Goal: Task Accomplishment & Management: Complete application form

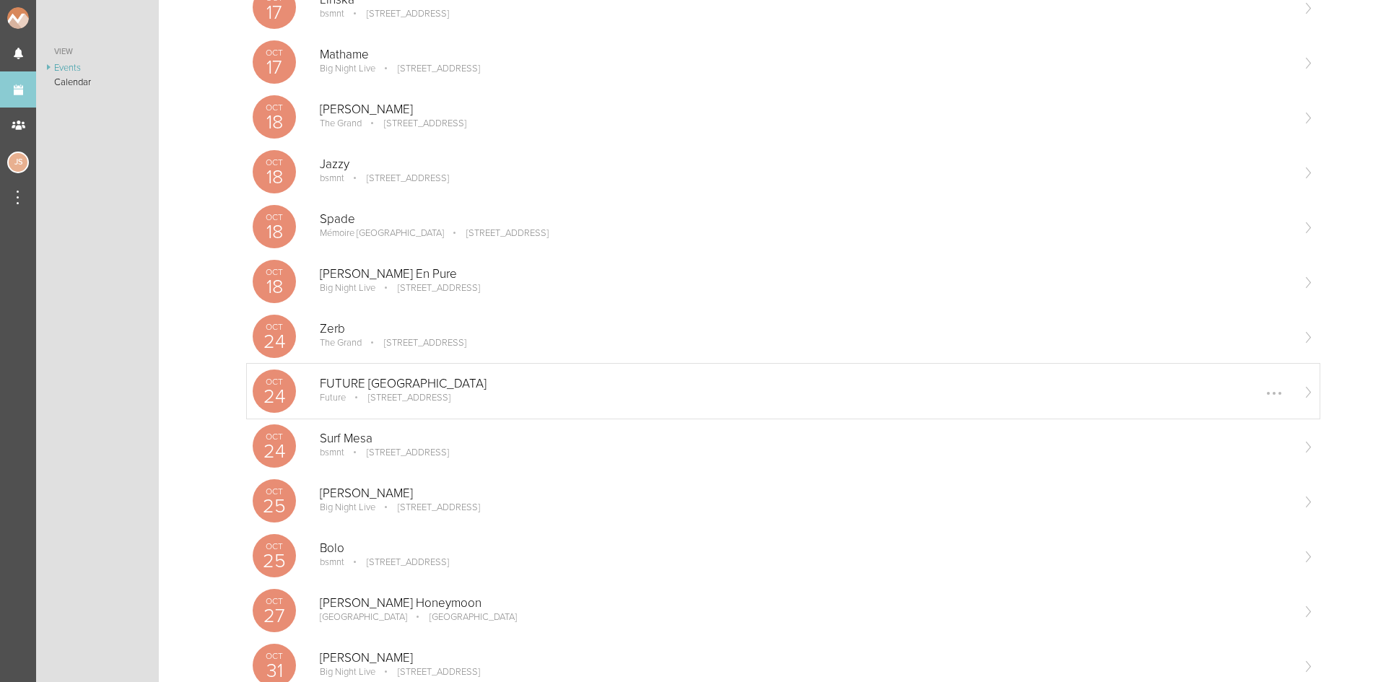
scroll to position [722, 0]
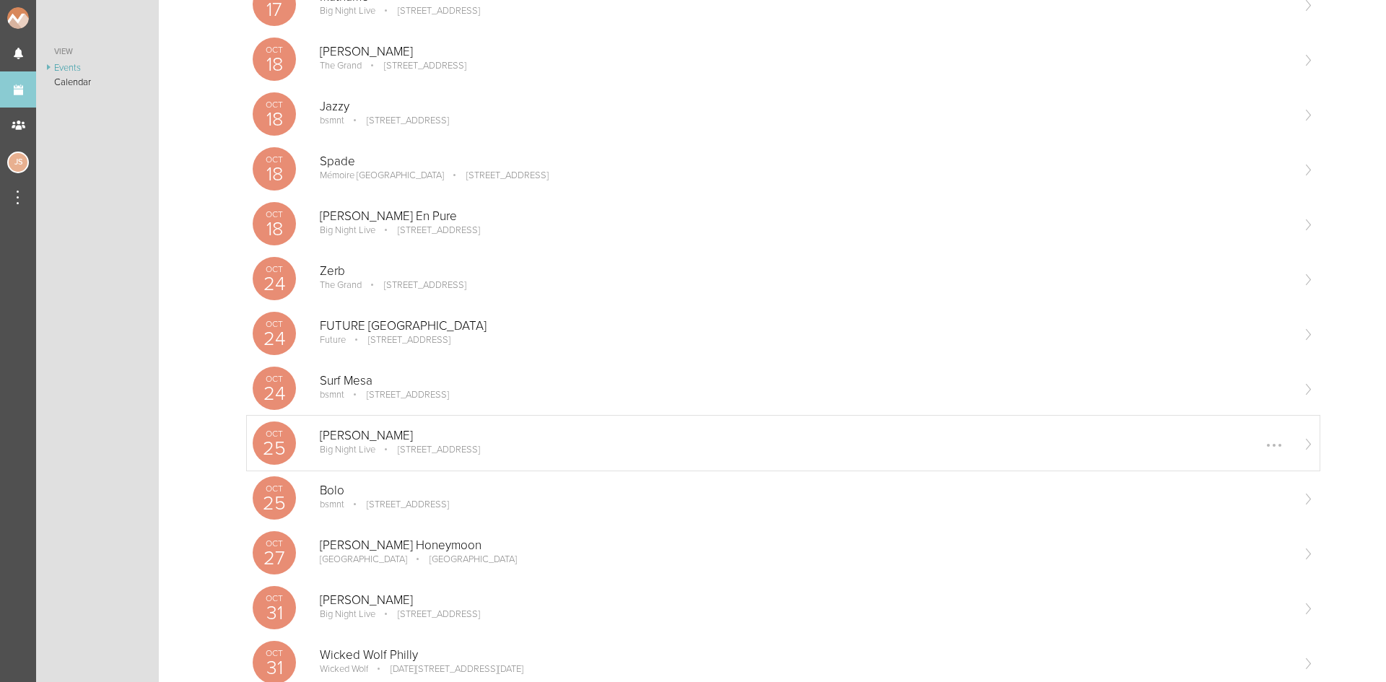
click at [408, 455] on p "[STREET_ADDRESS]" at bounding box center [428, 450] width 102 height 12
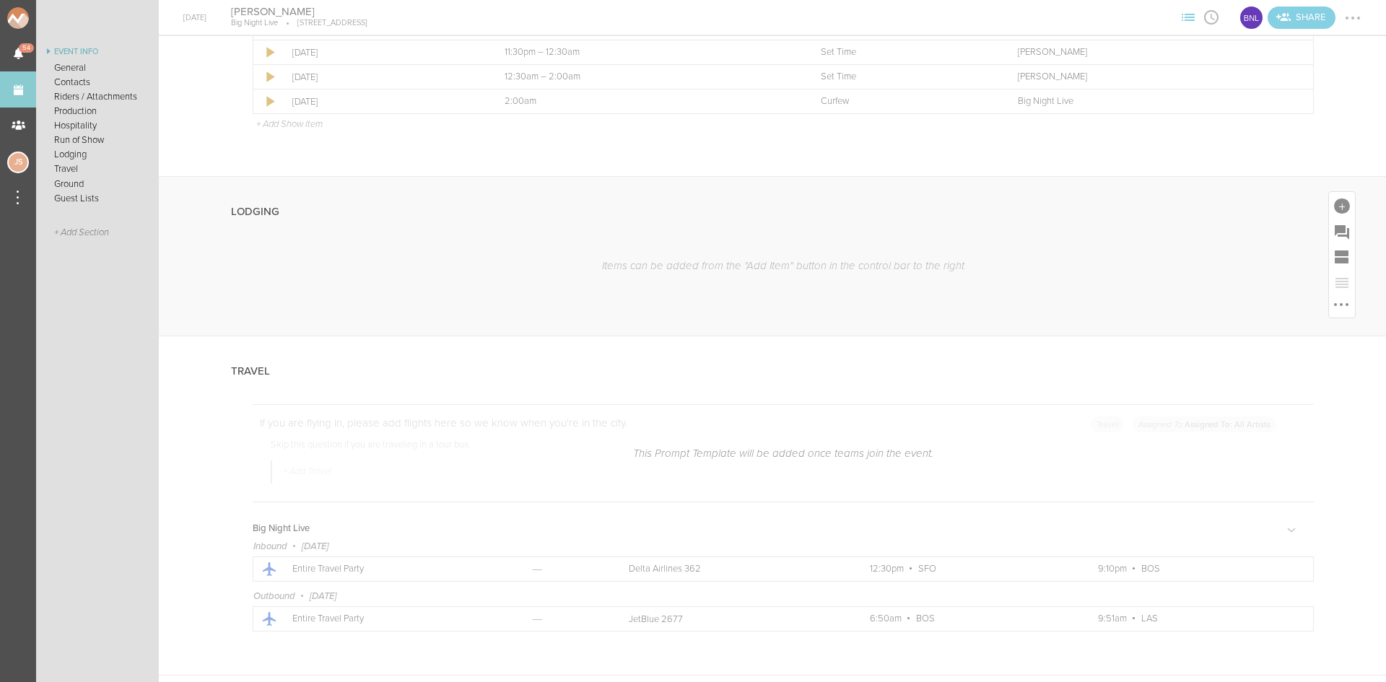
scroll to position [2454, 0]
click at [1334, 202] on div at bounding box center [1342, 199] width 16 height 16
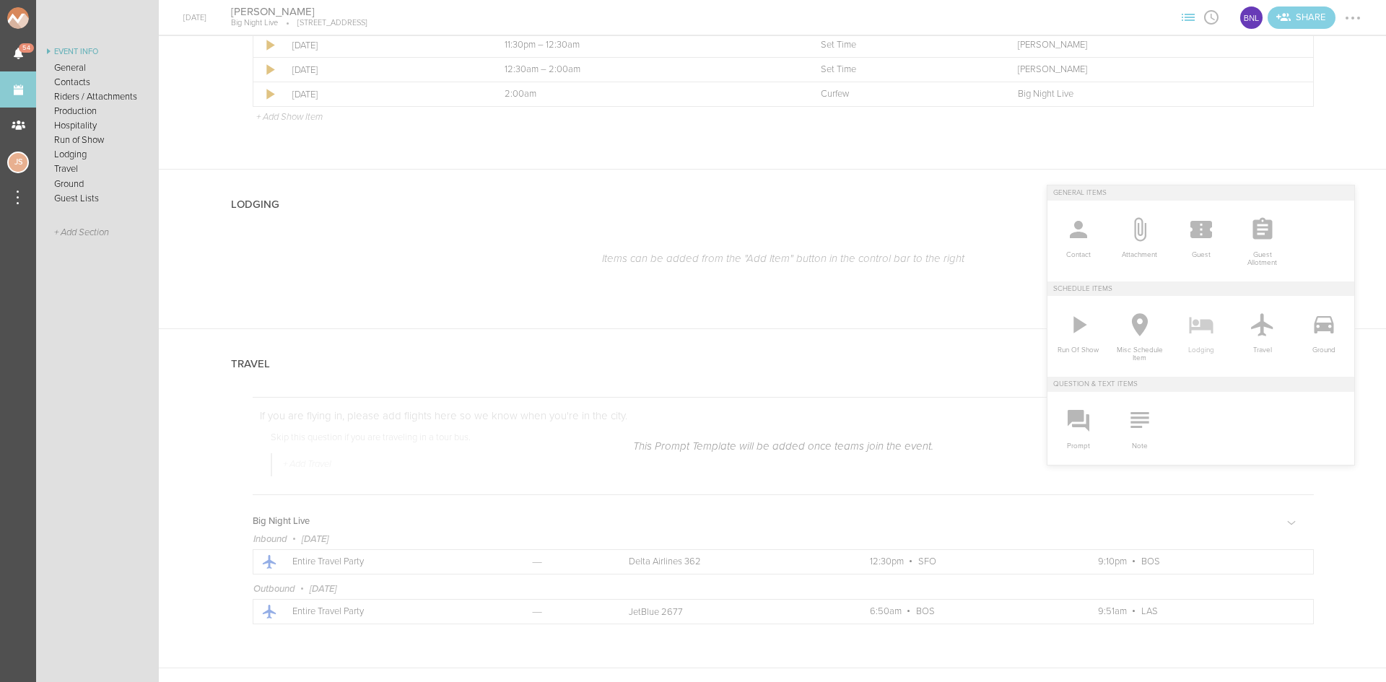
click at [1202, 331] on icon at bounding box center [1200, 324] width 29 height 29
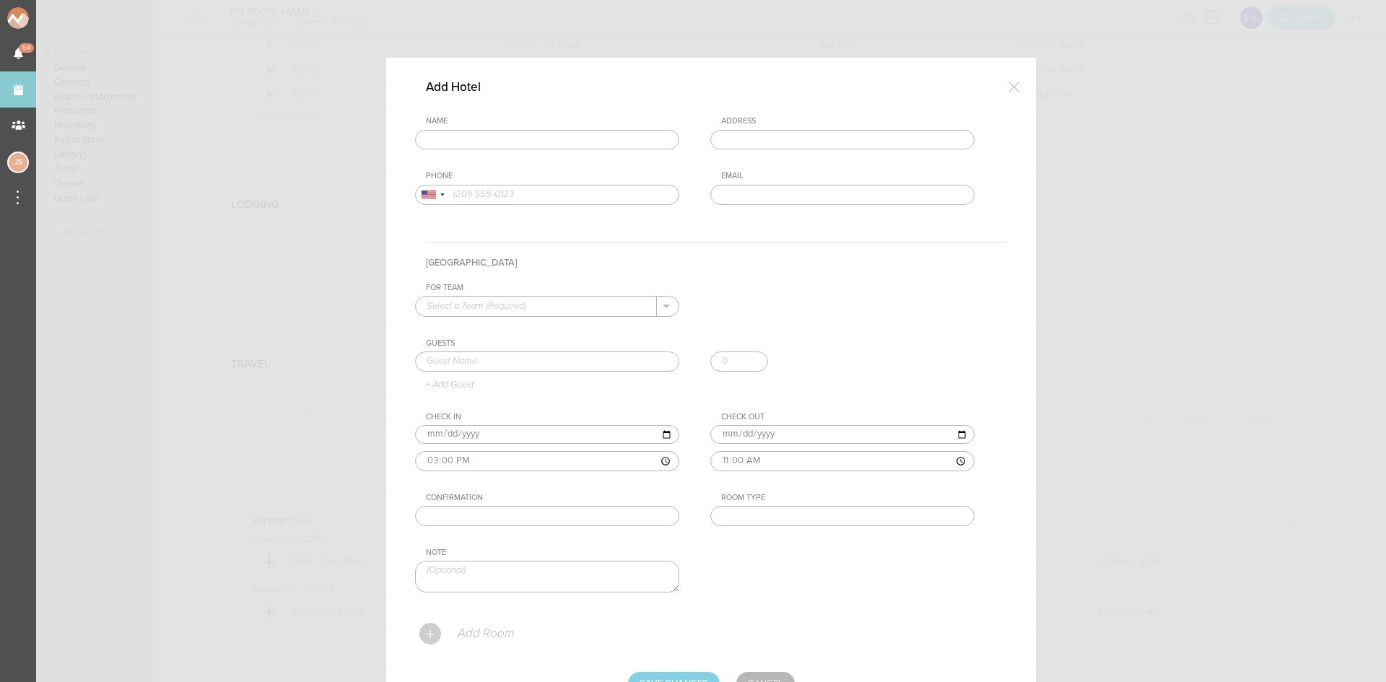
click at [489, 145] on input "text" at bounding box center [547, 140] width 264 height 20
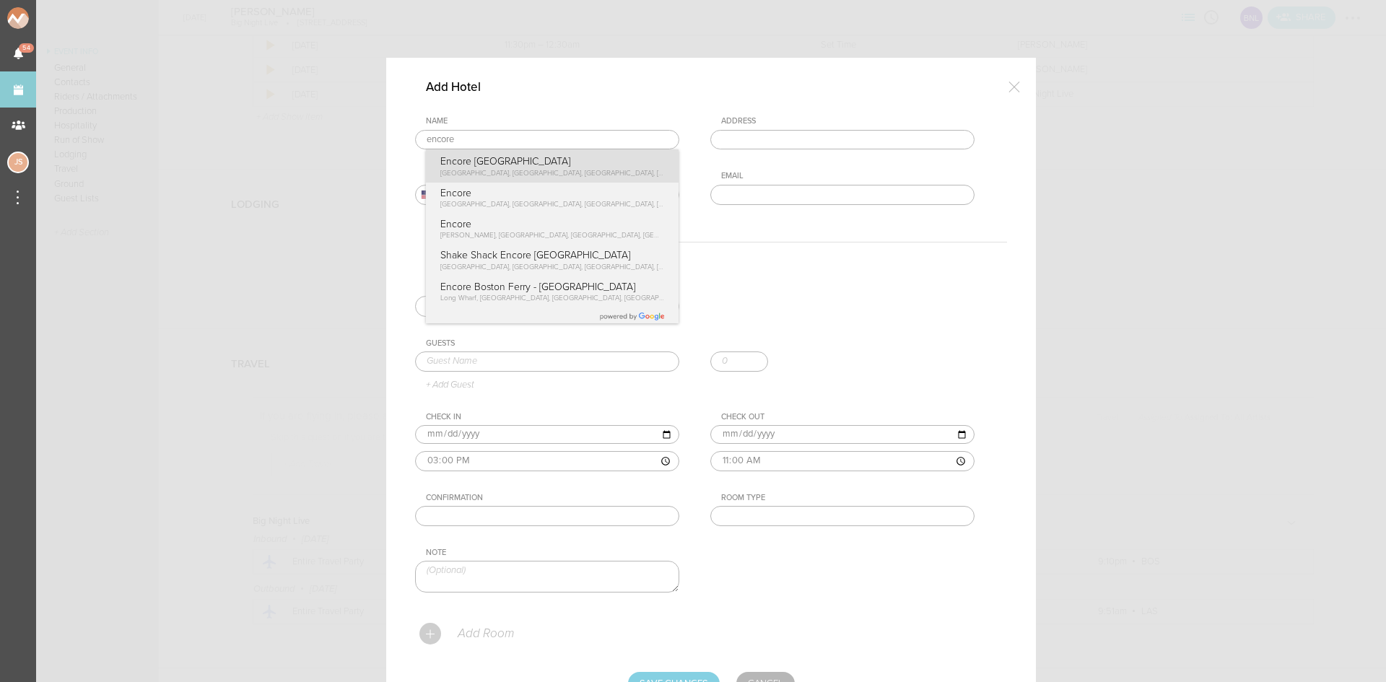
click at [504, 163] on div "Name encore Encore Boston Harbor Broadway, Everett, MA, USA Encore Broadway, Ev…" at bounding box center [711, 171] width 592 height 110
type input "Encore [GEOGRAPHIC_DATA]"
type input "[STREET_ADDRESS]"
type input "(857) 770-7000"
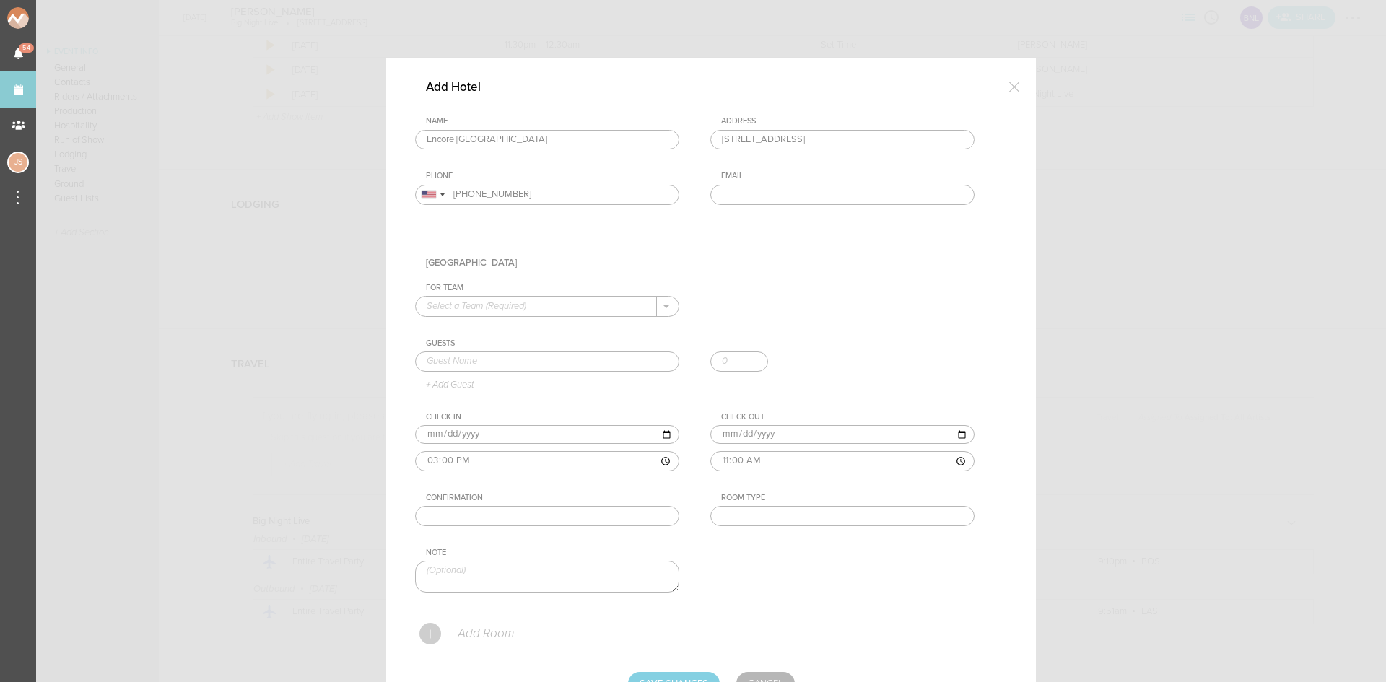
click at [470, 310] on input "text" at bounding box center [536, 306] width 241 height 19
click at [478, 333] on p "Big Night Live" at bounding box center [546, 329] width 241 height 25
type input "Big Night Live"
click at [479, 363] on input "text" at bounding box center [547, 361] width 264 height 20
type input "Kook Ghasaban"
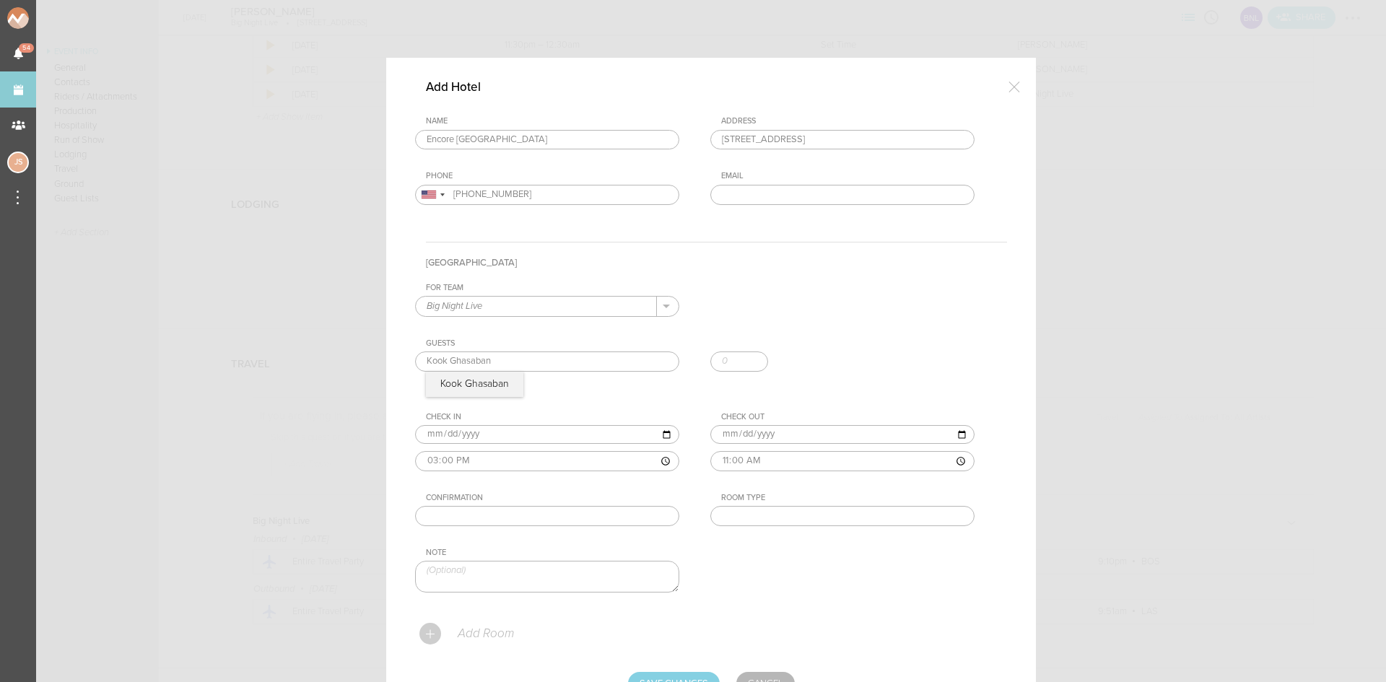
click at [486, 393] on div "For Team Big Night Live + Add New Team Big Night Live . Big Night Live Guests K…" at bounding box center [711, 450] width 592 height 334
click at [504, 513] on input "text" at bounding box center [547, 516] width 264 height 20
paste input "1833054"
type input "1833054"
click at [789, 523] on input "text" at bounding box center [842, 516] width 264 height 20
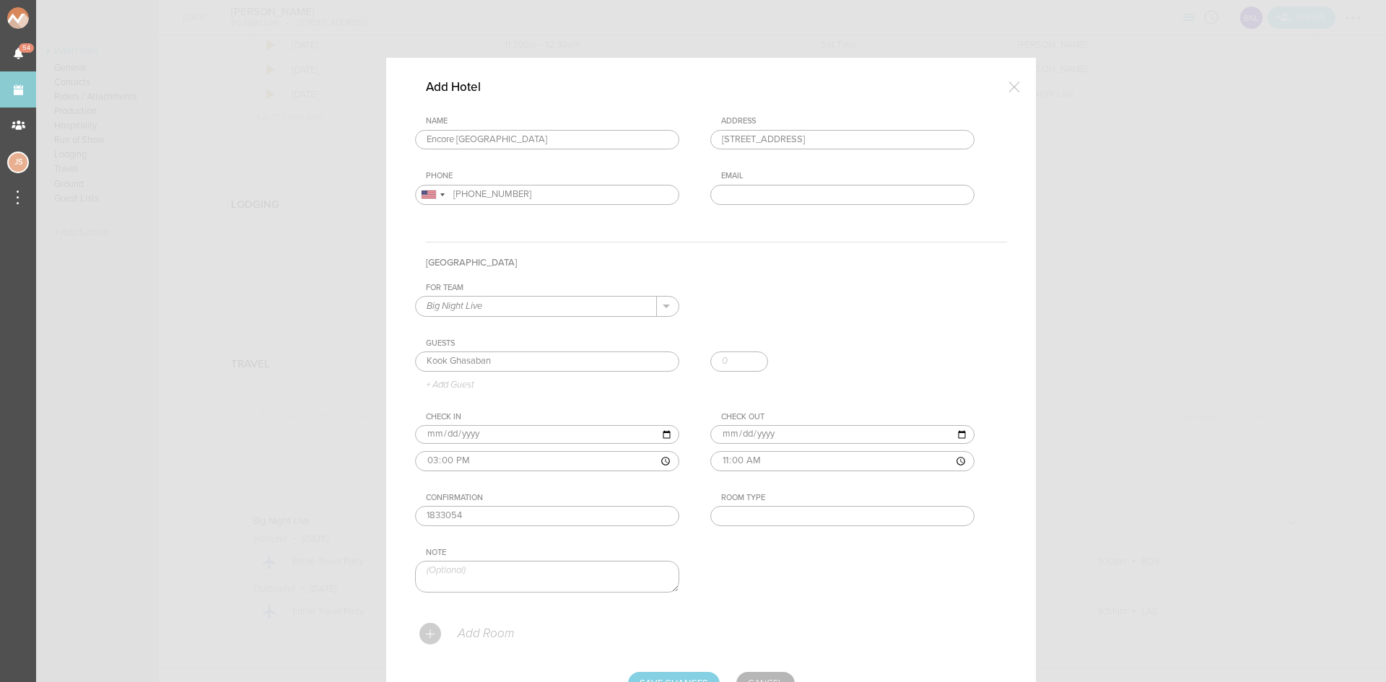
type input "Suite"
click at [489, 630] on p "Add Room" at bounding box center [485, 633] width 58 height 14
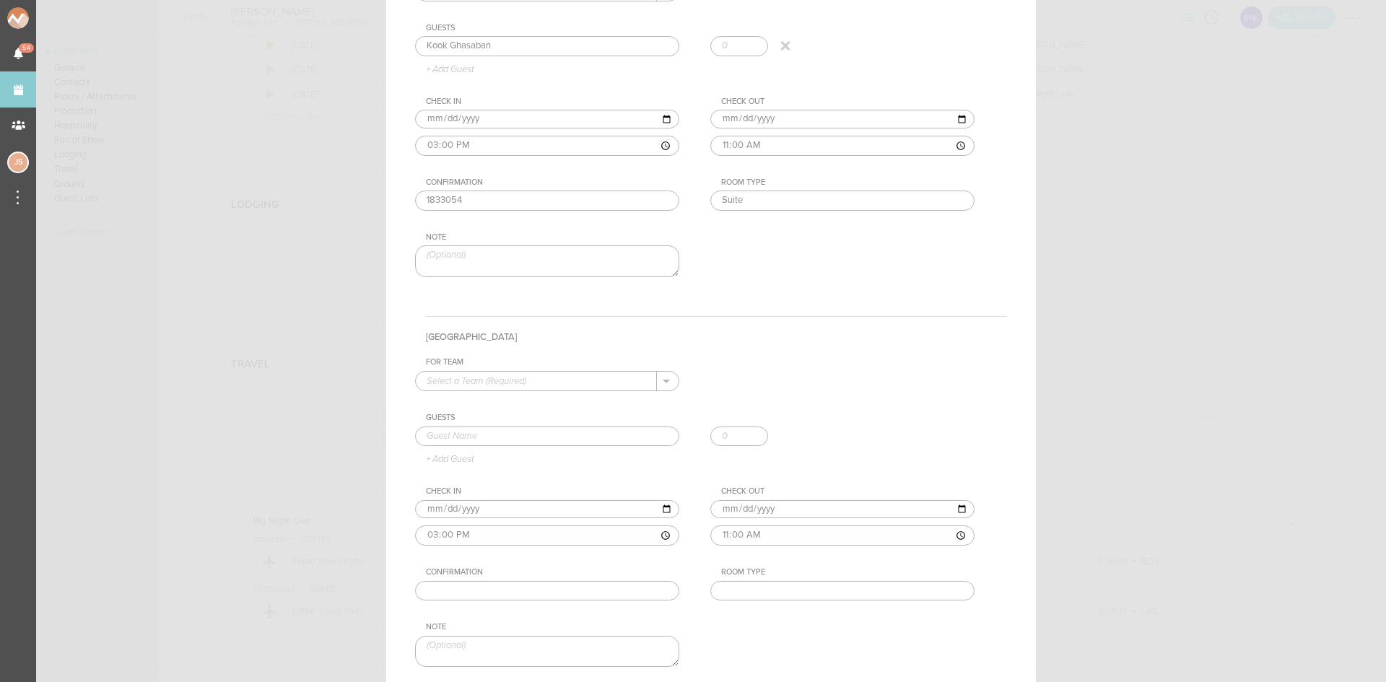
scroll to position [361, 0]
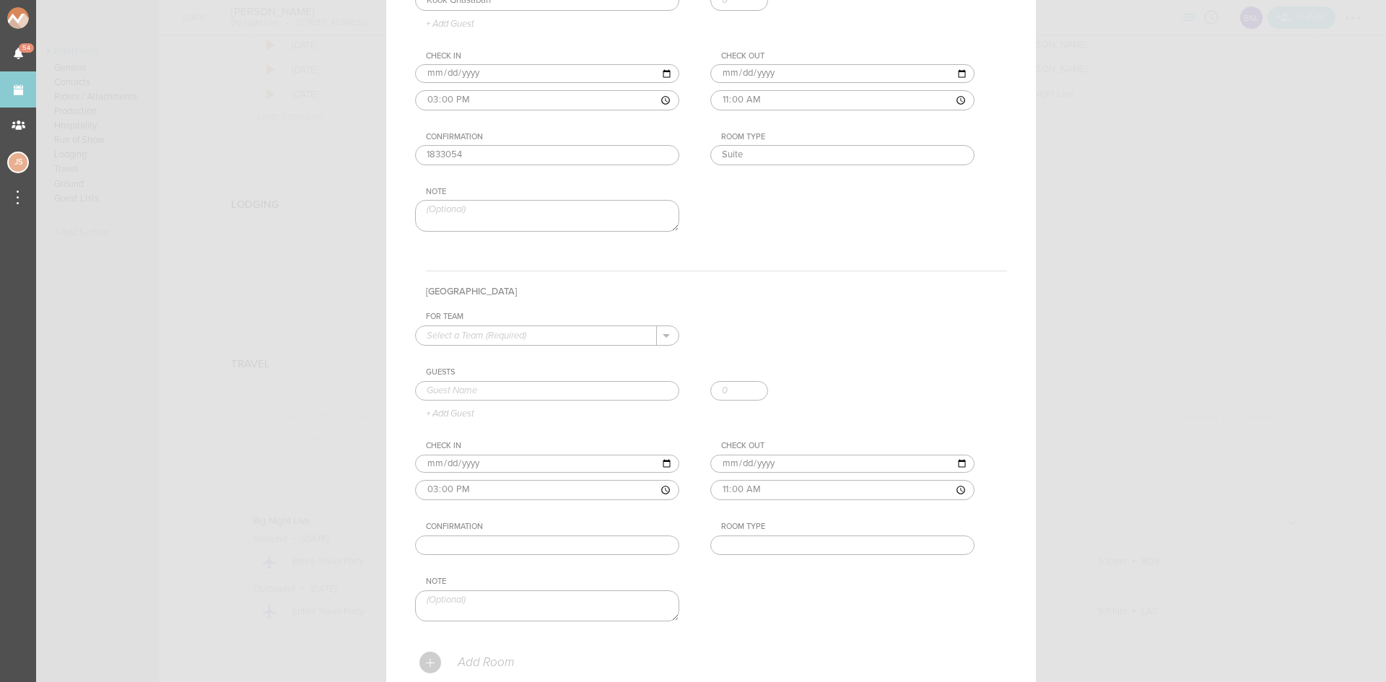
click at [528, 342] on input "text" at bounding box center [536, 335] width 241 height 19
click at [529, 354] on p "Big Night Live" at bounding box center [546, 358] width 241 height 25
type input "Big Night Live"
click at [517, 388] on input "text" at bounding box center [547, 391] width 264 height 20
click at [547, 386] on input "text" at bounding box center [547, 391] width 264 height 20
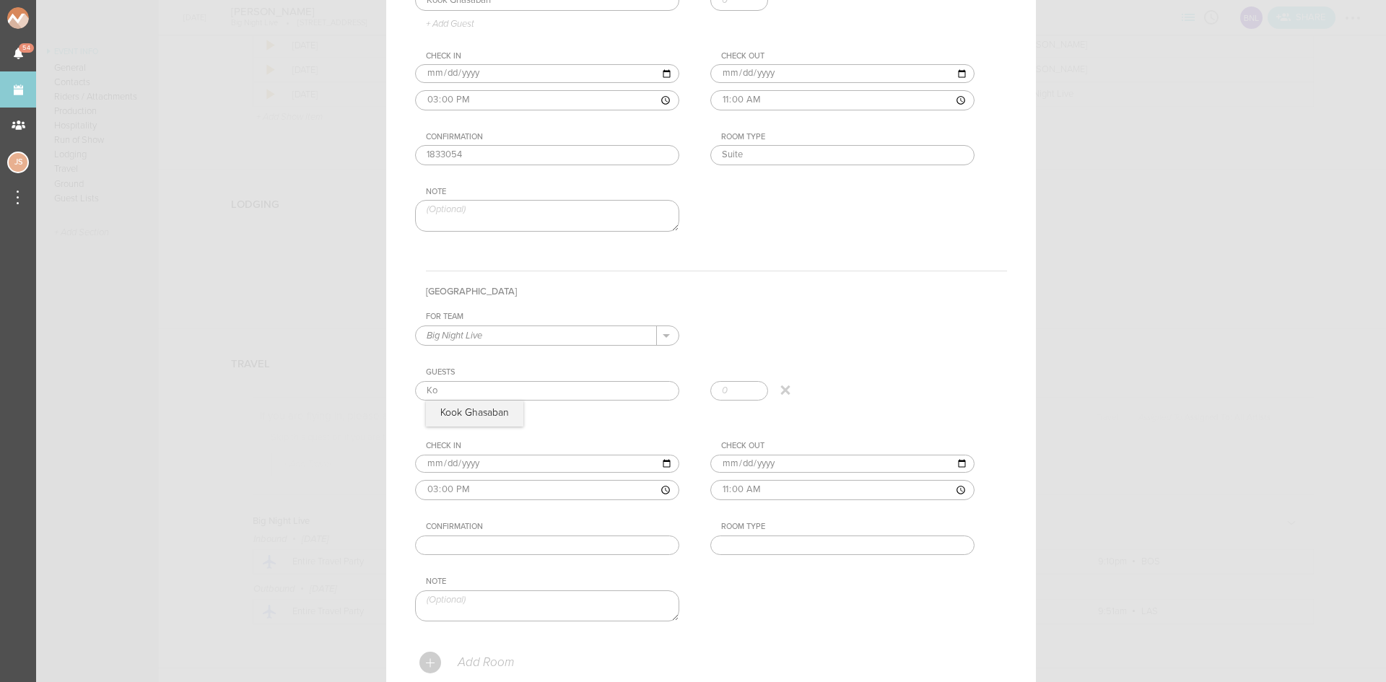
type input "Kook Ghasaban"
click at [480, 406] on div "Kook Ghasaban Kook Ghasaban" at bounding box center [711, 394] width 592 height 27
click at [769, 543] on input "text" at bounding box center [842, 545] width 264 height 20
paste input "1833260"
type input "1833260"
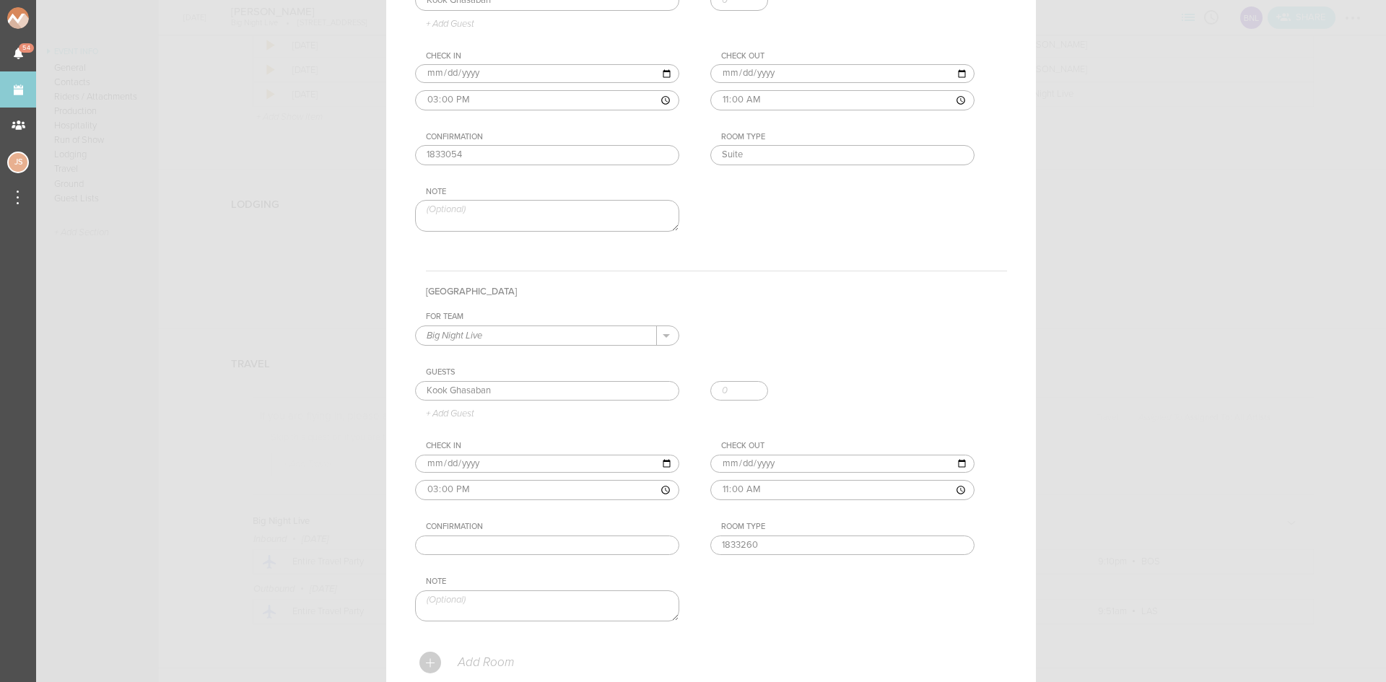
drag, startPoint x: 772, startPoint y: 548, endPoint x: 506, endPoint y: 546, distance: 266.3
click at [509, 545] on div "For Team Big Night Live + Add New Team Big Night Live . Big Night Live Guests K…" at bounding box center [711, 479] width 592 height 334
click at [506, 545] on input "text" at bounding box center [547, 545] width 264 height 20
paste input "1833260"
type input "1833260"
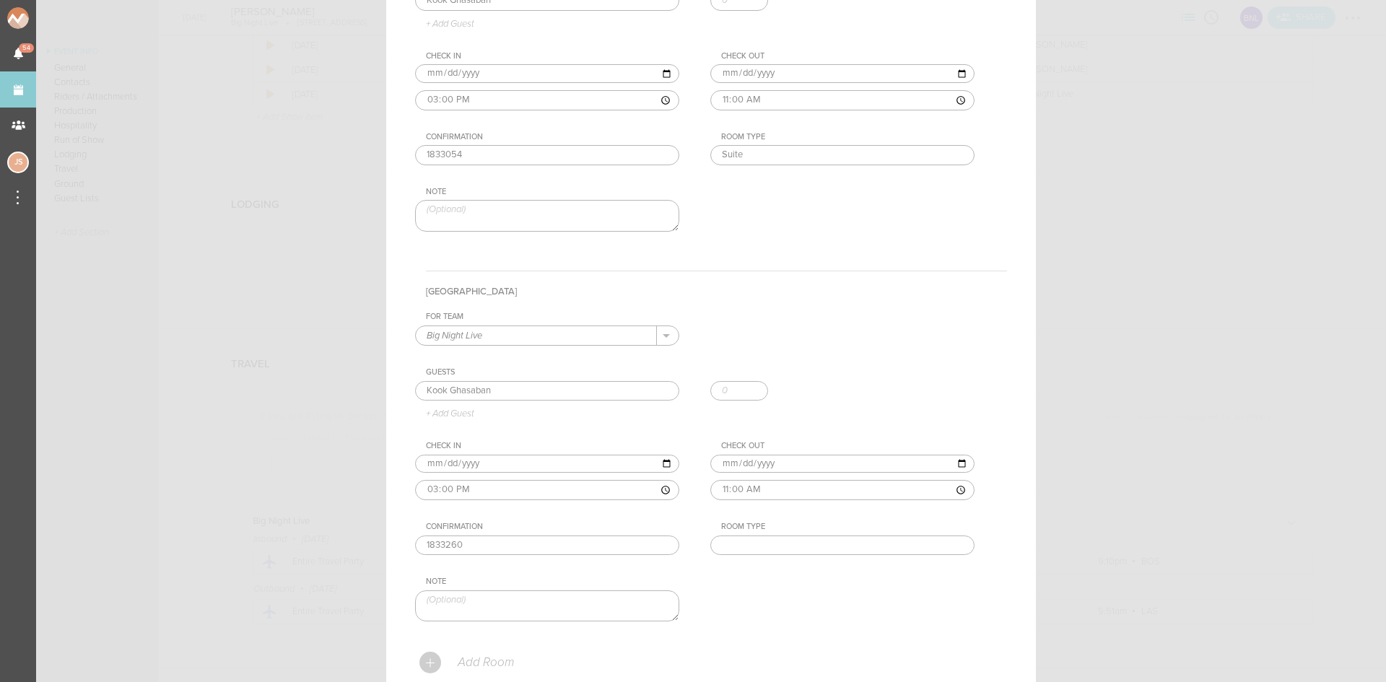
click at [723, 541] on input "text" at bounding box center [842, 545] width 264 height 20
type input "King"
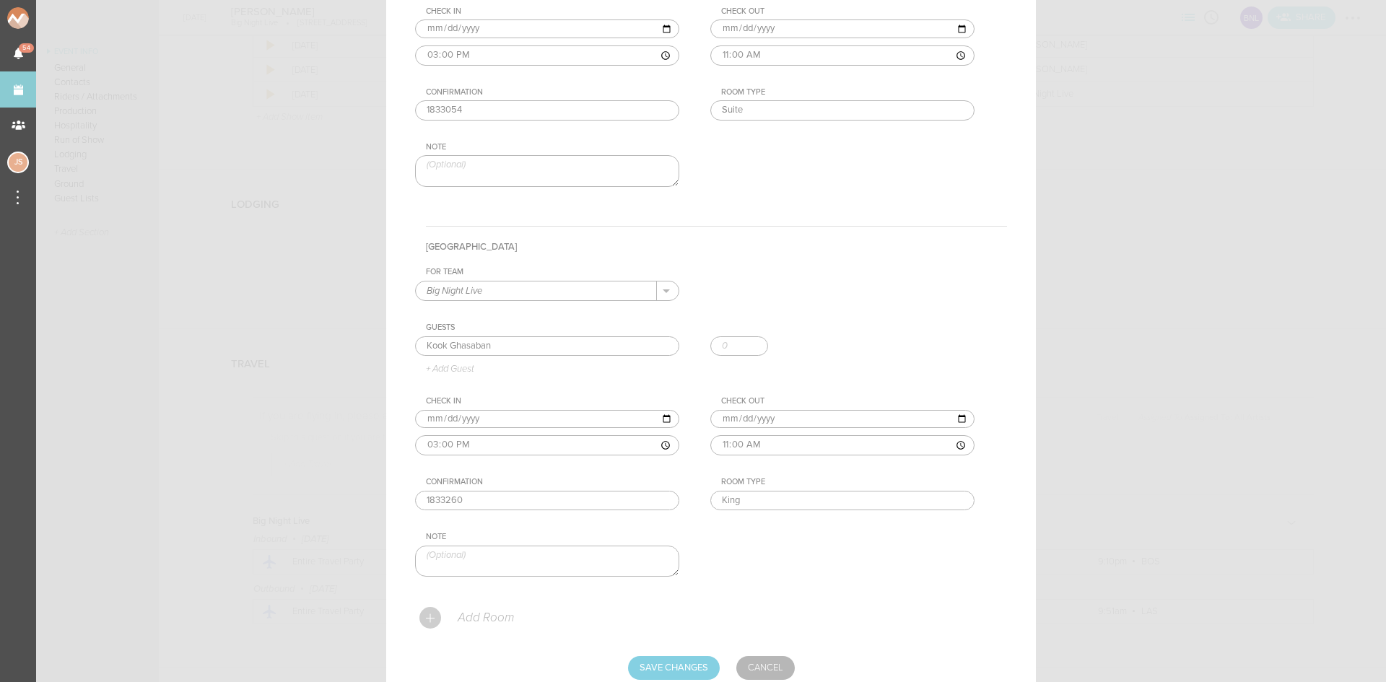
scroll to position [461, 0]
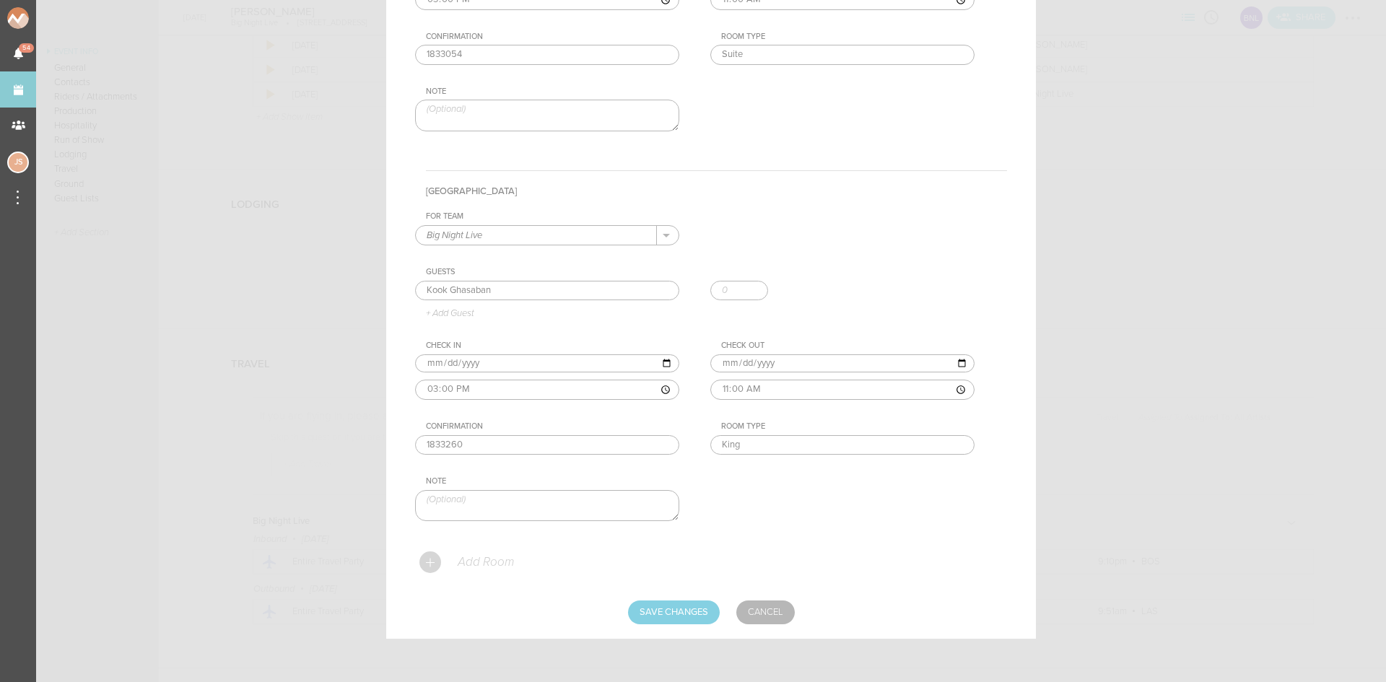
click at [488, 561] on p "Add Room" at bounding box center [485, 562] width 58 height 14
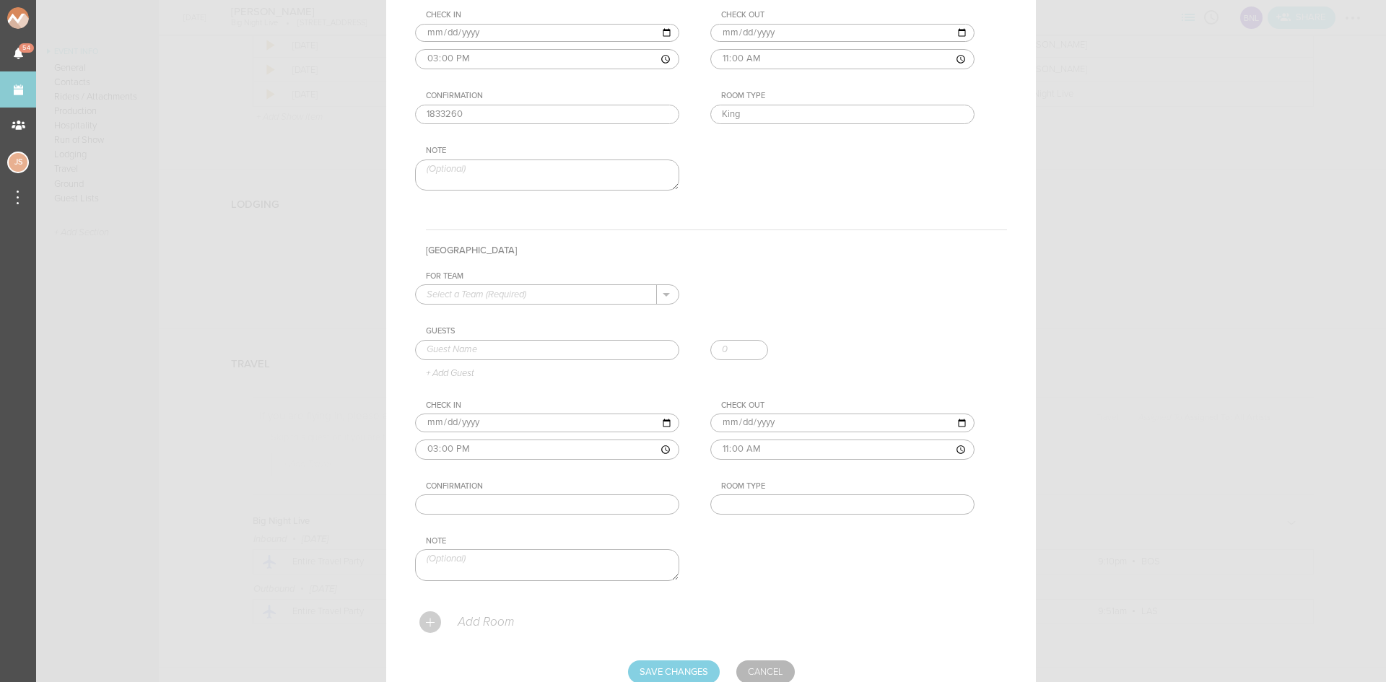
scroll to position [822, 0]
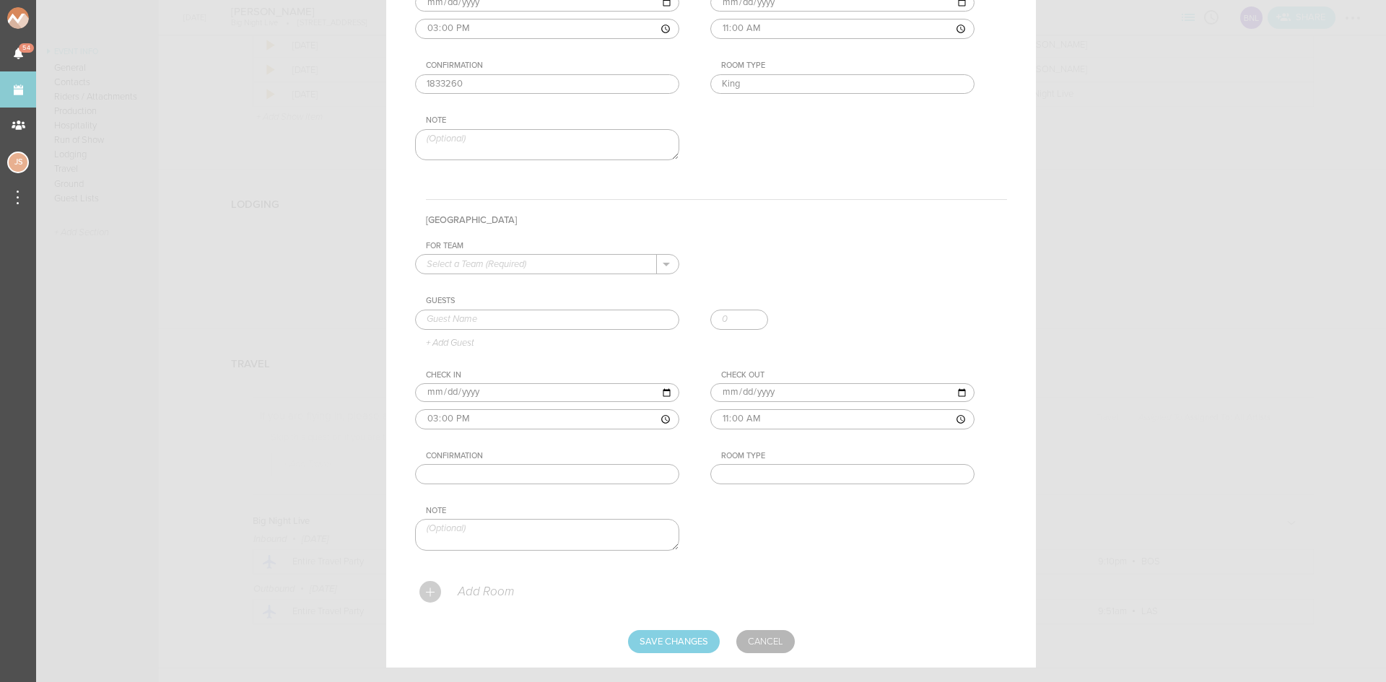
click at [504, 267] on input "text" at bounding box center [536, 264] width 241 height 19
click at [511, 279] on p "Big Night Live" at bounding box center [546, 287] width 241 height 25
type input "Big Night Live"
click at [507, 318] on input "text" at bounding box center [547, 320] width 264 height 20
type input "[PERSON_NAME]"
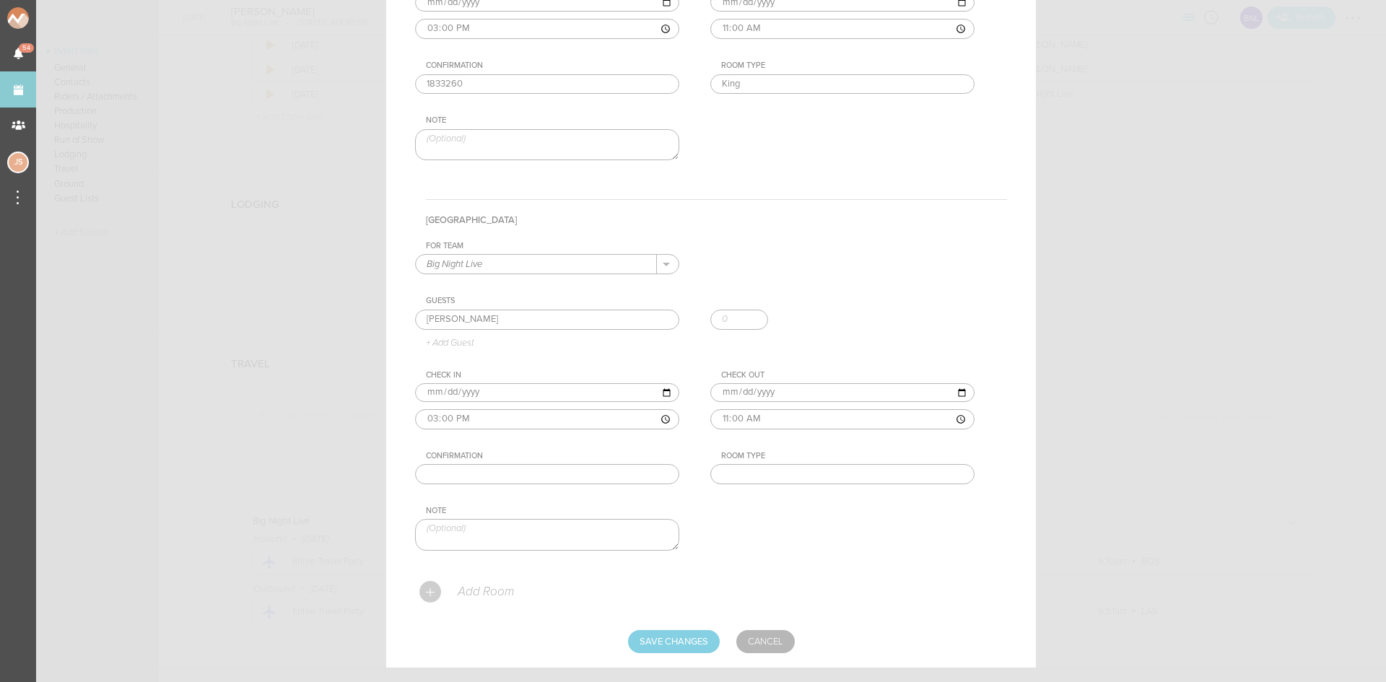
drag, startPoint x: 594, startPoint y: 474, endPoint x: 635, endPoint y: 465, distance: 42.0
click at [594, 473] on input "text" at bounding box center [547, 474] width 264 height 20
paste input "1833262"
type input "1833262"
click at [760, 475] on input "text" at bounding box center [842, 474] width 264 height 20
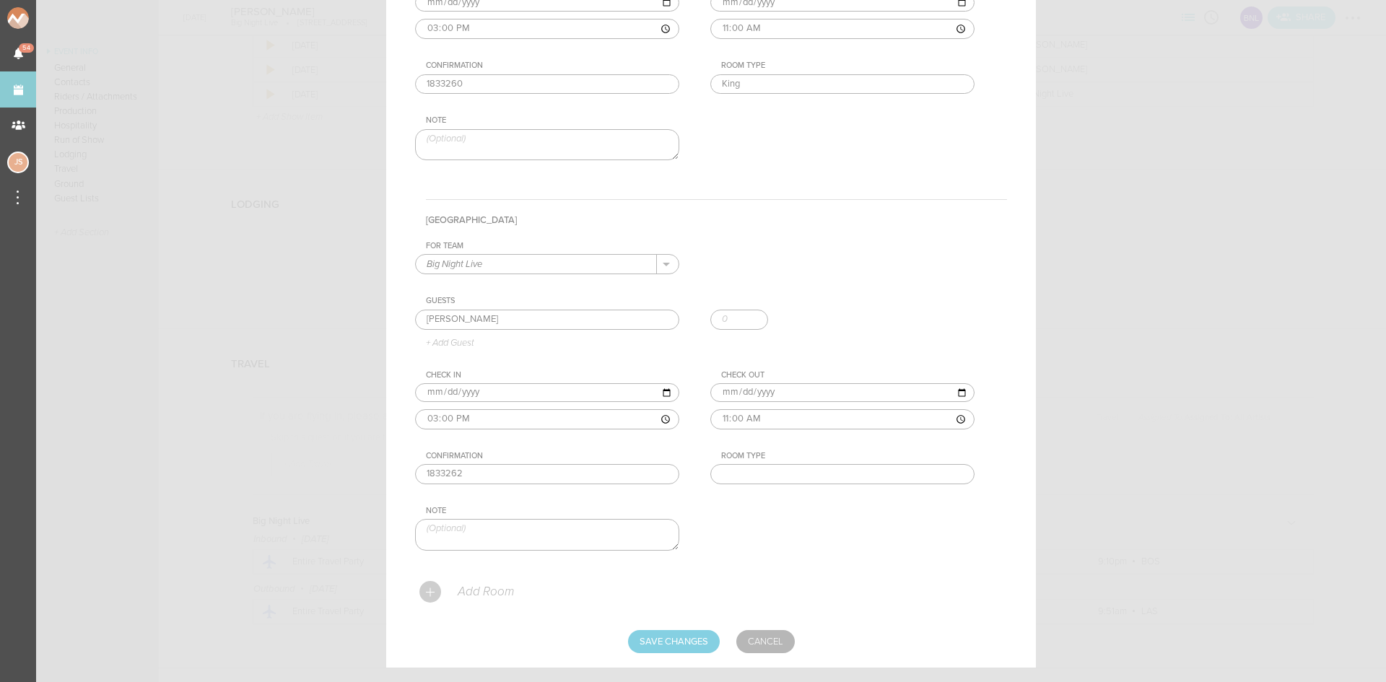
type input "King"
click at [682, 642] on input "Save Changes" at bounding box center [674, 641] width 92 height 23
type input "Saving..."
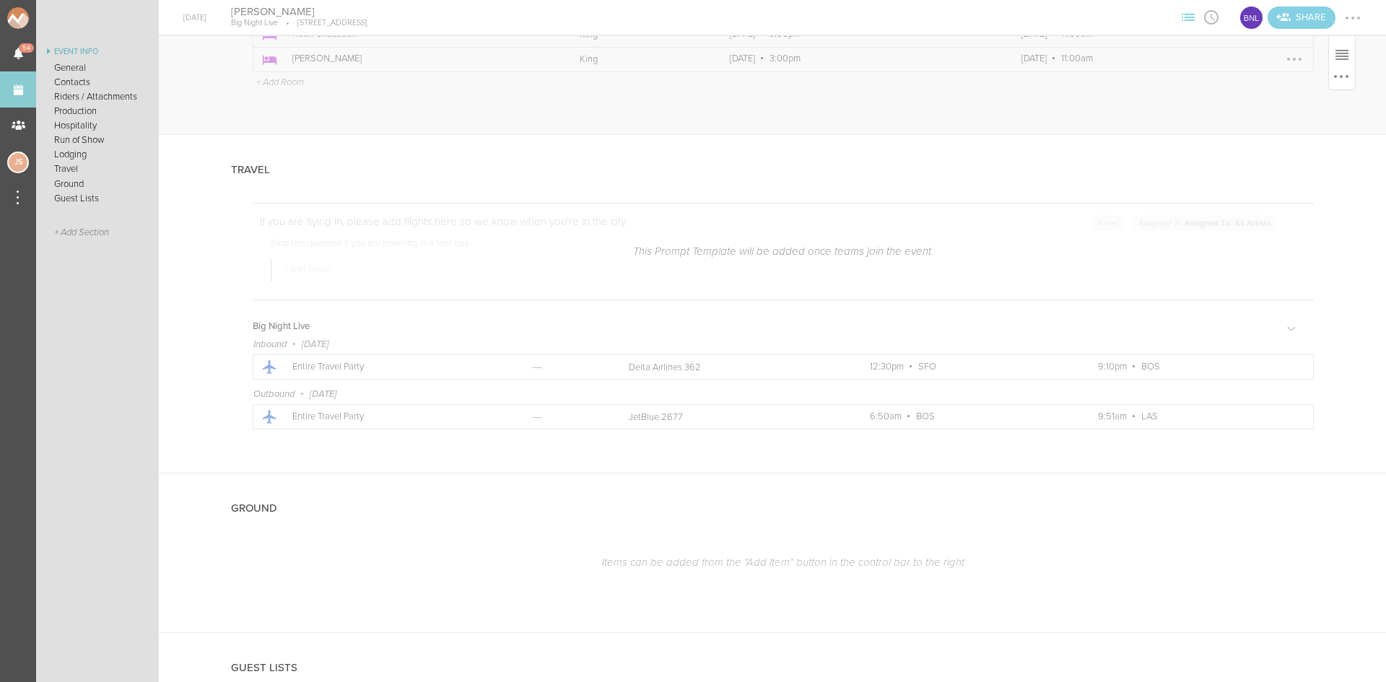
scroll to position [2865, 0]
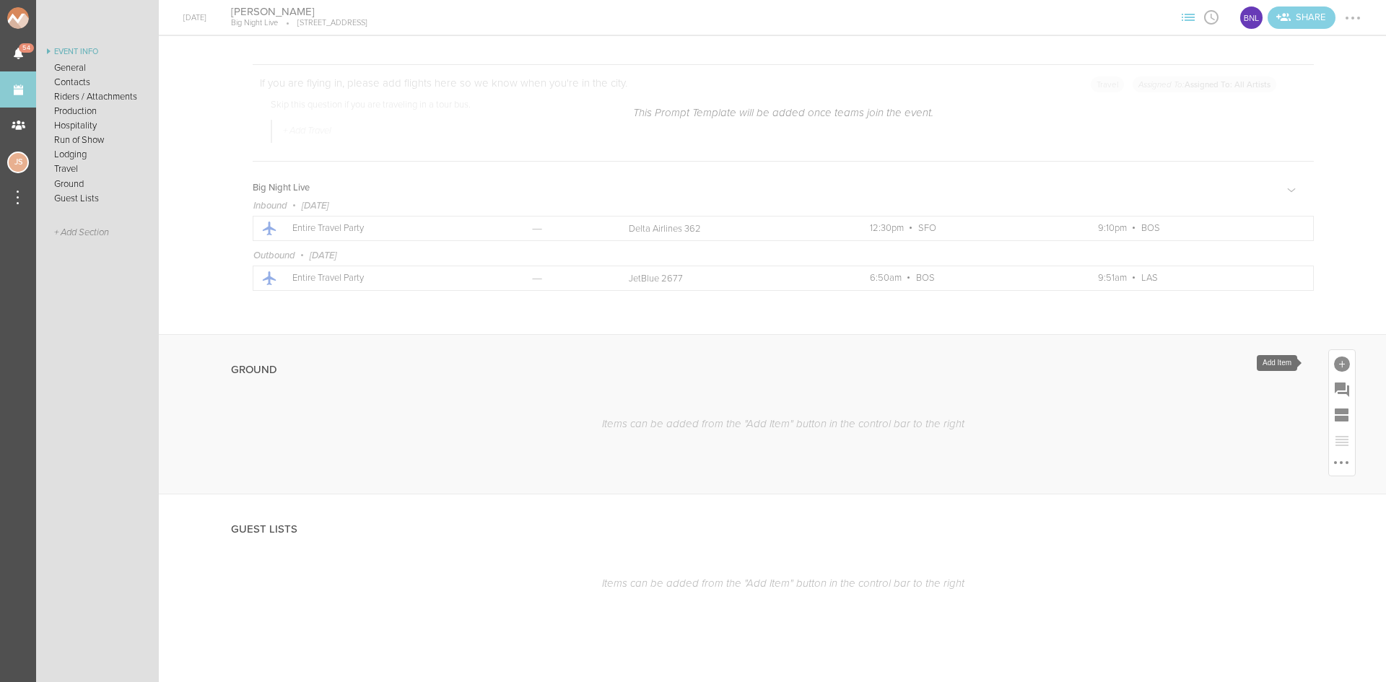
click at [1334, 361] on div at bounding box center [1342, 364] width 16 height 16
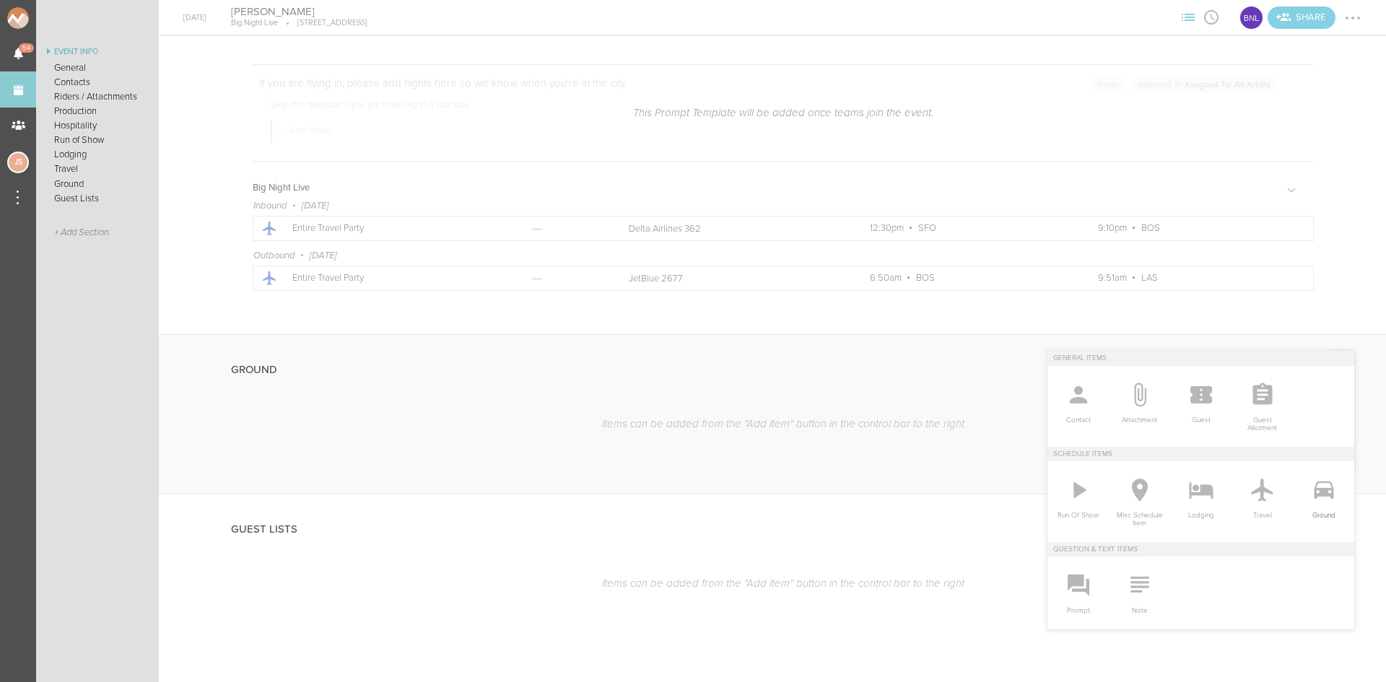
click at [1313, 483] on icon at bounding box center [1322, 489] width 19 height 17
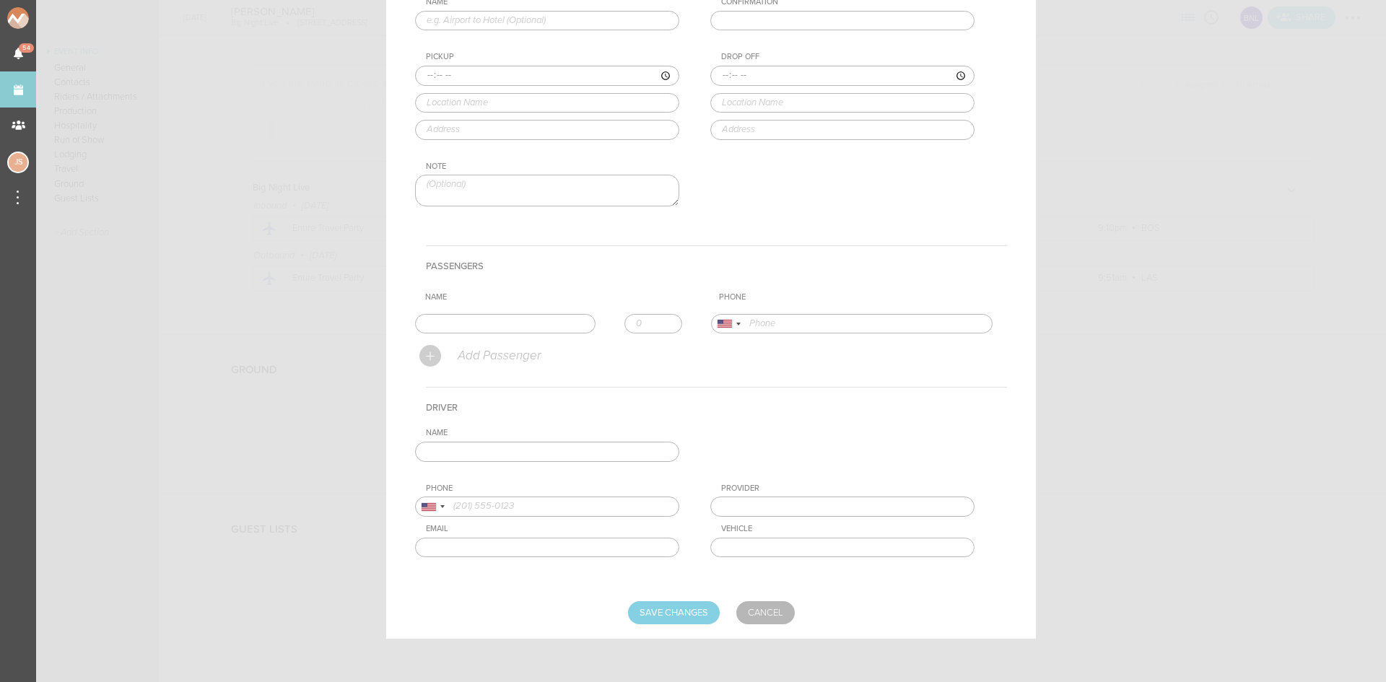
scroll to position [0, 0]
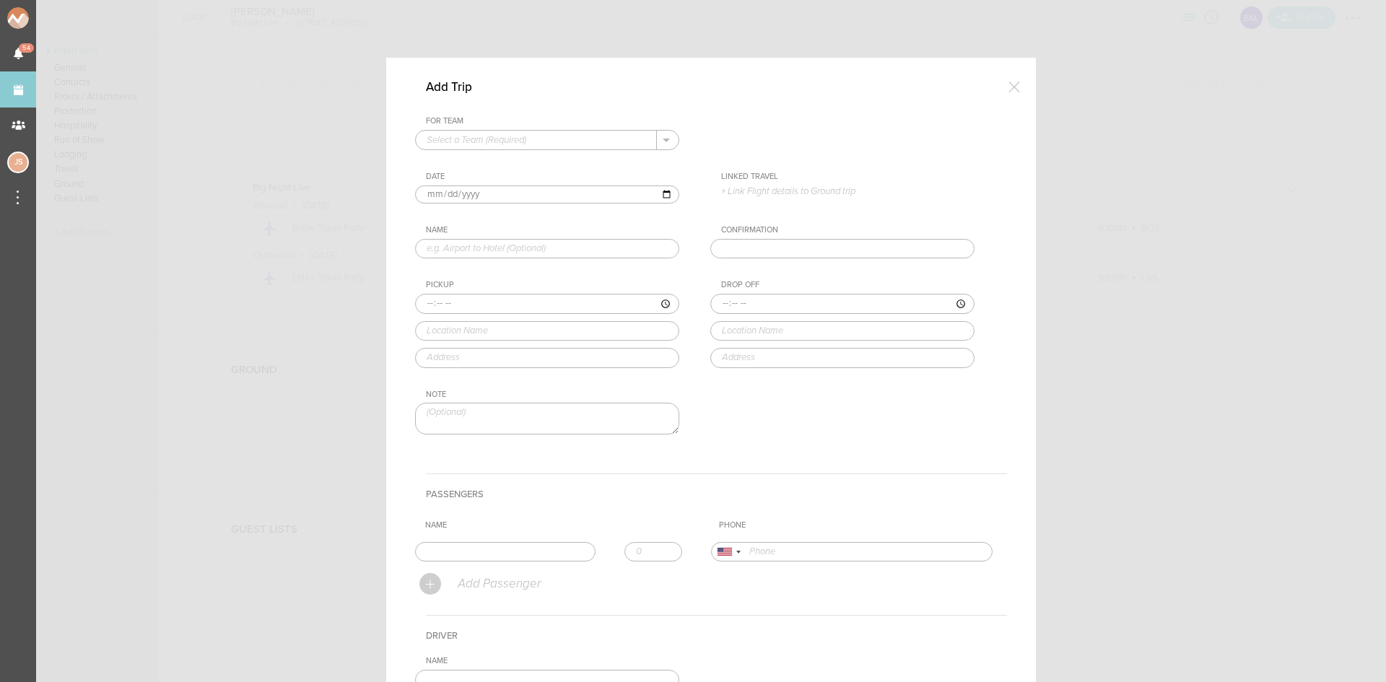
click at [466, 140] on input "text" at bounding box center [536, 140] width 241 height 19
click at [471, 157] on p "Big Night Live" at bounding box center [546, 163] width 241 height 25
type input "Big Night Live"
click at [755, 192] on p "+ Link Flight details to Ground trip" at bounding box center [847, 191] width 253 height 12
click at [767, 215] on label "10/25 • DL 362 • 12:30pm SFO – 9:10pm BOS" at bounding box center [835, 219] width 200 height 14
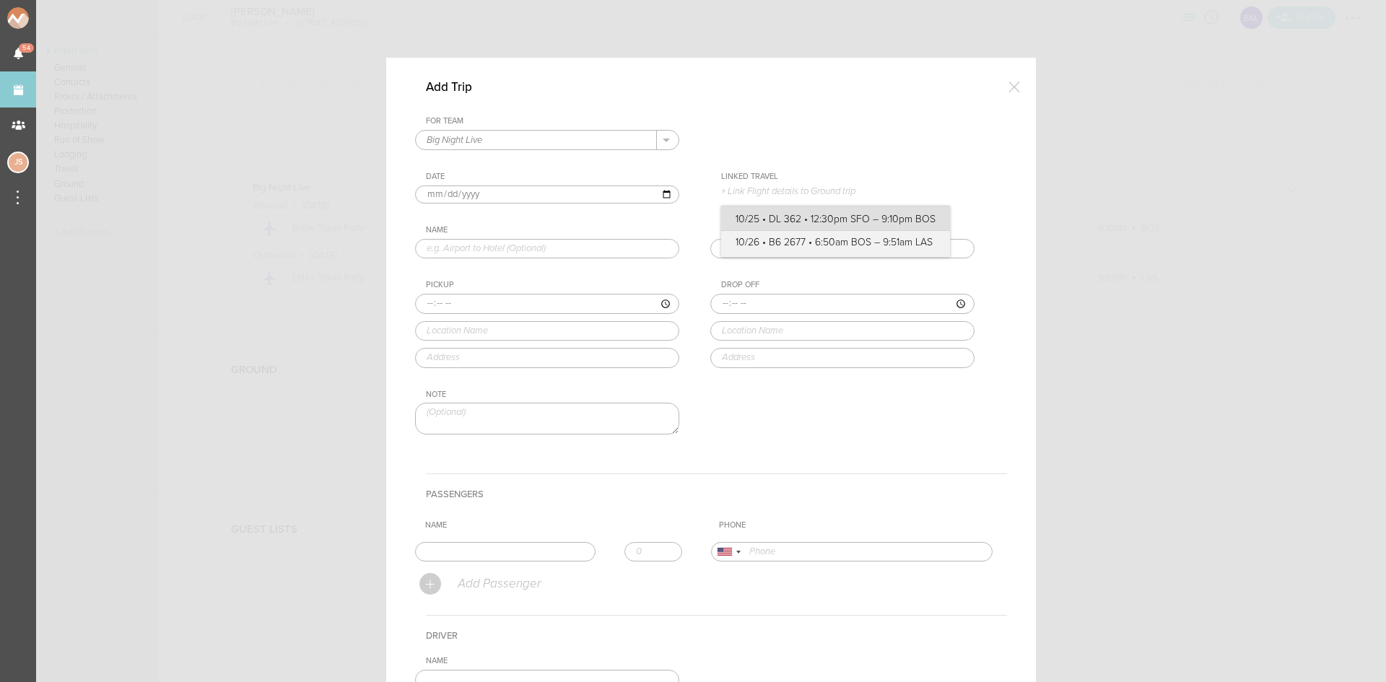
click at [0, 0] on input "10/25 • DL 362 • 12:30pm SFO – 9:10pm BOS" at bounding box center [0, 0] width 0 height 0
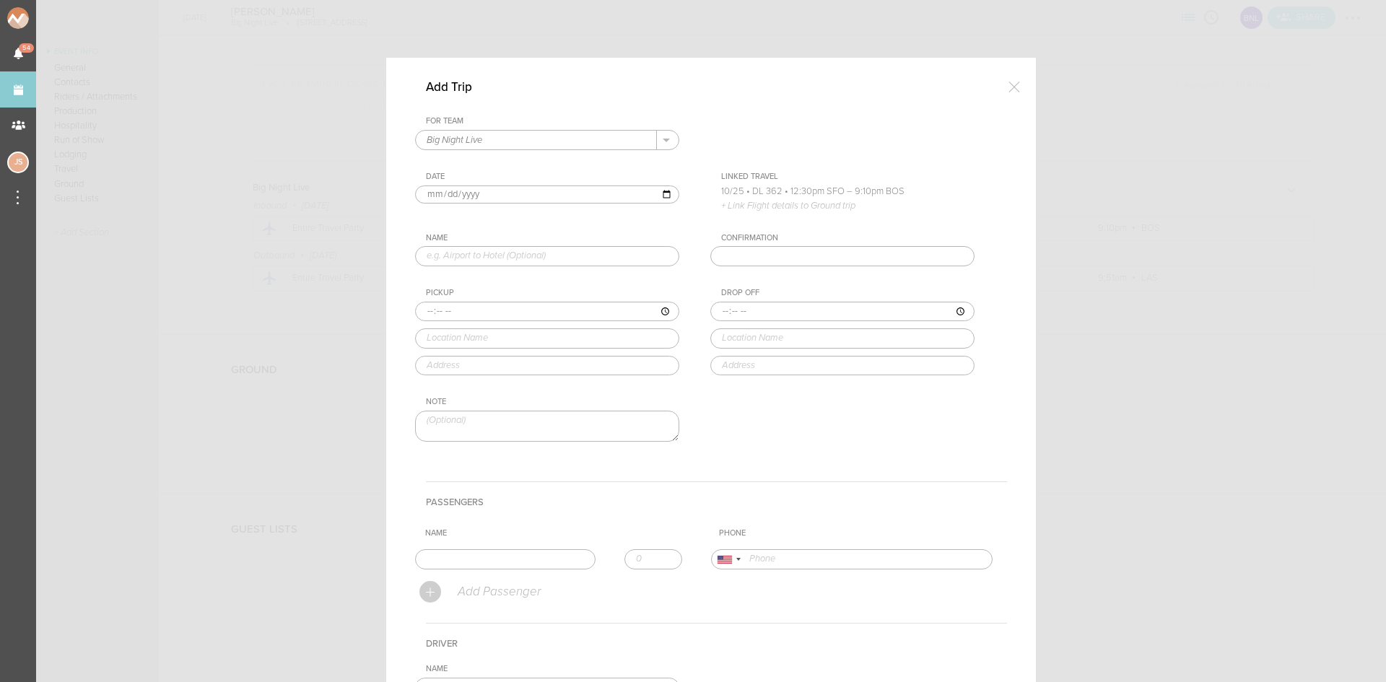
click at [486, 261] on input "text" at bounding box center [547, 256] width 264 height 20
type input "Airport to Hotel"
click at [419, 312] on input "time" at bounding box center [547, 312] width 264 height 20
type input "21:10"
click at [473, 356] on div "Pickup 21:10 logan Logan Airport (BOS) East Boston, MA, USA Logan Airport Termi…" at bounding box center [561, 331] width 293 height 87
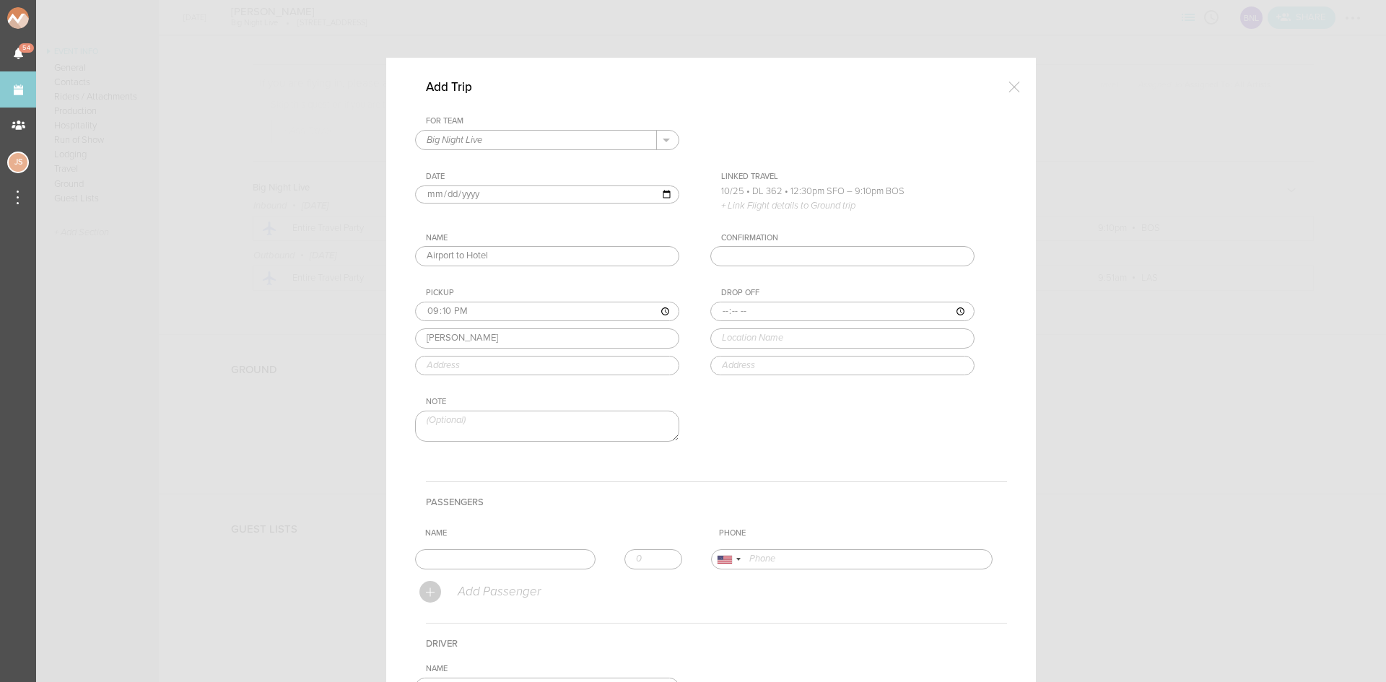
type input "Logan Airport (BOS)"
type input "East Boston, MA 02128, USA"
click at [719, 308] on input "time" at bounding box center [842, 312] width 264 height 20
type input "21:30"
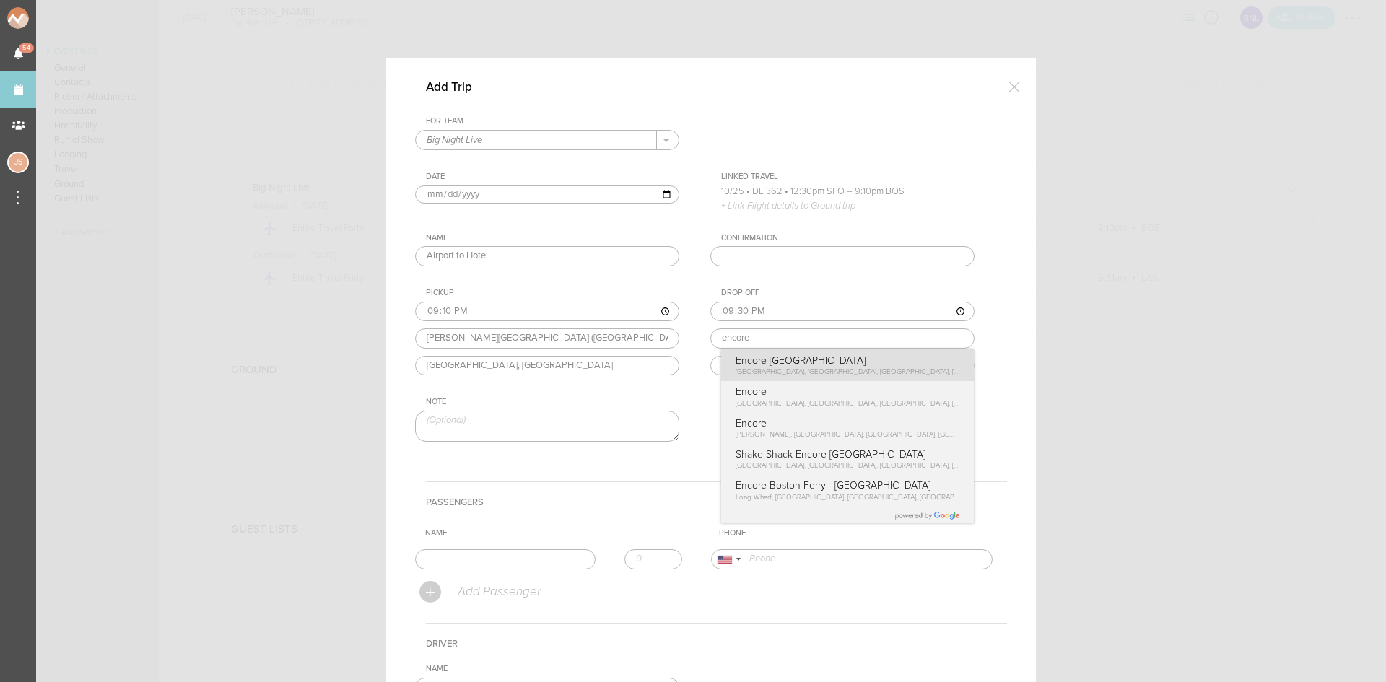
type input "Encore [GEOGRAPHIC_DATA]"
type input "[STREET_ADDRESS]"
click at [756, 360] on div "Drop Off 21:30 Encore Boston Harbor Encore Boston Harbor Broadway, Everett, MA,…" at bounding box center [856, 331] width 293 height 87
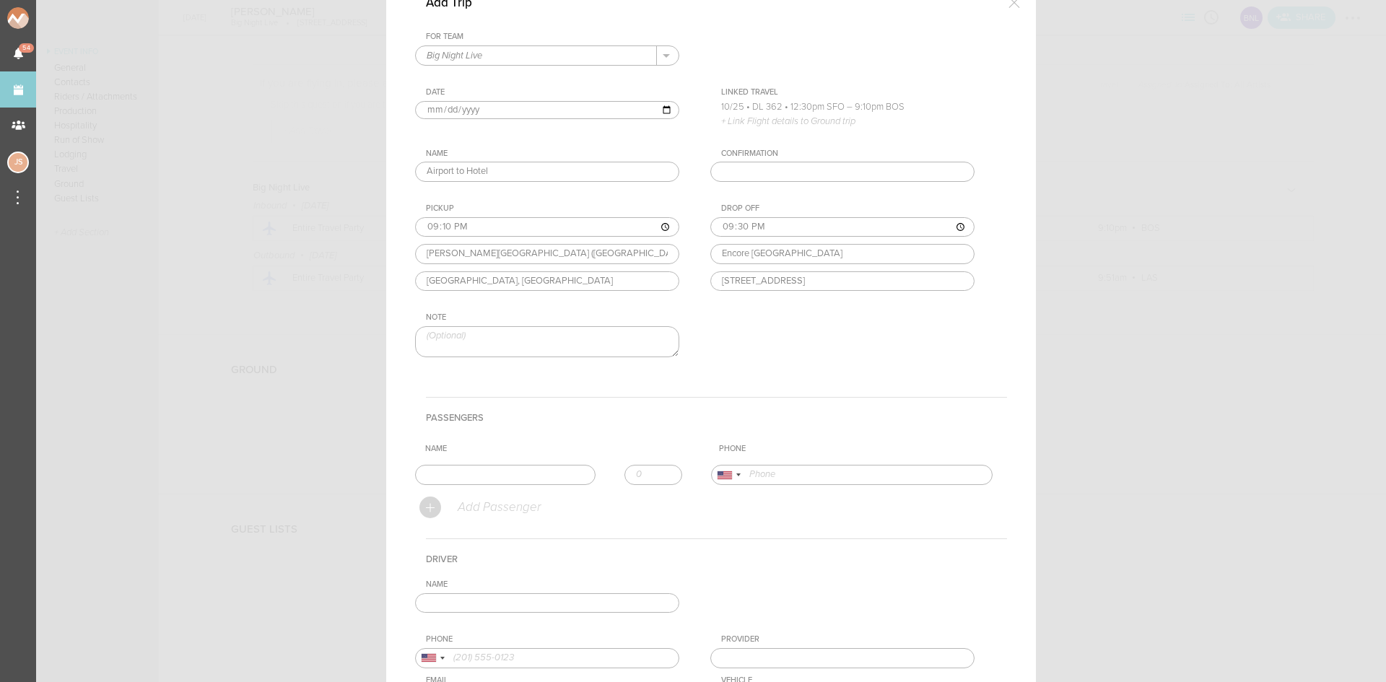
scroll to position [216, 0]
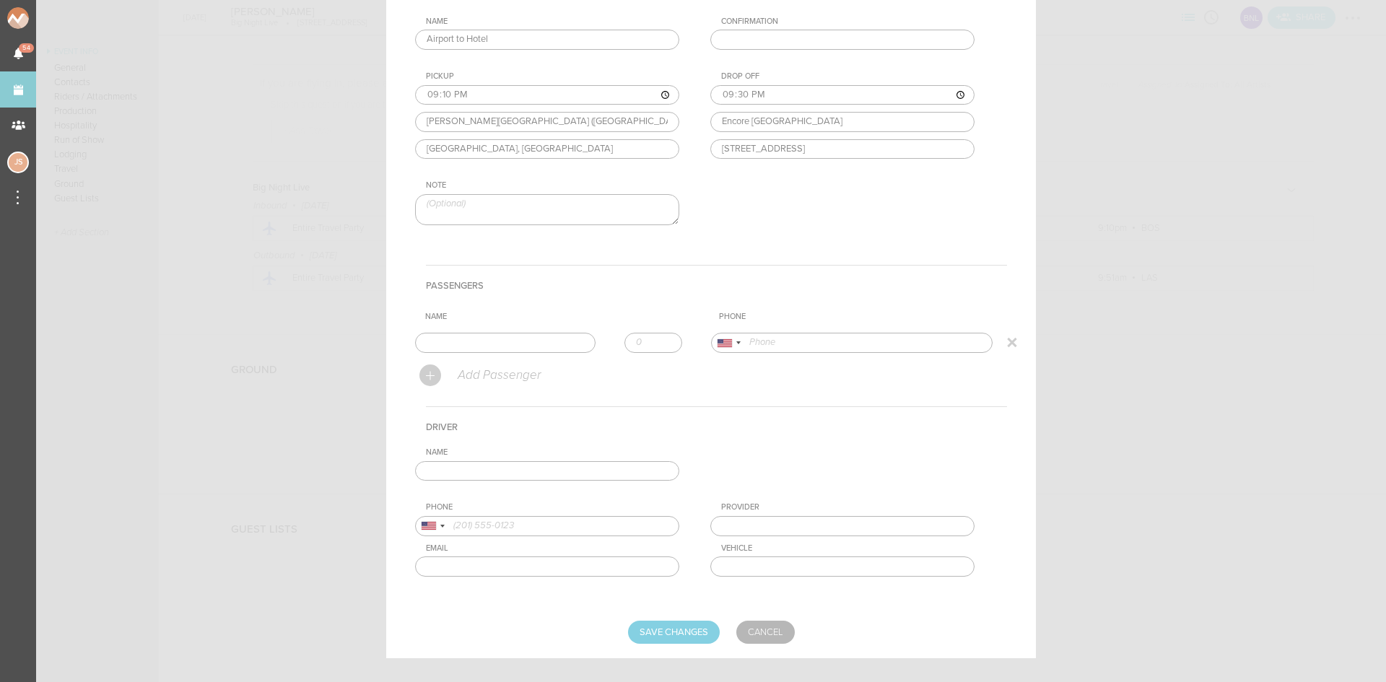
click at [561, 341] on input "text" at bounding box center [505, 343] width 180 height 20
click at [465, 390] on div "Add Passenger" at bounding box center [712, 375] width 587 height 33
click at [482, 352] on td "Name koo Kook Ghasaban +1 (310) 422-5906" at bounding box center [563, 343] width 296 height 32
click at [480, 349] on input "koo" at bounding box center [505, 343] width 180 height 20
type input "Kook Ghasaban"
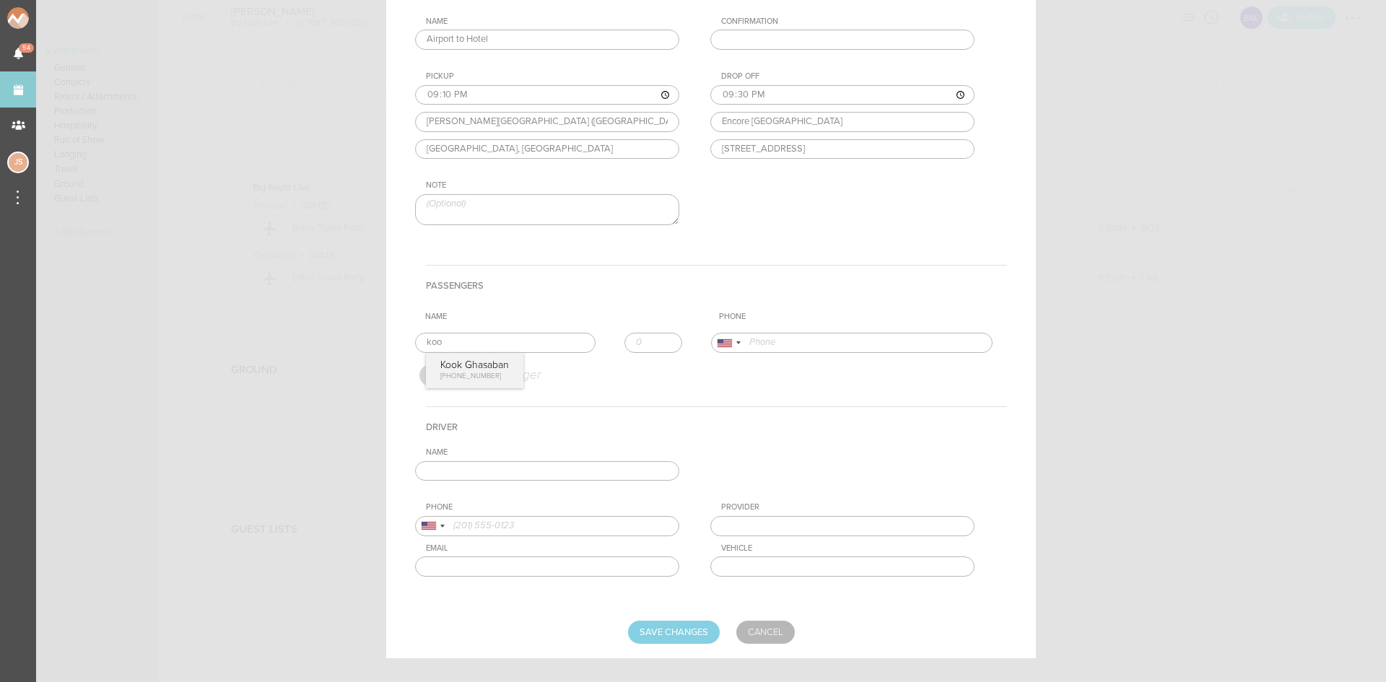
type input "13104225906"
click at [477, 367] on form "For Team Big Night Live + Add New Team Big Night Live . Big Night Live Date 202…" at bounding box center [711, 272] width 592 height 744
click at [660, 336] on input "number" at bounding box center [653, 343] width 58 height 20
click at [660, 340] on input "1" at bounding box center [653, 343] width 58 height 20
type input "2"
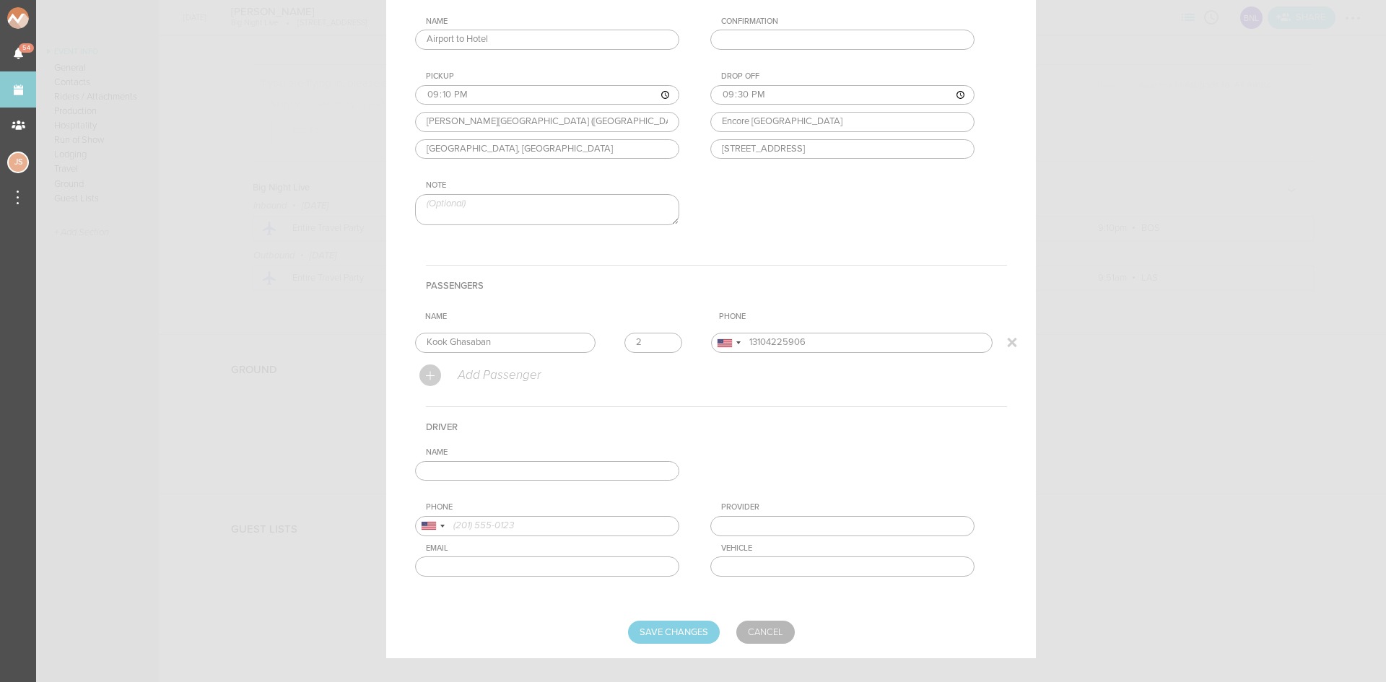
click at [660, 340] on input "2" at bounding box center [653, 343] width 58 height 20
click at [605, 471] on input "text" at bounding box center [547, 471] width 264 height 20
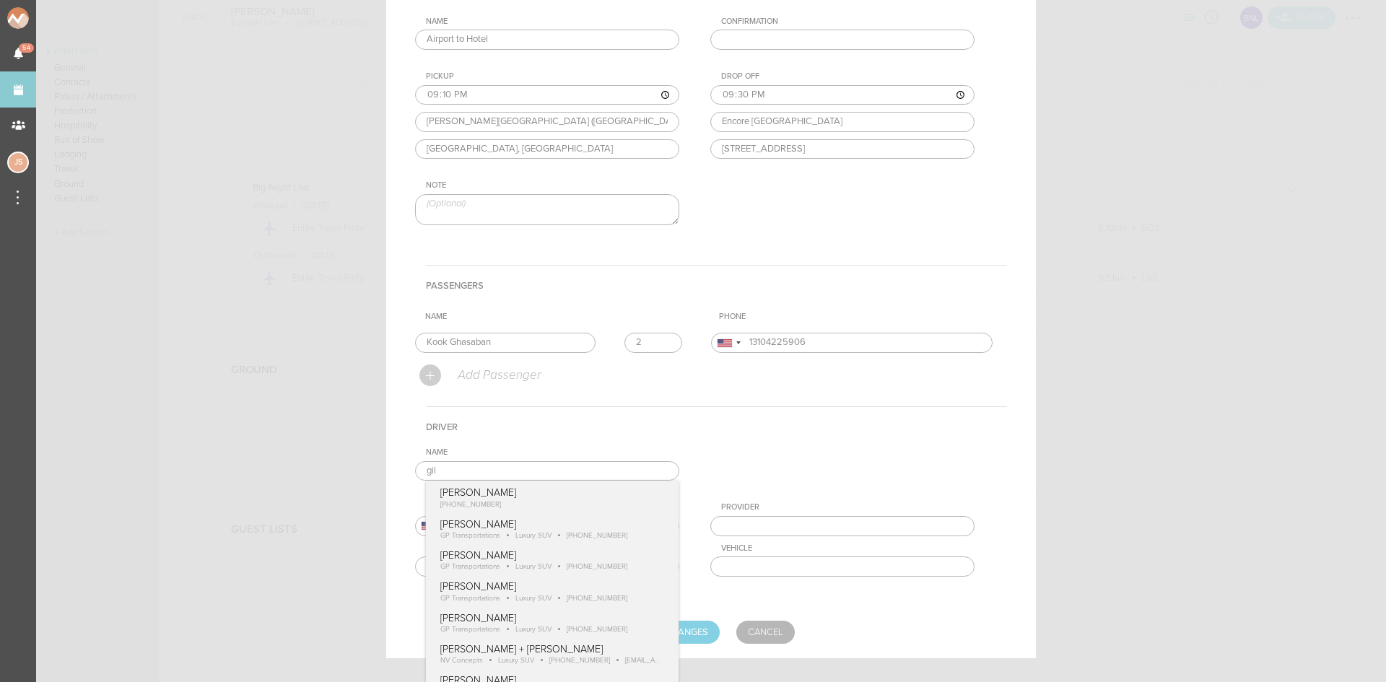
type input "[PERSON_NAME]"
type input "18574170489"
type input "GP Transportations"
type input "Luxury SUV"
click at [483, 551] on div "Name Gilbert Payoute Gilbert Payoute +1 (857) 417-0489 Gilbert Payoute GP Trans…" at bounding box center [711, 523] width 592 height 152
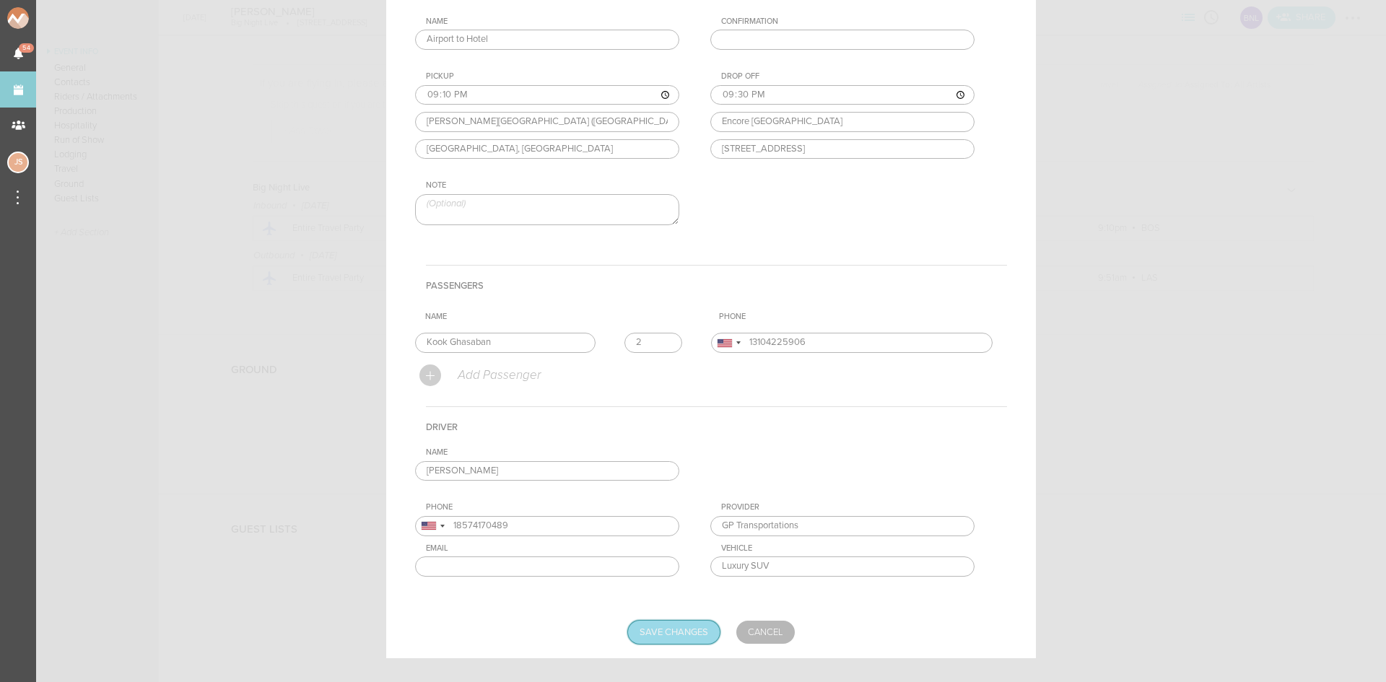
click at [648, 634] on input "Save Changes" at bounding box center [674, 632] width 92 height 23
type input "Saving..."
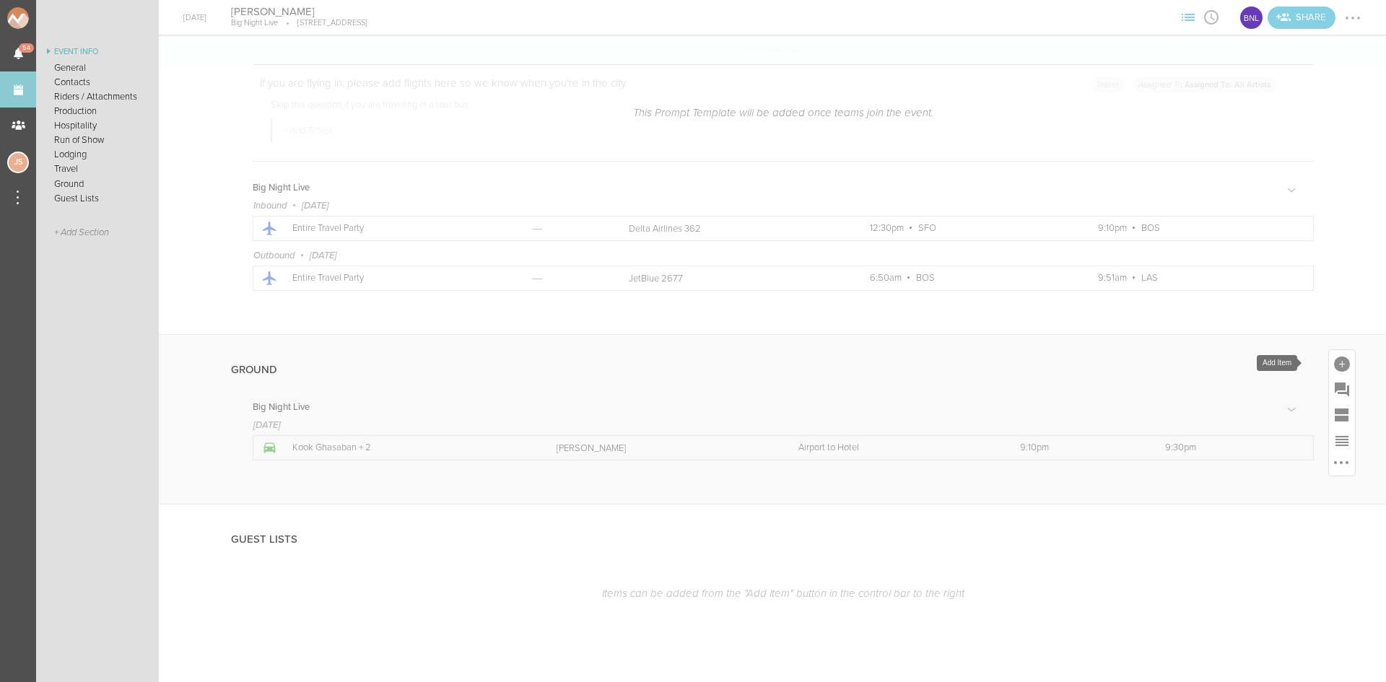
click at [1334, 366] on div at bounding box center [1342, 364] width 16 height 16
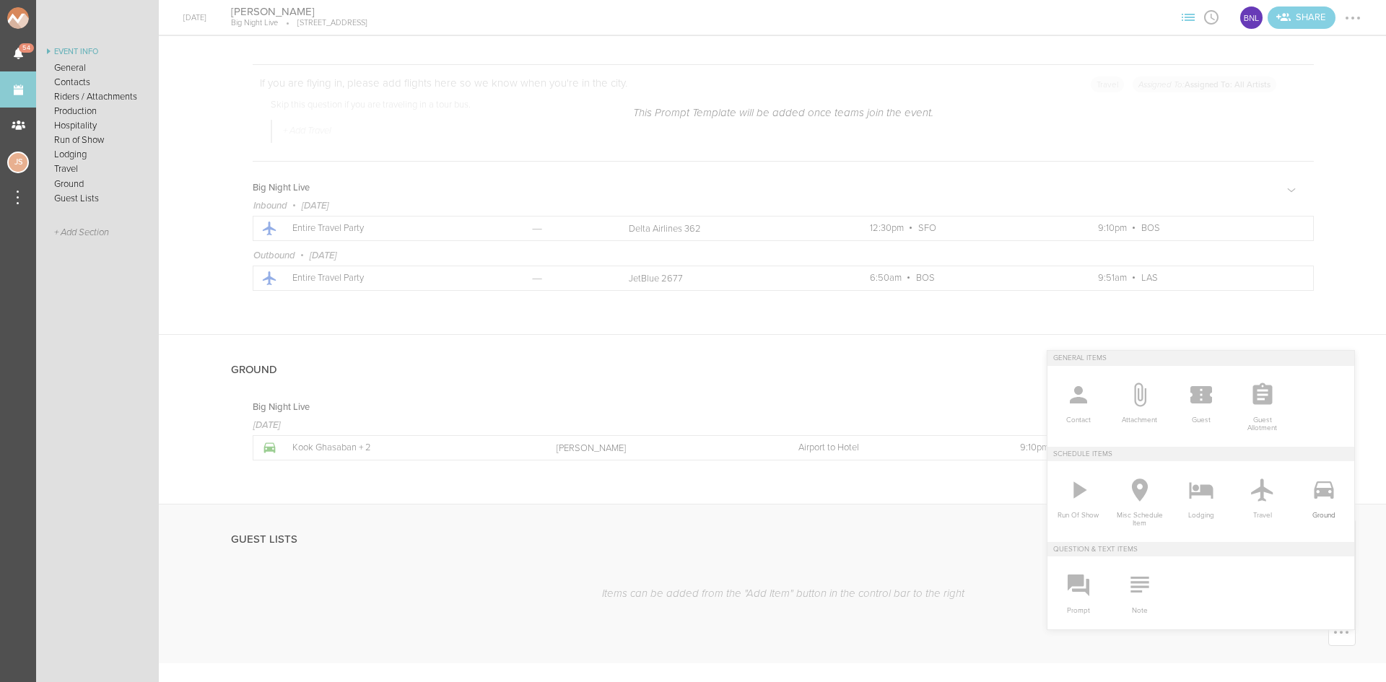
click at [1309, 507] on span "Ground" at bounding box center [1323, 511] width 47 height 15
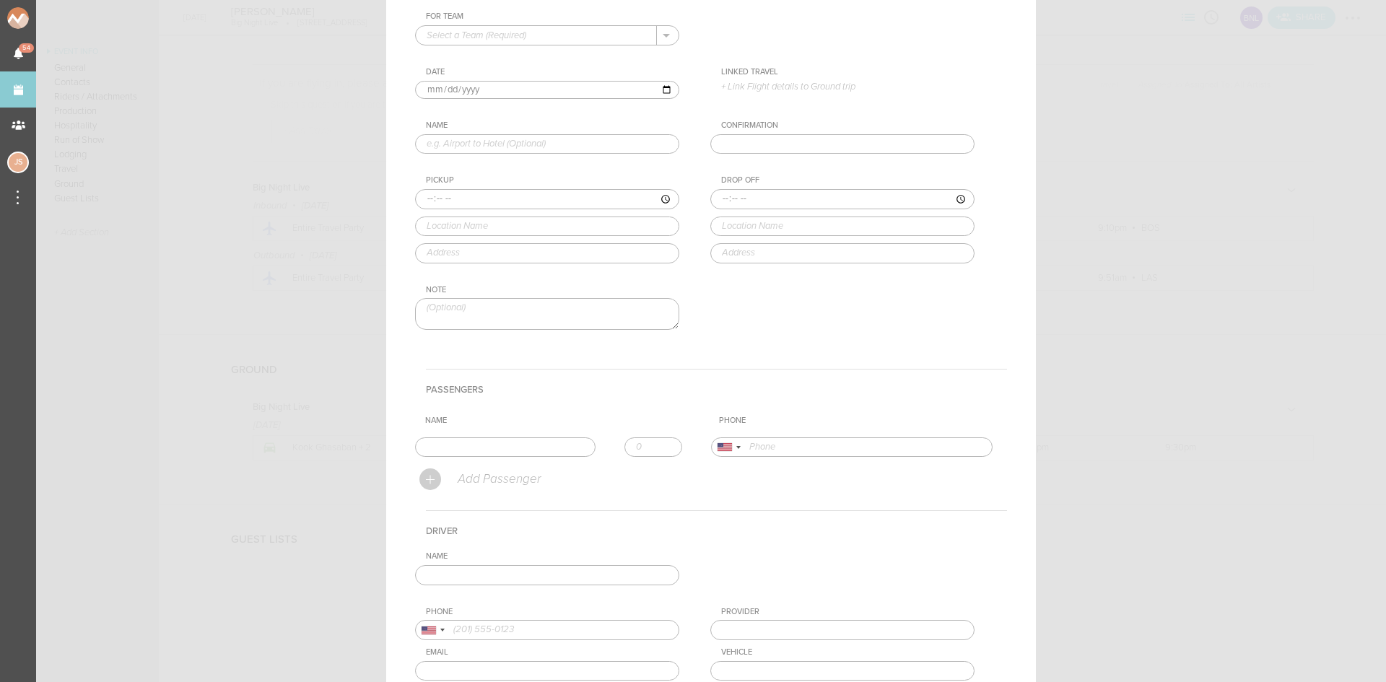
scroll to position [0, 0]
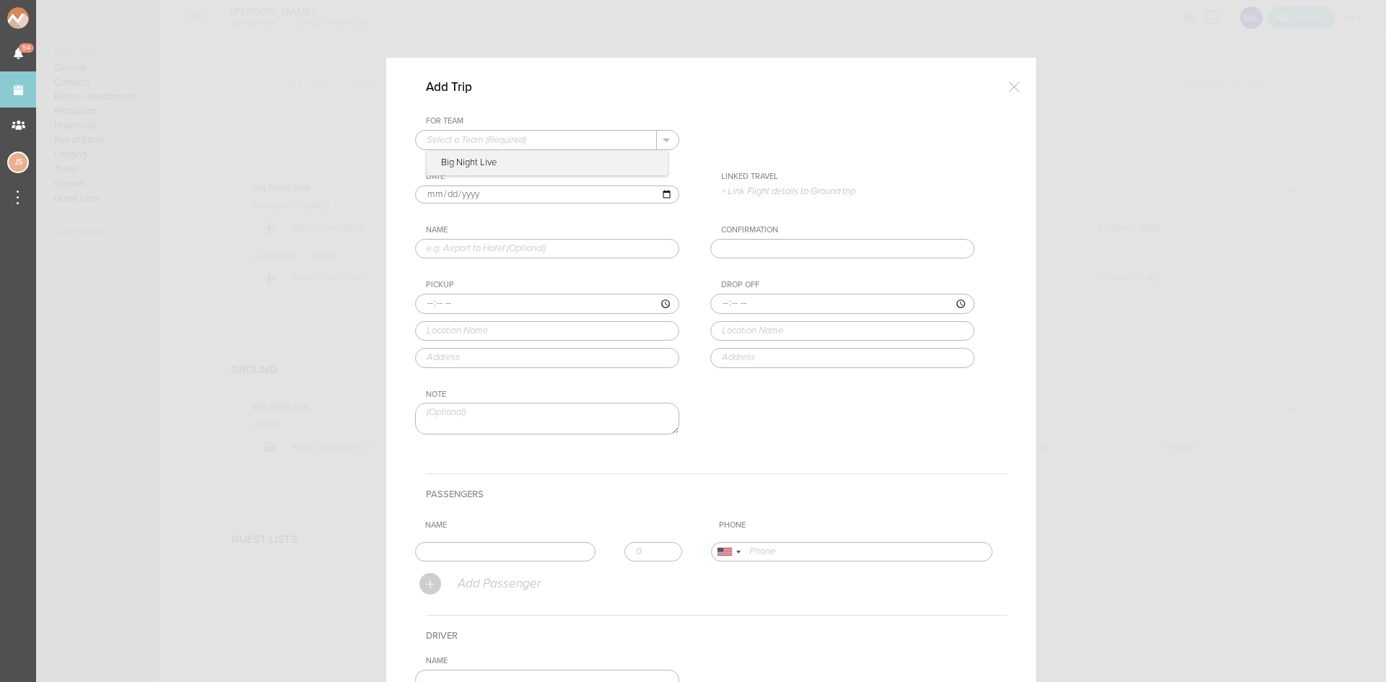
click at [540, 144] on input "text" at bounding box center [536, 140] width 241 height 19
click at [539, 162] on p "Big Night Live" at bounding box center [546, 163] width 241 height 25
type input "Big Night Live"
click at [776, 186] on p "+ Link Flight details to Ground trip" at bounding box center [847, 191] width 253 height 12
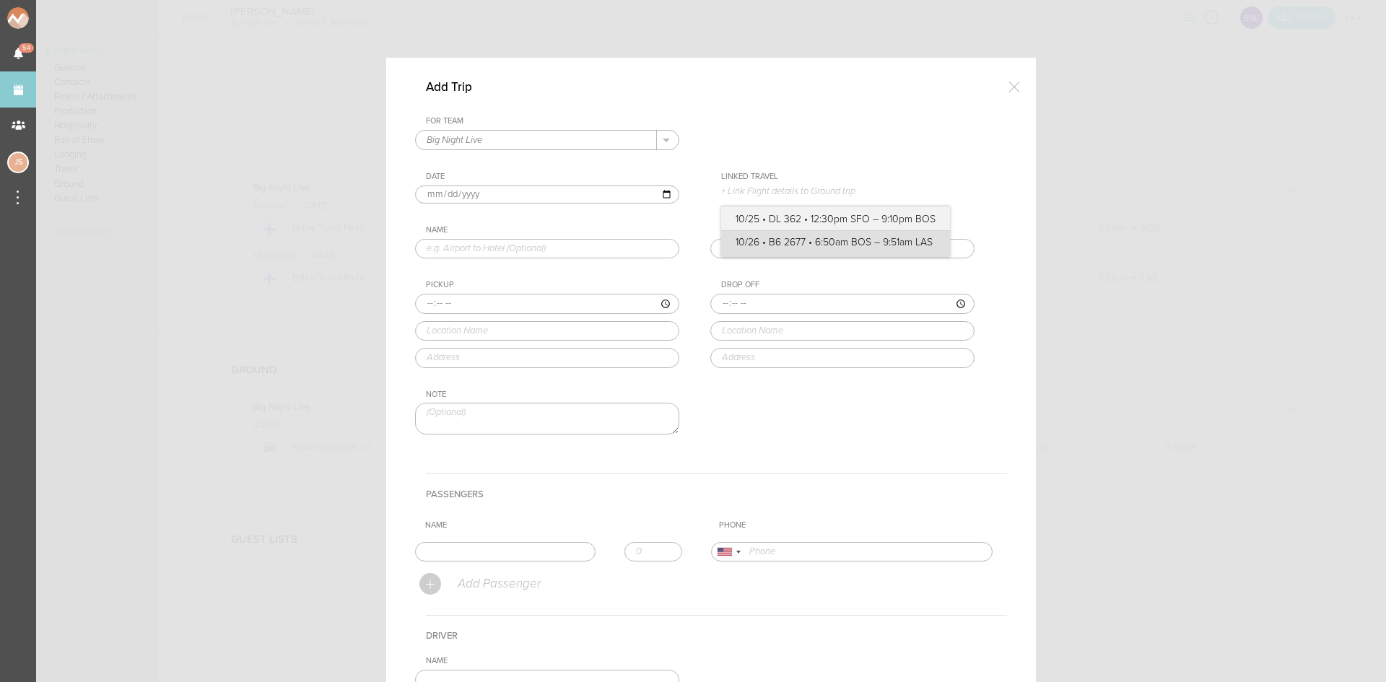
click at [781, 237] on label "10/26 • B6 2677 • 6:50am BOS – 9:51am LAS" at bounding box center [835, 242] width 200 height 14
click at [0, 0] on input "10/26 • B6 2677 • 6:50am BOS – 9:51am LAS" at bounding box center [0, 0] width 0 height 0
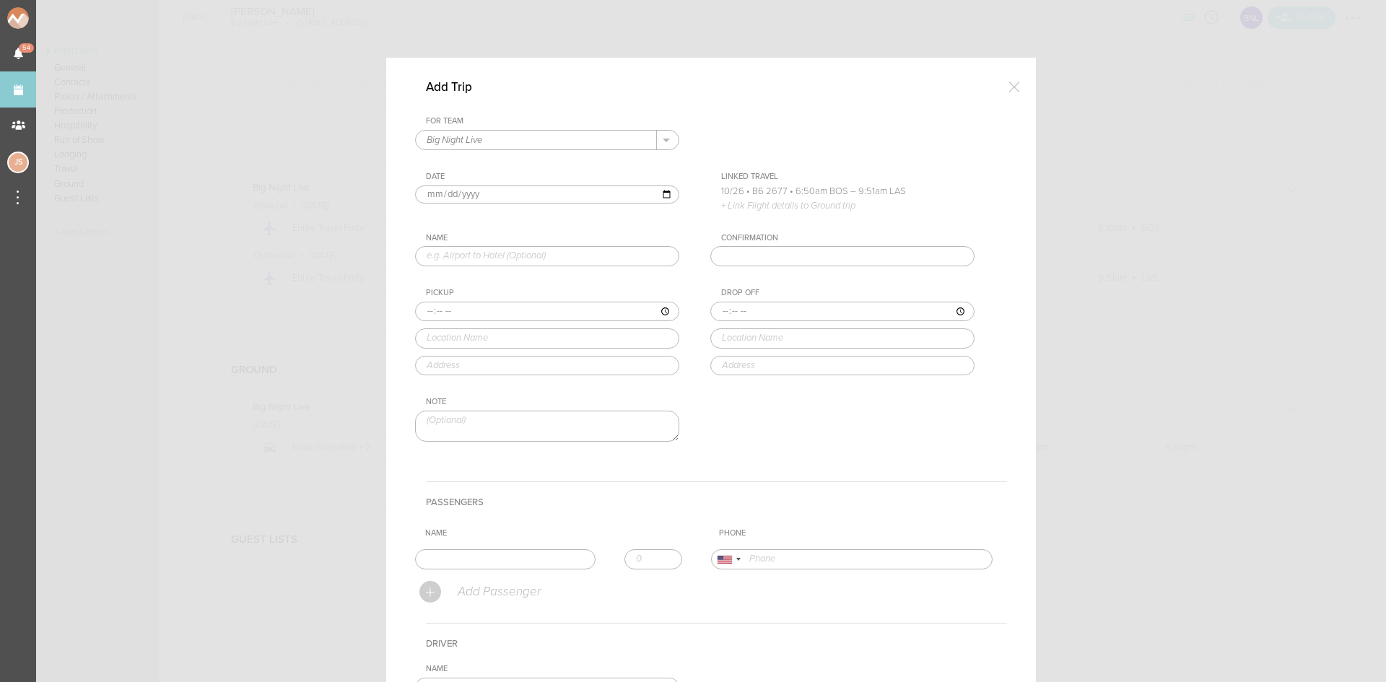
click at [527, 248] on input "text" at bounding box center [547, 256] width 264 height 20
drag, startPoint x: 493, startPoint y: 265, endPoint x: 352, endPoint y: 255, distance: 141.0
click at [352, 255] on div "Add Trip For Team Big Night Live + Add New Team Big Night Live . Big Night Live…" at bounding box center [693, 341] width 1386 height 682
type input "Hotel to Airport"
click at [439, 195] on input "2025-10-25" at bounding box center [547, 194] width 264 height 19
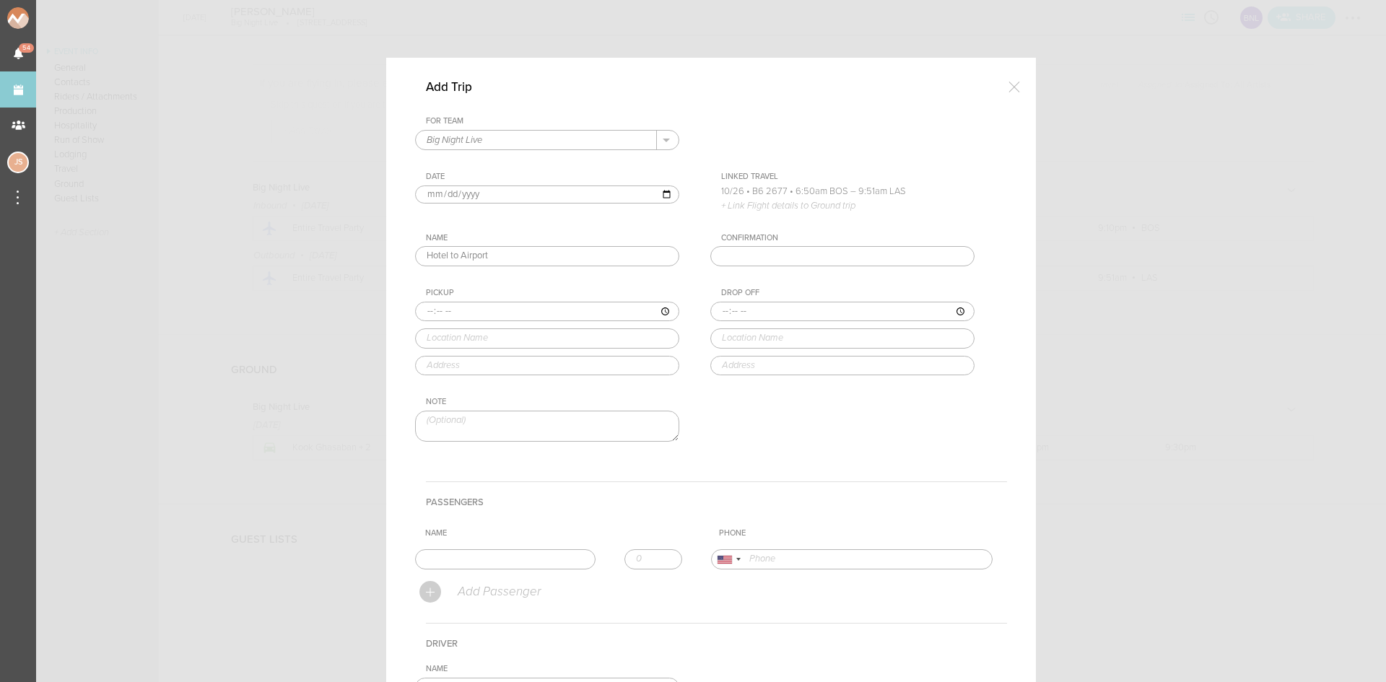
type input "2025-10-26"
click at [423, 315] on input "time" at bounding box center [547, 312] width 264 height 20
type input "04:50"
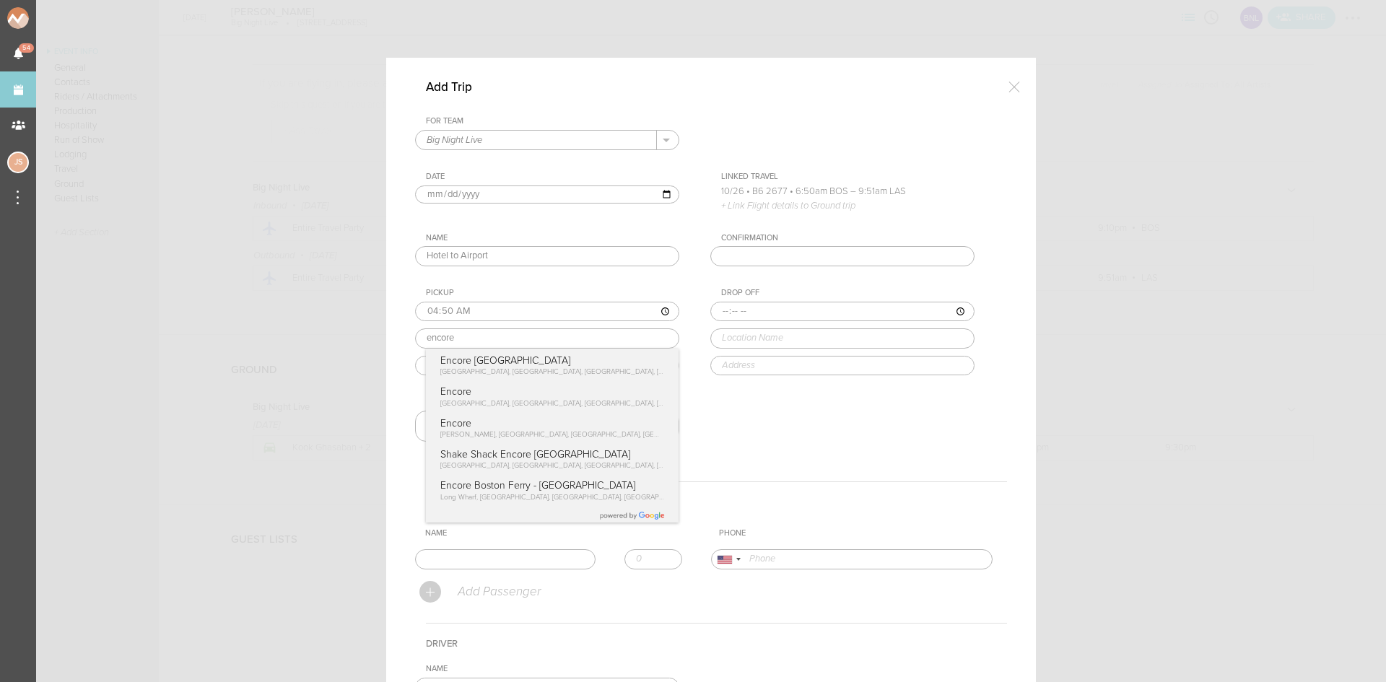
type input "Encore [GEOGRAPHIC_DATA]"
type input "[STREET_ADDRESS]"
click at [490, 360] on div "Pickup 04:50 Encore Boston Harbor Encore Boston Harbor Broadway, Everett, MA, U…" at bounding box center [561, 331] width 293 height 87
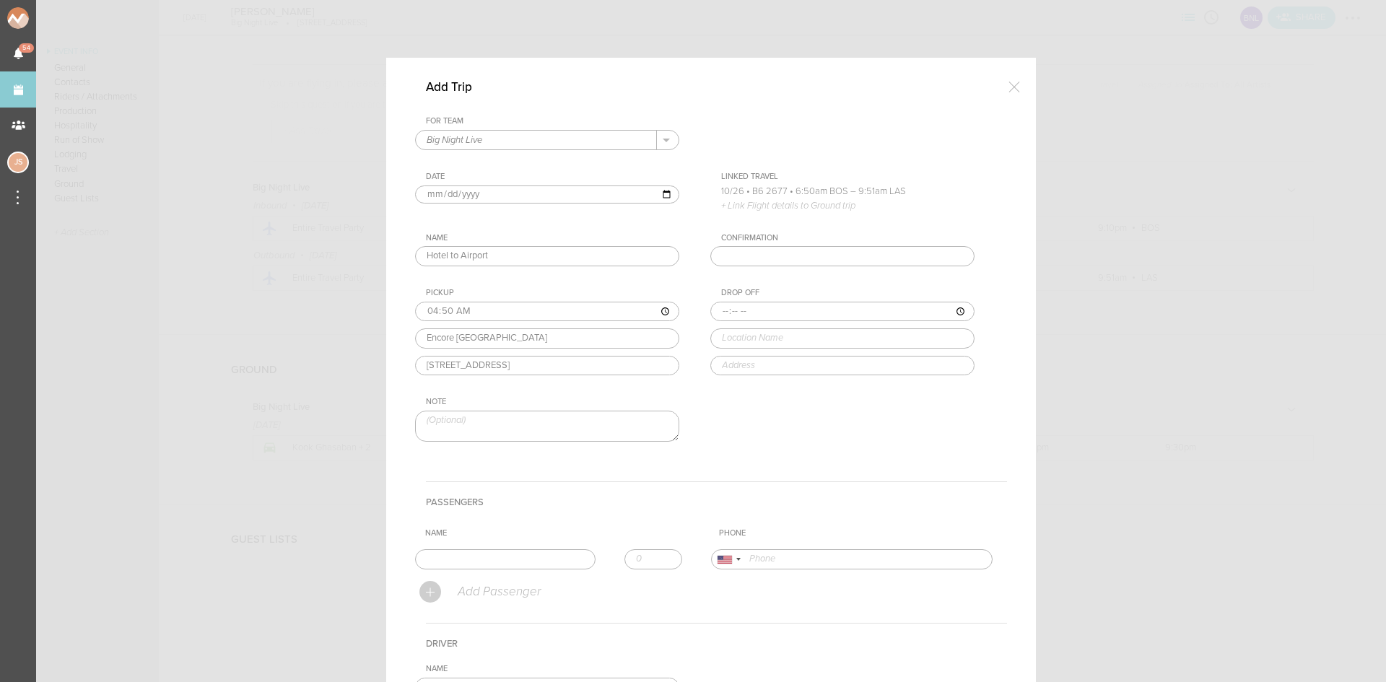
click at [716, 305] on input "time" at bounding box center [842, 312] width 264 height 20
type input "05:10"
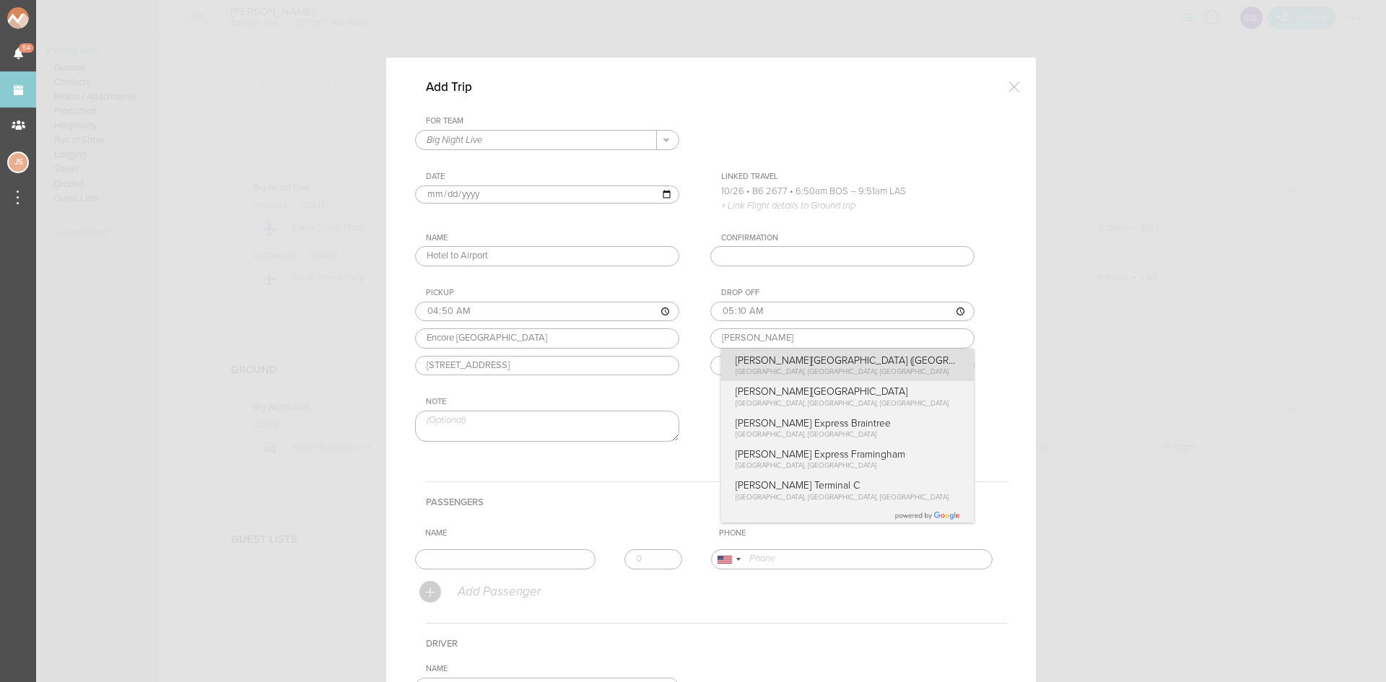
type input "Logan Airport (BOS)"
type input "East Boston, MA 02128, USA"
click at [768, 360] on div "Drop Off 05:10 Logan Airport (BOS) Logan Airport (BOS) East Boston, MA, USA Log…" at bounding box center [856, 331] width 293 height 87
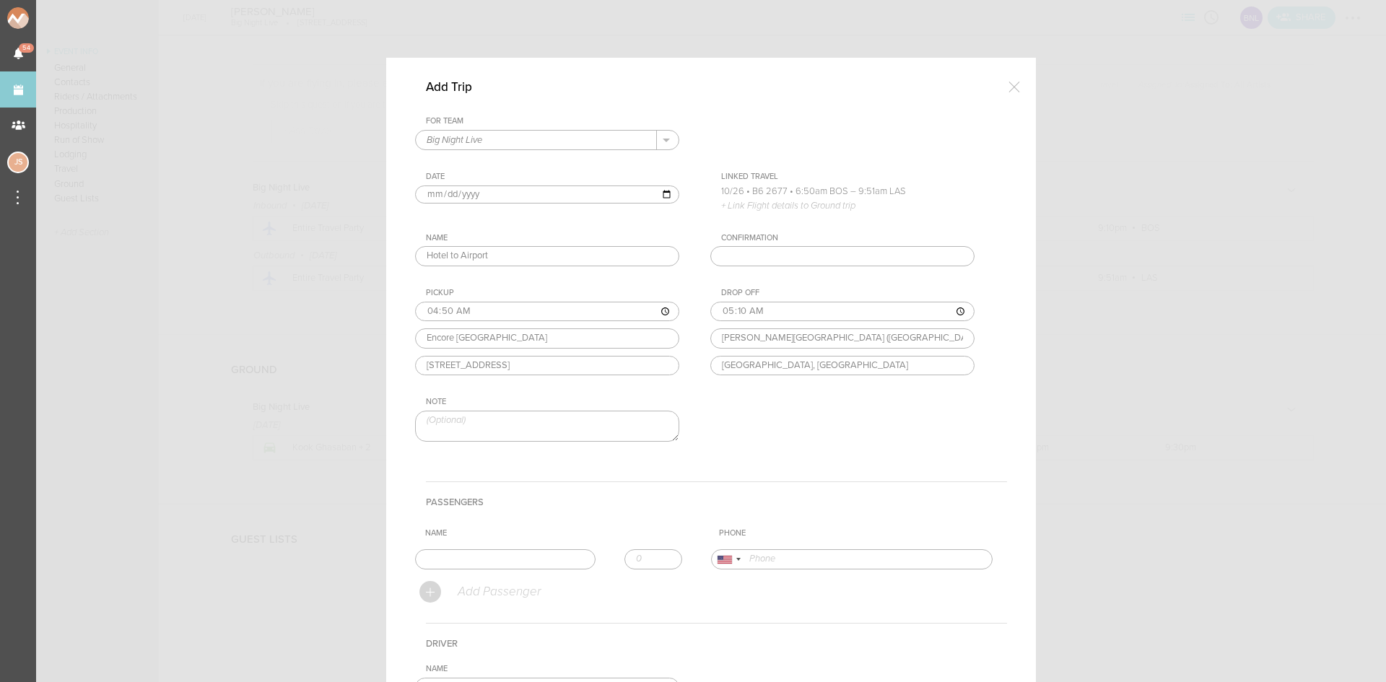
scroll to position [216, 0]
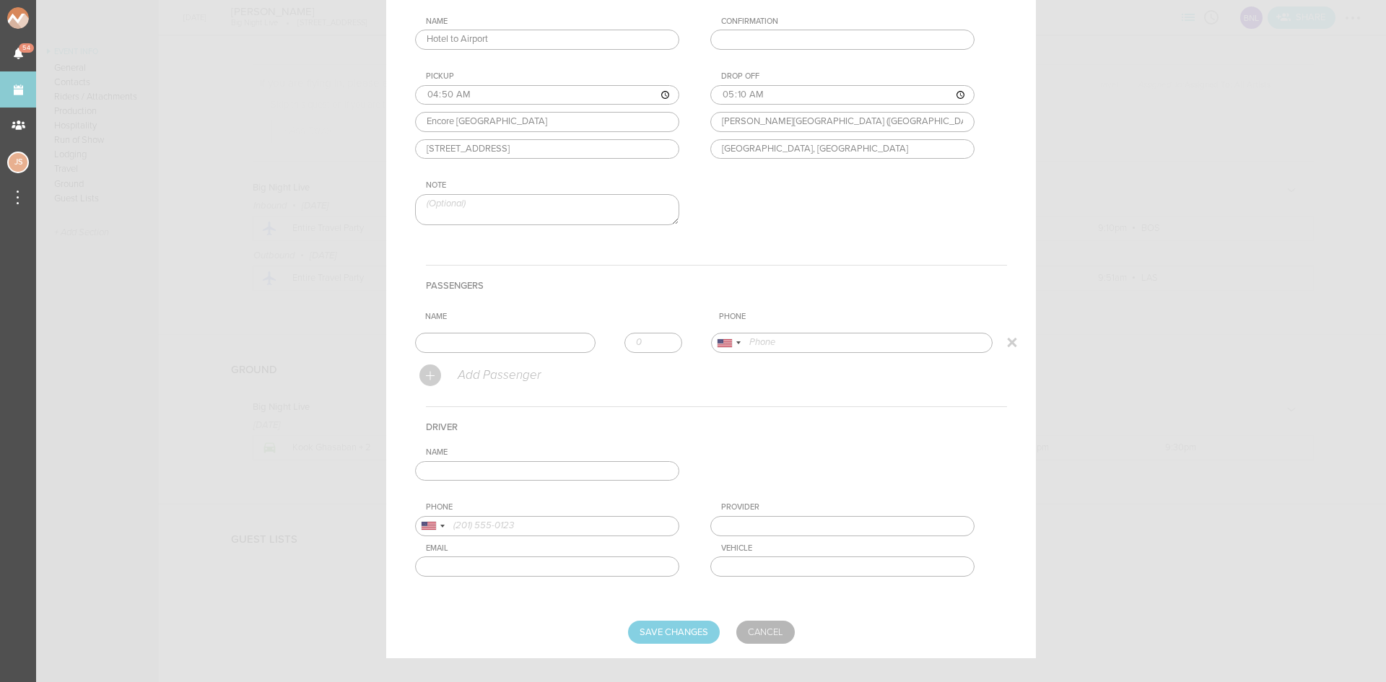
click at [496, 341] on input "text" at bounding box center [505, 343] width 180 height 20
type input "Kook Ghasaban"
type input "13104225906"
click at [496, 366] on form "For Team Big Night Live + Add New Team Big Night Live . Big Night Live Date 202…" at bounding box center [711, 272] width 592 height 744
click at [657, 338] on input "1" at bounding box center [653, 343] width 58 height 20
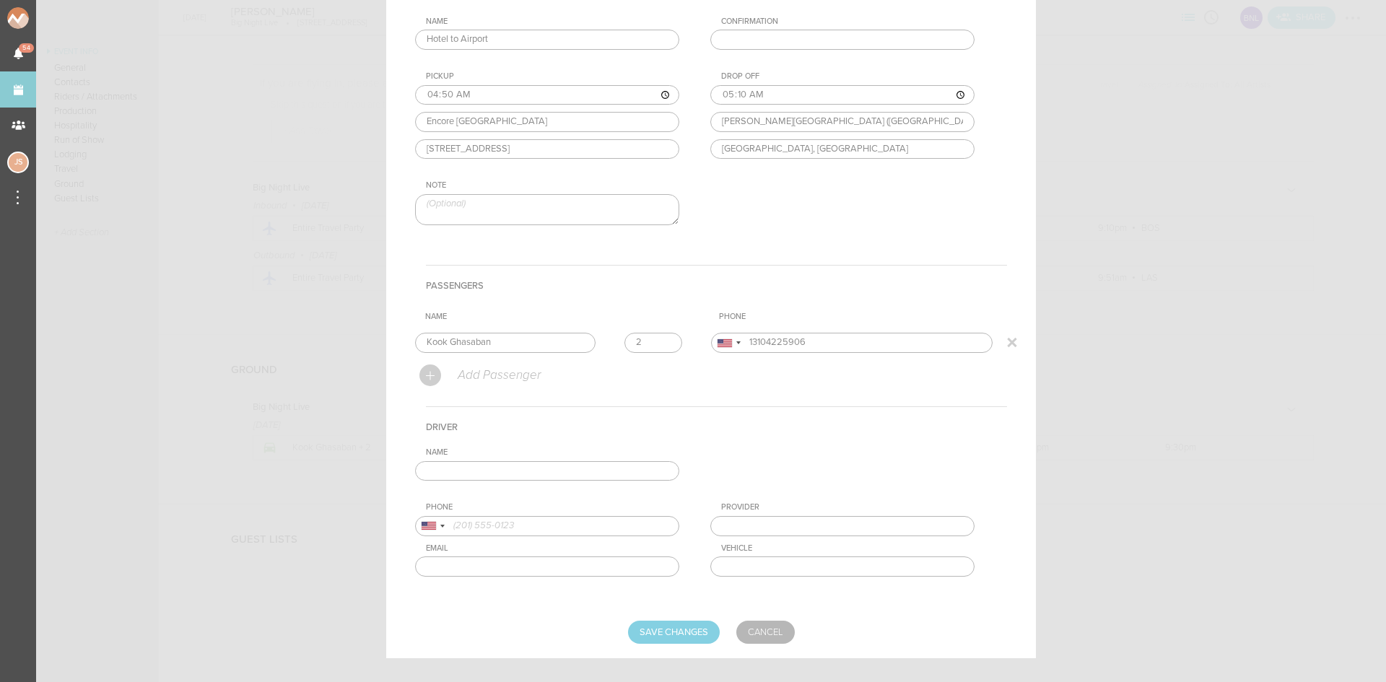
type input "2"
click at [657, 338] on input "2" at bounding box center [653, 343] width 58 height 20
click at [559, 470] on input "text" at bounding box center [547, 471] width 264 height 20
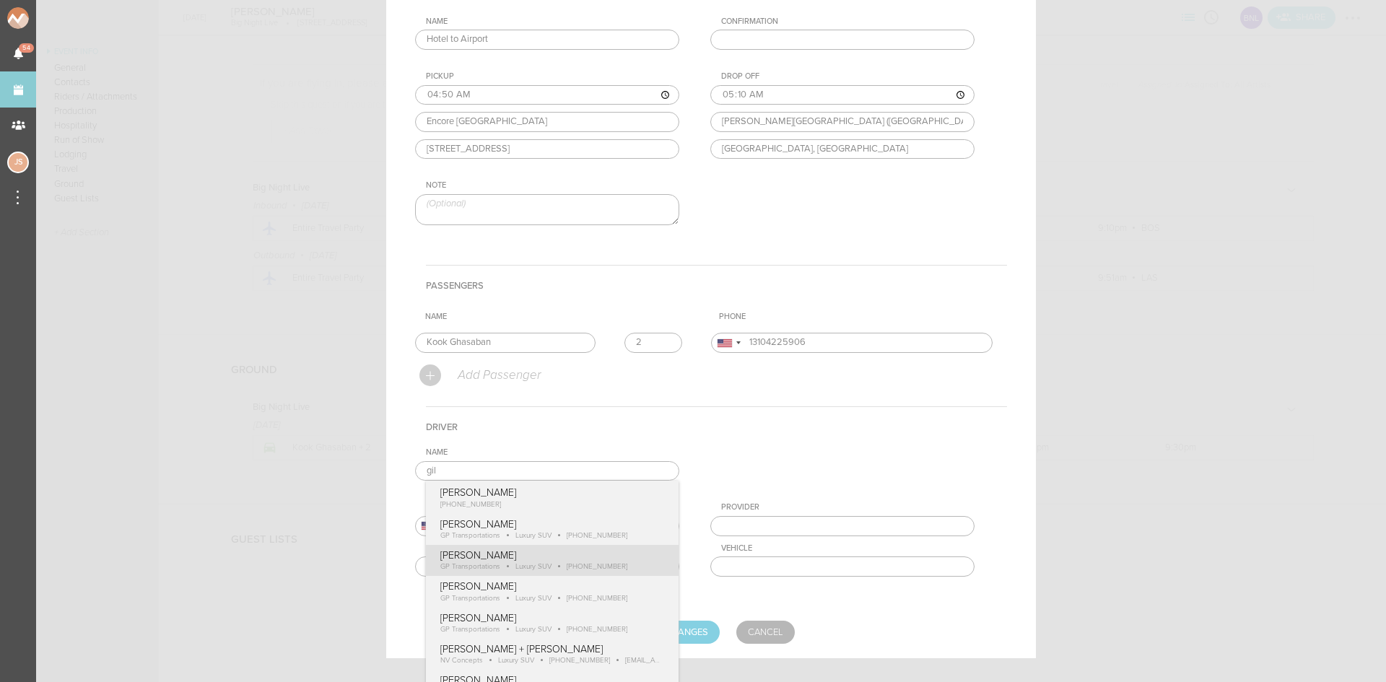
type input "[PERSON_NAME]"
type input "18574170489"
type input "GP Transportations"
type input "Luxury SUV"
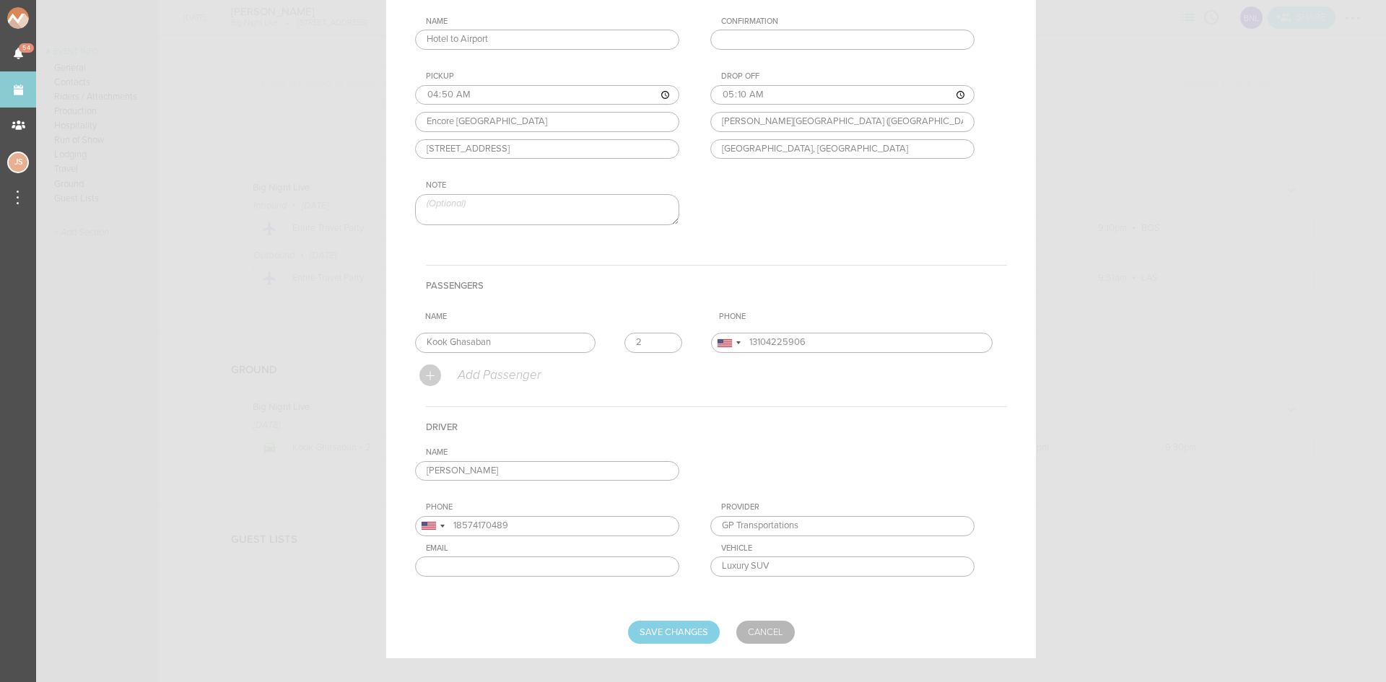
click at [547, 566] on div "Name Gilbert Payoute Gilbert Payoute +1 (857) 417-0489 Gilbert Payoute GP Trans…" at bounding box center [711, 523] width 592 height 152
click at [670, 629] on input "Save Changes" at bounding box center [674, 632] width 92 height 23
type input "Saving..."
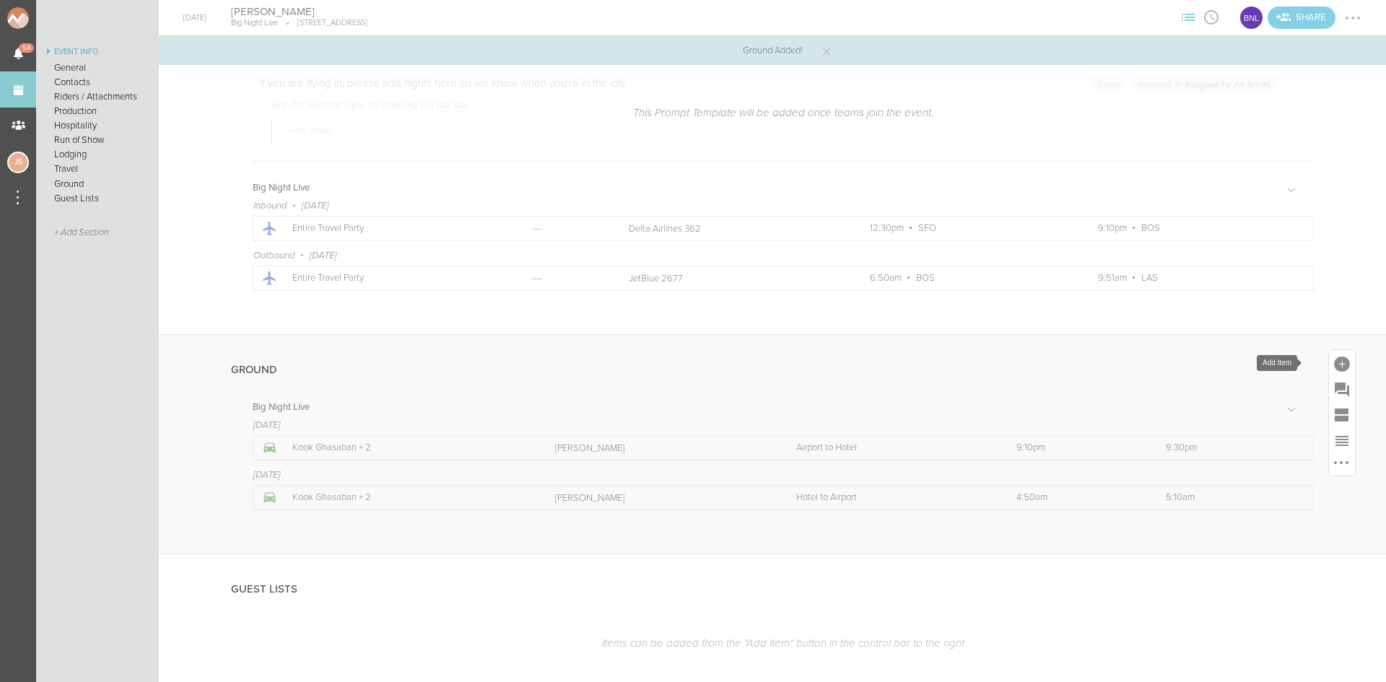
click at [1329, 358] on div at bounding box center [1342, 363] width 26 height 26
click at [1313, 477] on icon at bounding box center [1323, 490] width 29 height 29
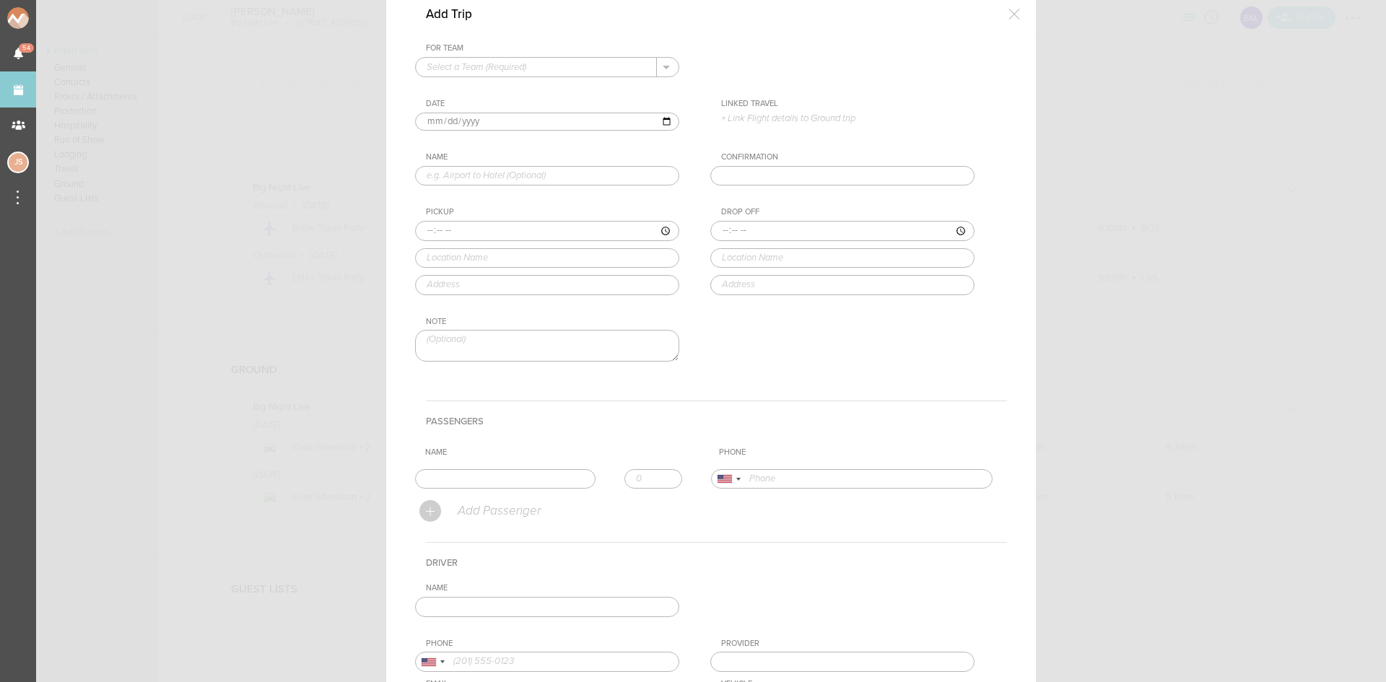
scroll to position [72, 0]
click at [501, 79] on div "For Team + Add New Team Big Night Live . Date 2025-10-25 Linked Travel 10/25 • …" at bounding box center [711, 215] width 592 height 343
click at [498, 68] on input "text" at bounding box center [536, 67] width 241 height 19
click at [503, 87] on p "Big Night Live" at bounding box center [546, 91] width 241 height 25
type input "Big Night Live"
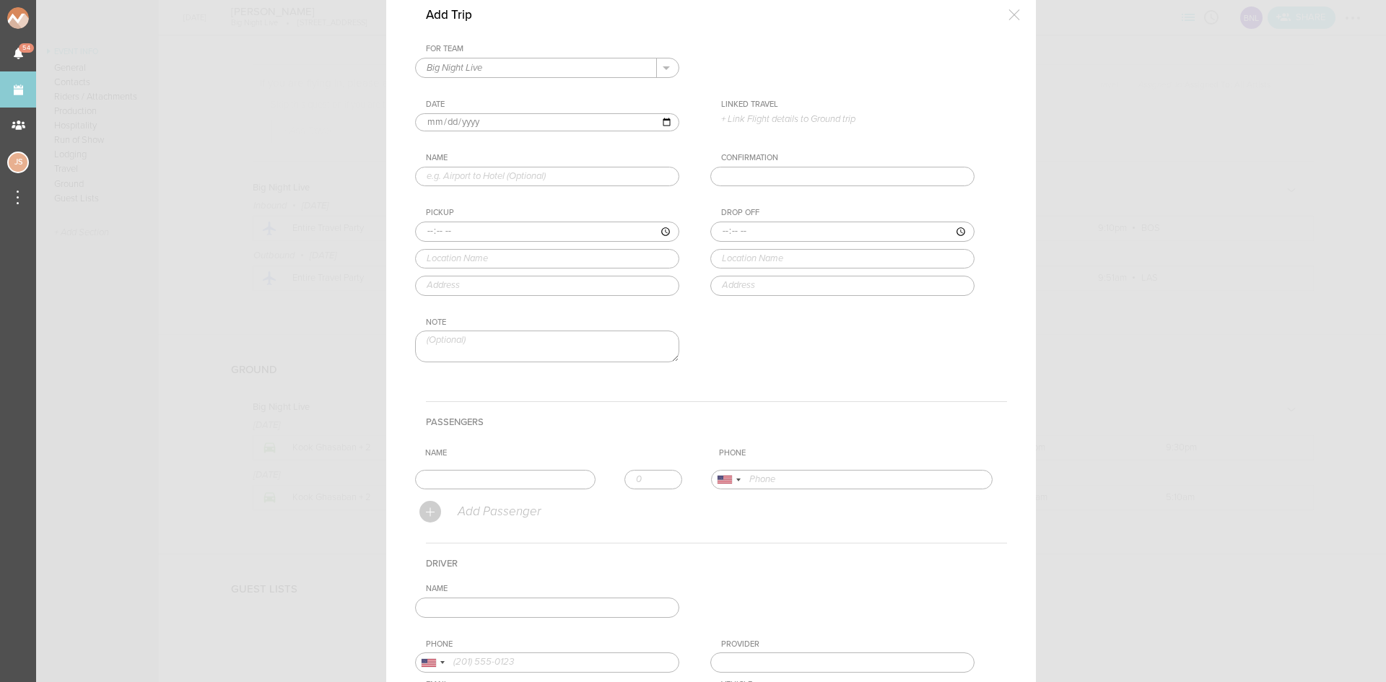
click at [469, 177] on input "text" at bounding box center [547, 177] width 264 height 20
type input "Hotel to Venue"
click at [428, 231] on input "time" at bounding box center [547, 232] width 264 height 20
type input "23:55"
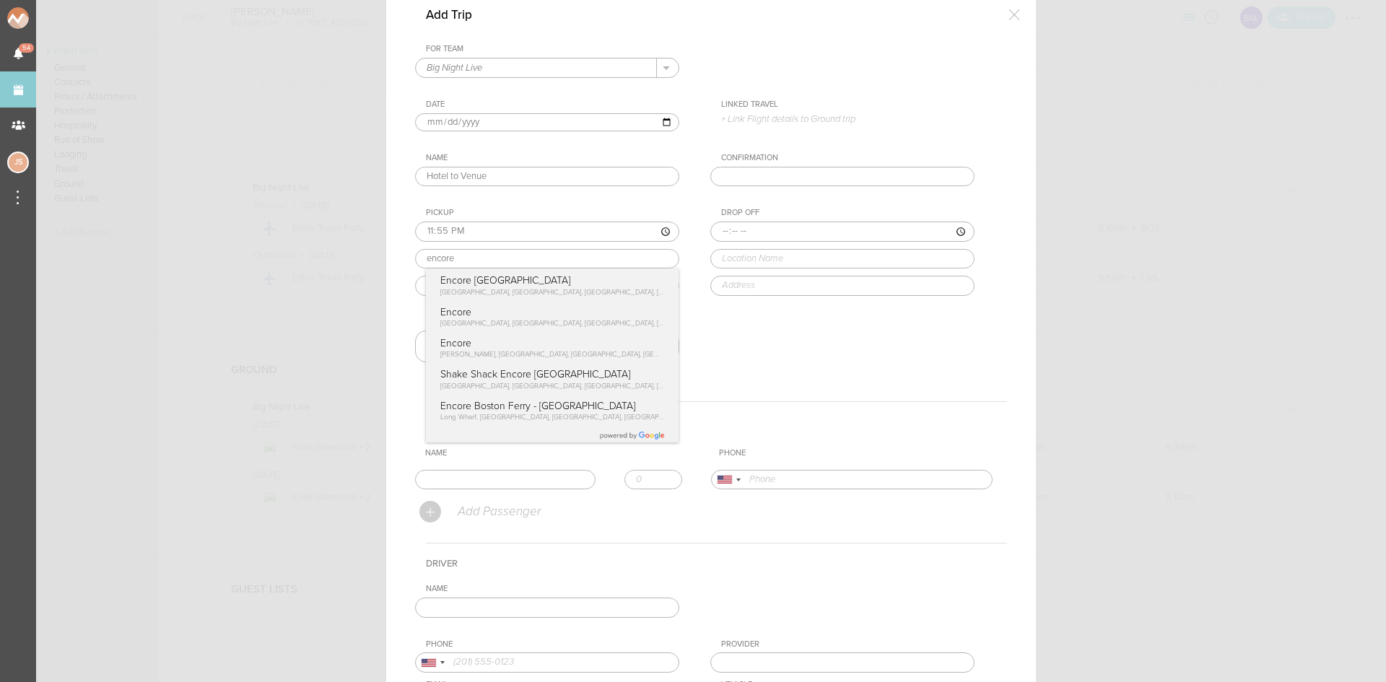
type input "Encore [GEOGRAPHIC_DATA]"
type input "[STREET_ADDRESS]"
click at [472, 279] on div "Pickup 23:55 Encore Boston Harbor Encore Boston Harbor Broadway, Everett, MA, U…" at bounding box center [561, 251] width 293 height 87
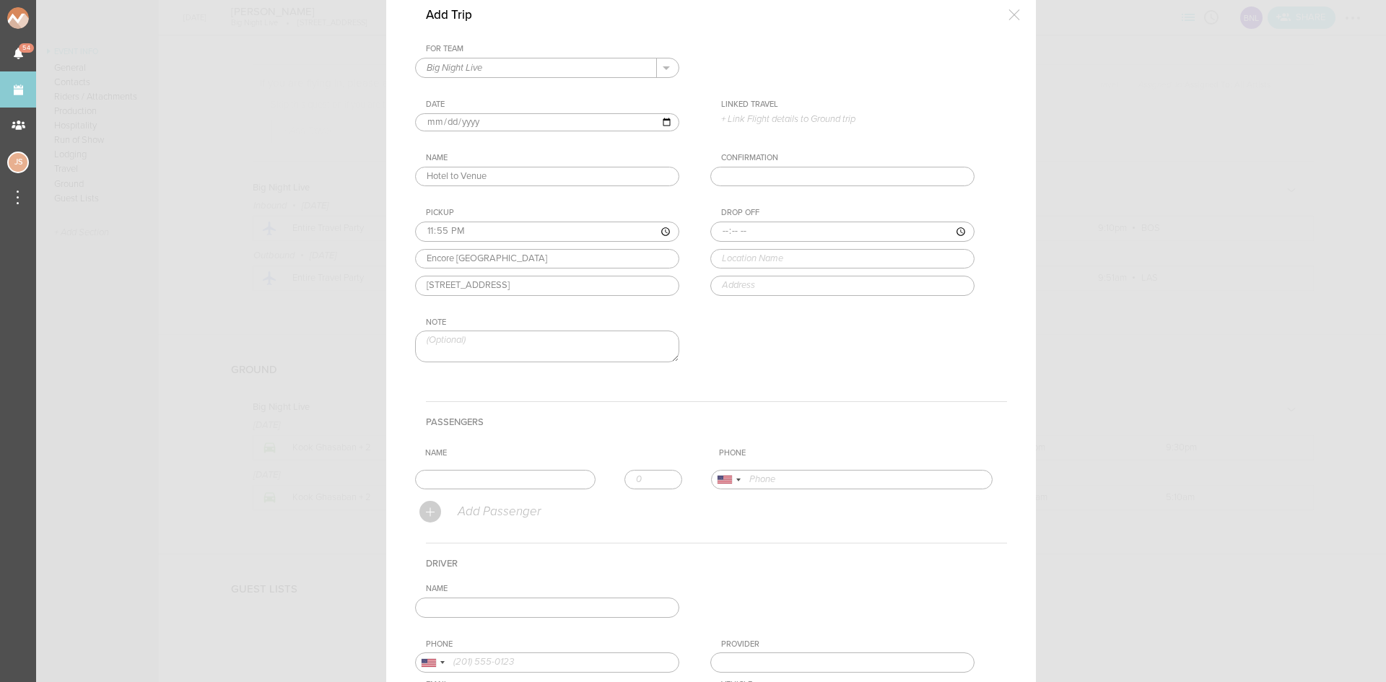
click at [716, 229] on input "time" at bounding box center [842, 232] width 264 height 20
type input "00:10"
click at [772, 283] on div "Drop Off 00:10 big night live Big Night Live Causeway Street, Boston, MA, USA" at bounding box center [856, 251] width 293 height 87
type input "Big Night Live"
type input "[STREET_ADDRESS]"
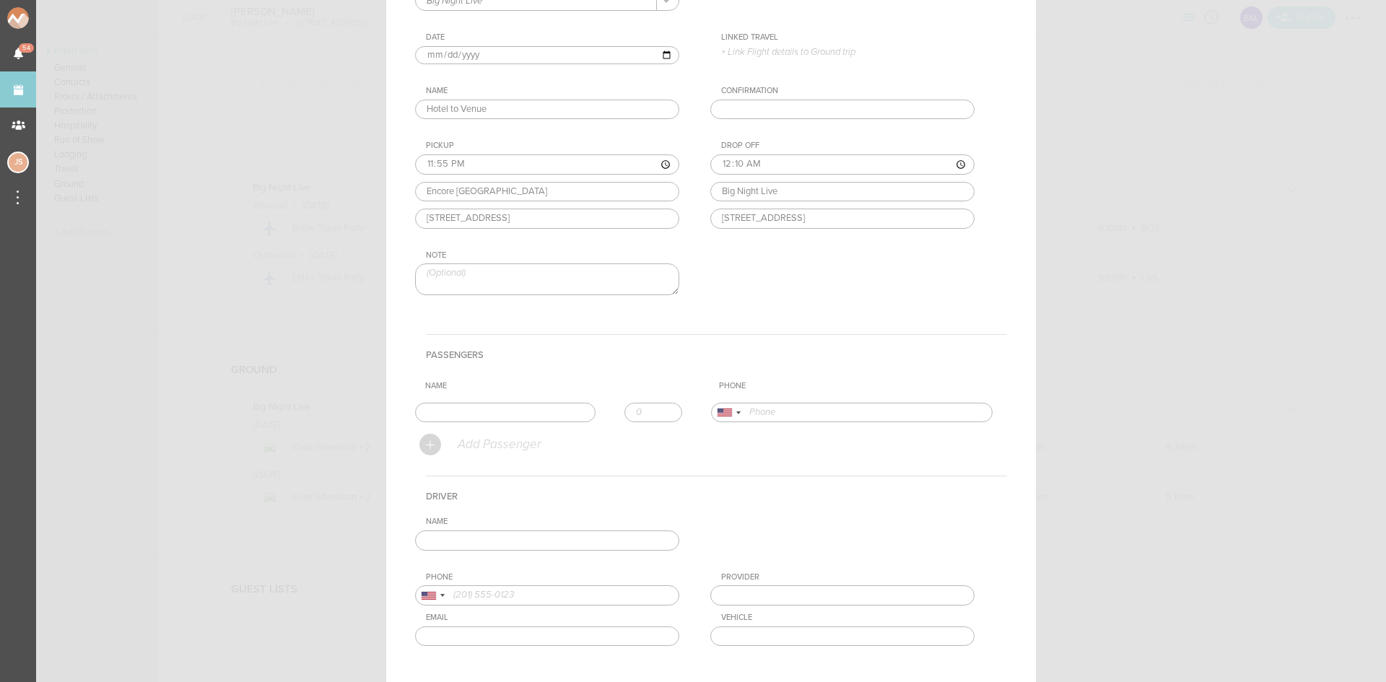
scroll to position [216, 0]
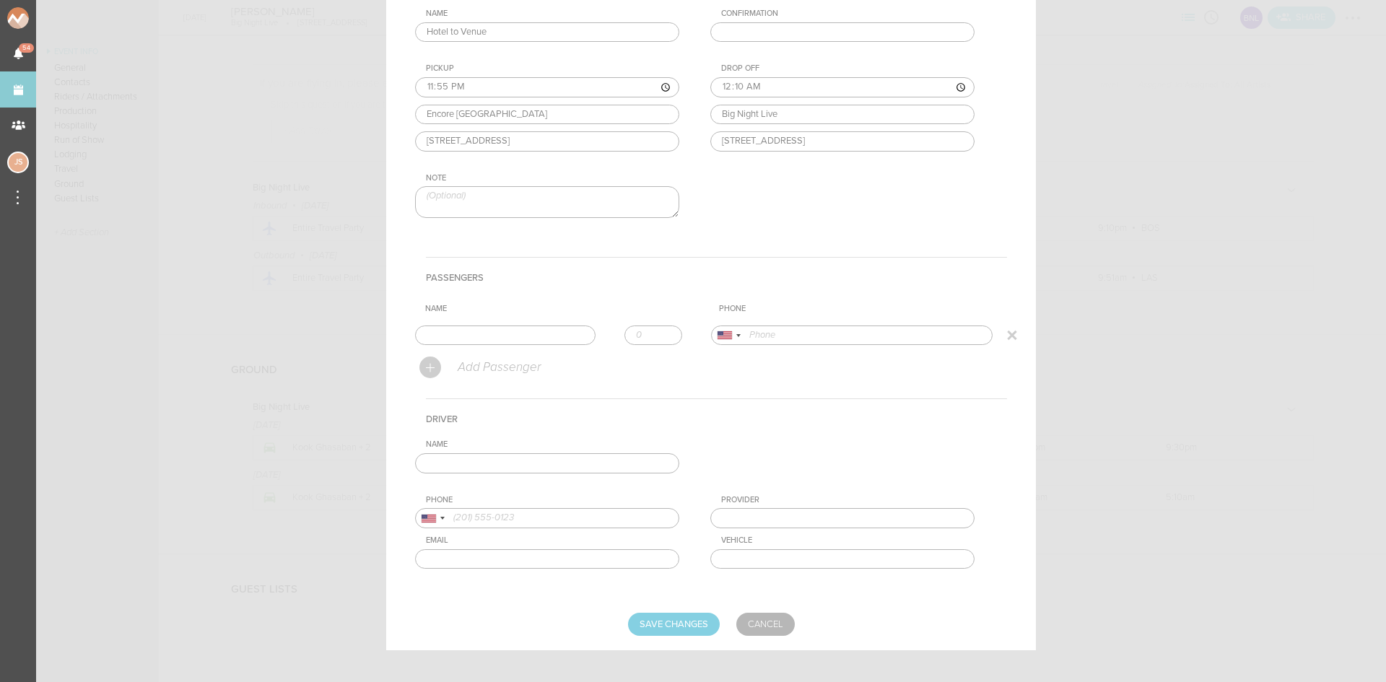
click at [506, 328] on input "text" at bounding box center [505, 335] width 180 height 20
type input "Kook Ghasaban"
type input "13104225906"
click at [469, 371] on form "For Team Big Night Live + Add New Team Big Night Live . Big Night Live Date 202…" at bounding box center [711, 268] width 592 height 736
click at [667, 329] on input "number" at bounding box center [653, 335] width 58 height 20
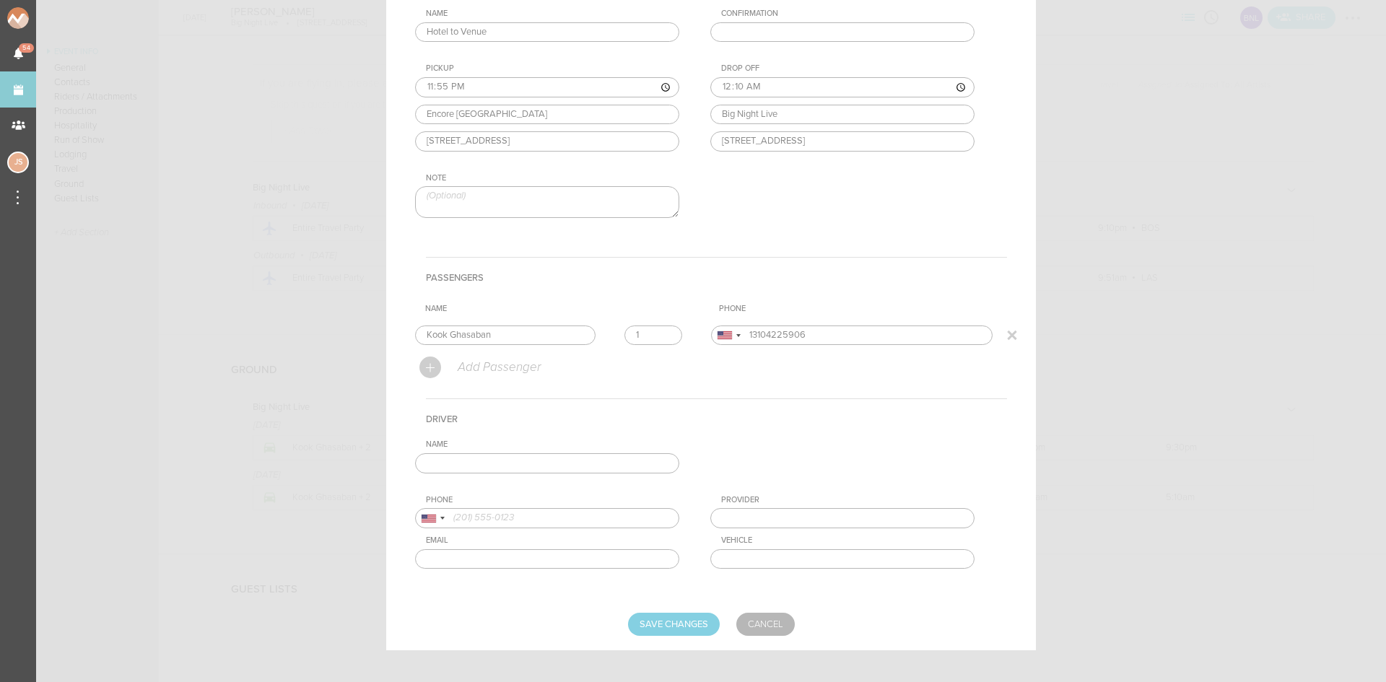
click at [660, 329] on input "1" at bounding box center [653, 335] width 58 height 20
type input "2"
click at [660, 329] on input "2" at bounding box center [653, 335] width 58 height 20
click at [634, 456] on input "text" at bounding box center [547, 463] width 264 height 20
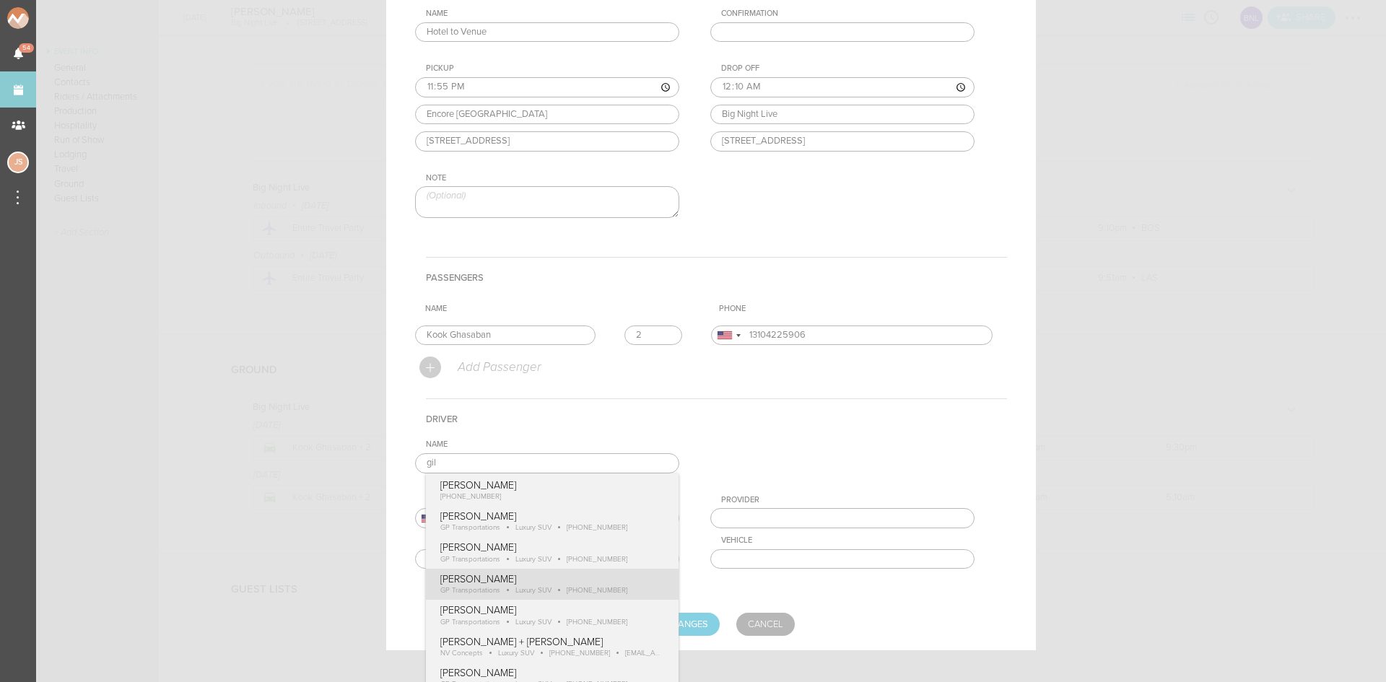
type input "[PERSON_NAME]"
type input "18574170489"
type input "GP Transportations"
type input "Luxury SUV"
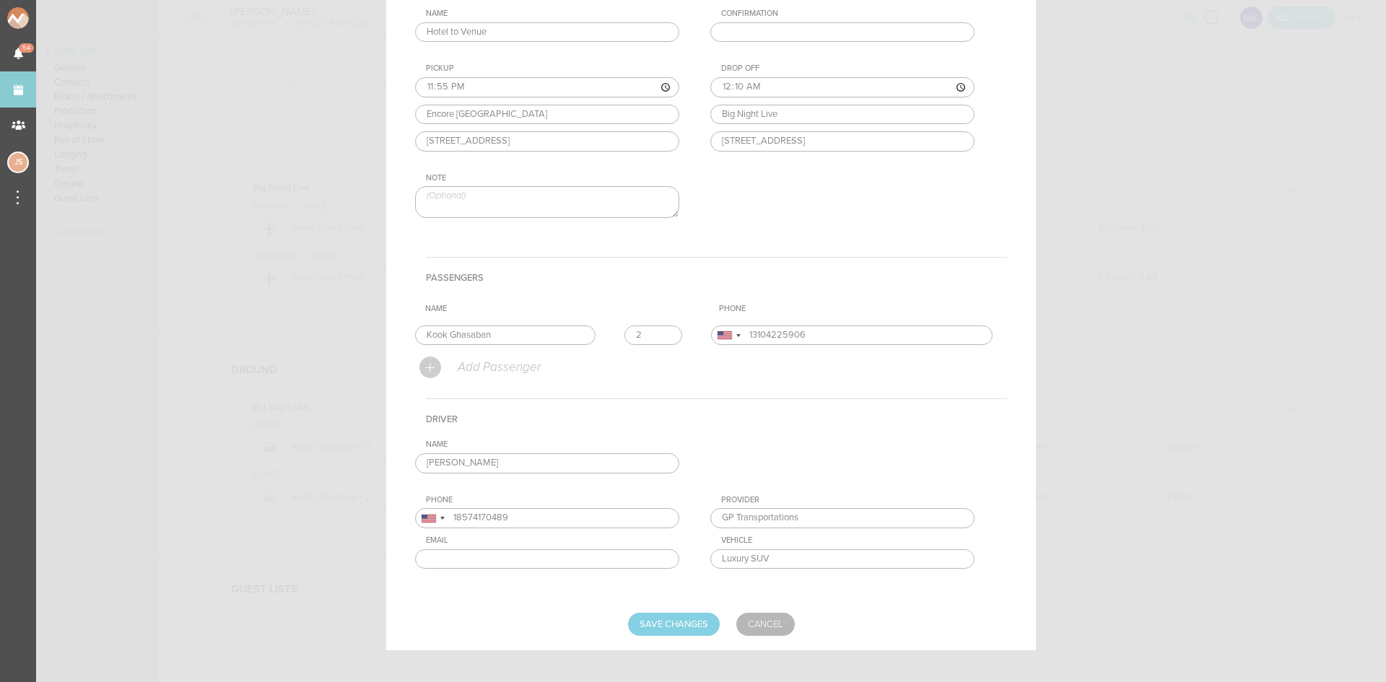
click at [534, 582] on div "Name Gilbert Payoute Gilbert Payoute +1 (857) 417-0489 Gilbert Payoute GP Trans…" at bounding box center [711, 515] width 592 height 152
click at [694, 619] on input "Save Changes" at bounding box center [674, 624] width 92 height 23
type input "Saving..."
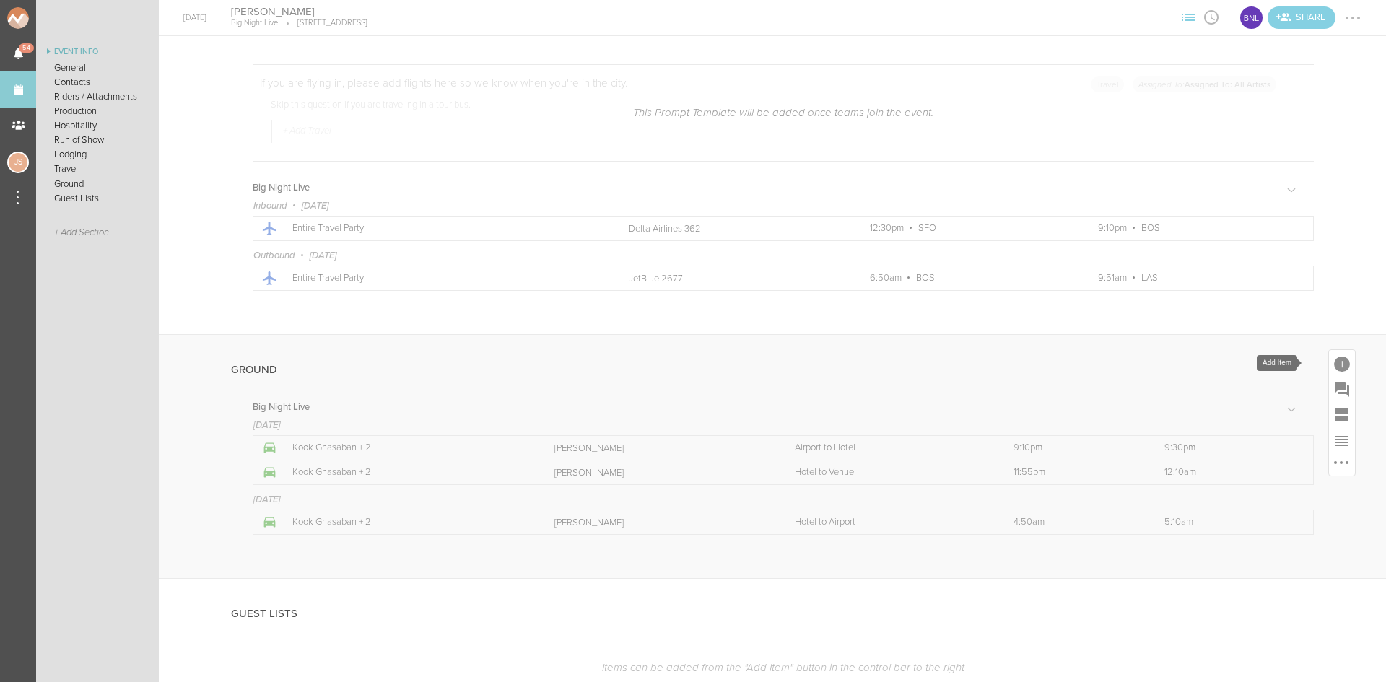
click at [1334, 361] on div at bounding box center [1342, 364] width 16 height 16
click at [1313, 491] on icon at bounding box center [1322, 489] width 19 height 17
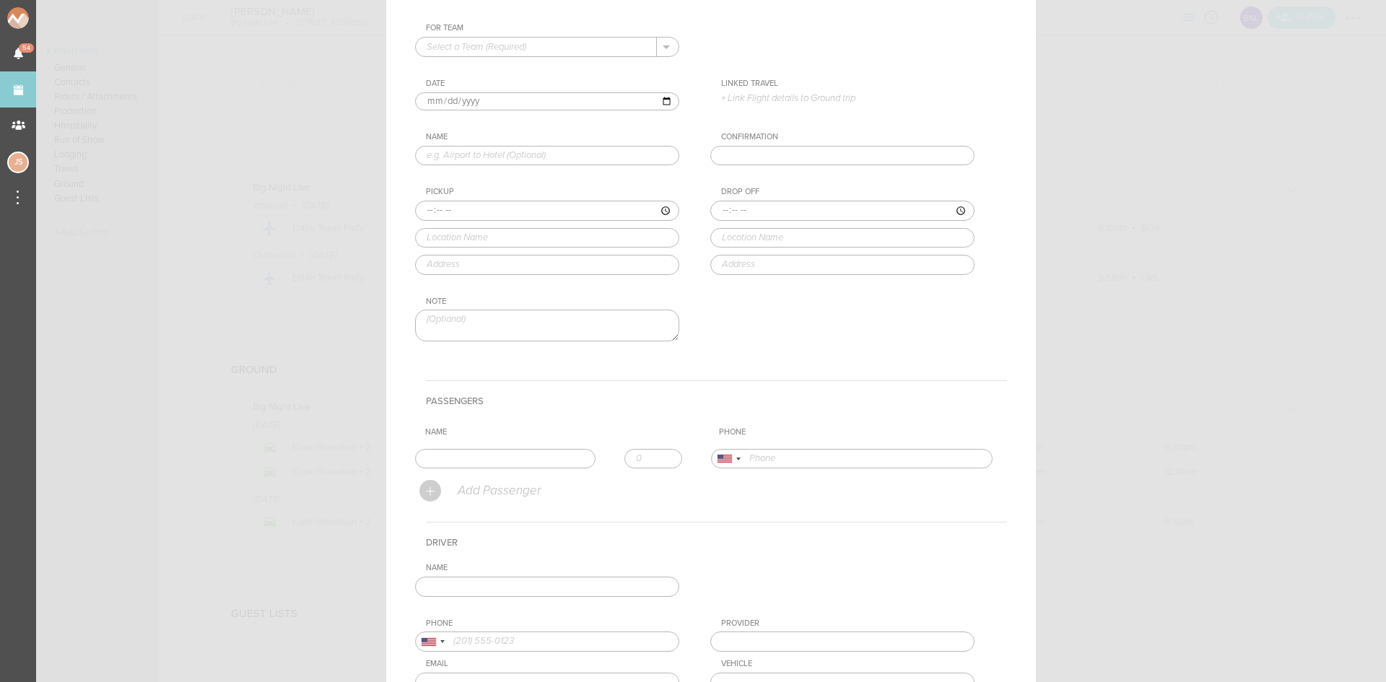
scroll to position [0, 0]
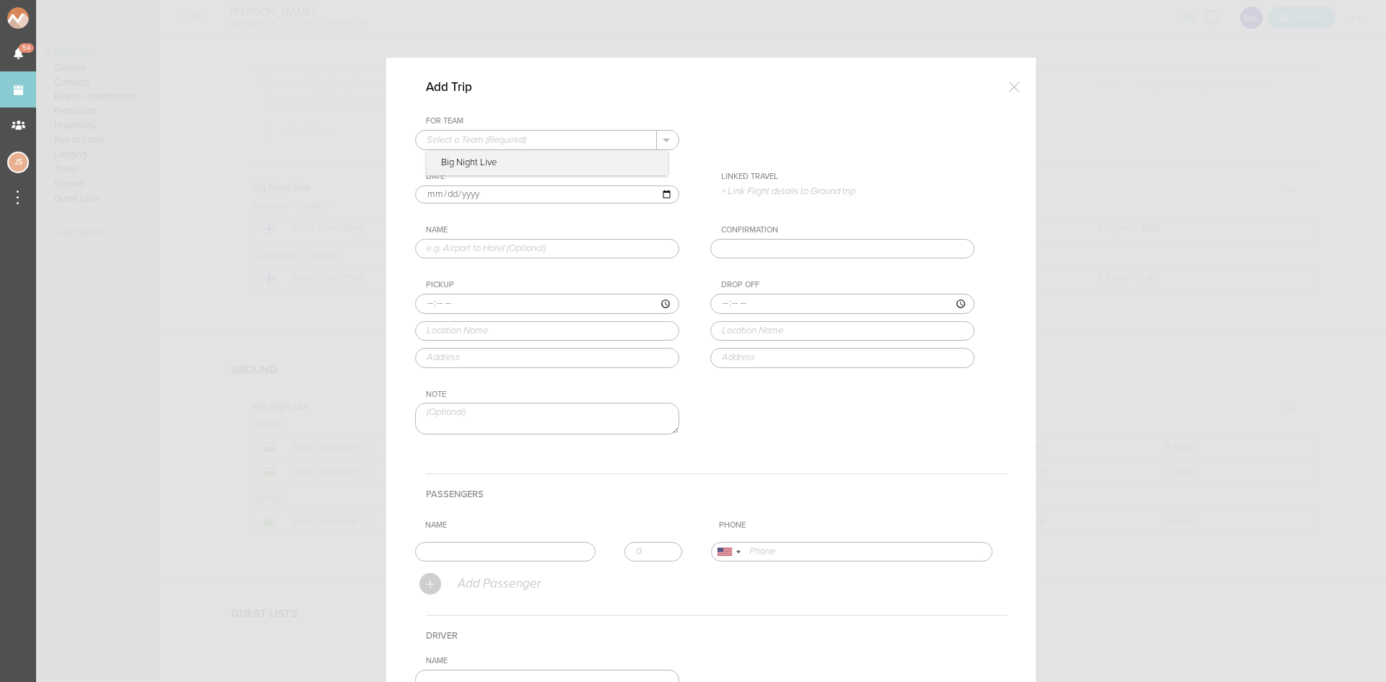
click at [477, 142] on input "text" at bounding box center [536, 140] width 241 height 19
click at [483, 159] on p "Big Night Live" at bounding box center [546, 163] width 241 height 25
type input "Big Night Live"
click at [445, 193] on input "2025-10-25" at bounding box center [547, 194] width 264 height 19
type input "2025-10-26"
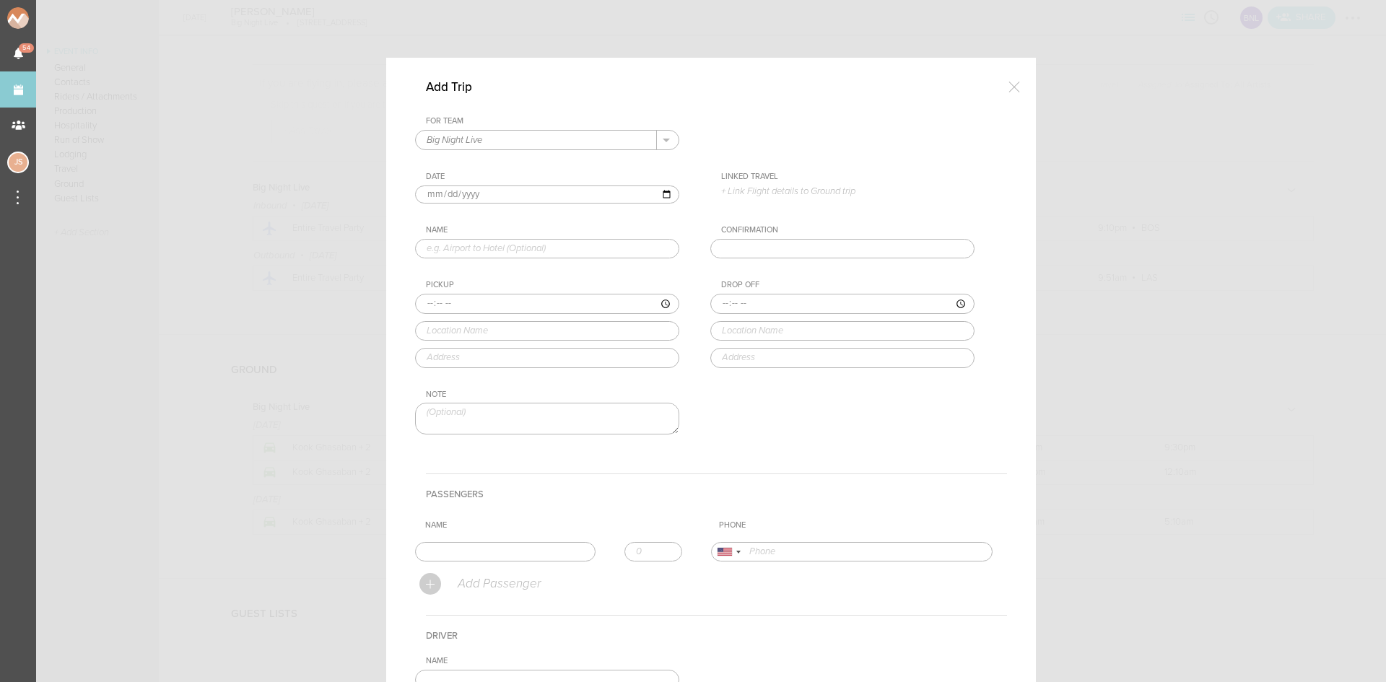
click at [490, 250] on input "text" at bounding box center [547, 249] width 264 height 20
type input "Venue to Hotel"
click at [423, 302] on input "time" at bounding box center [547, 304] width 264 height 20
type input "02:00"
type input "Big Night Live"
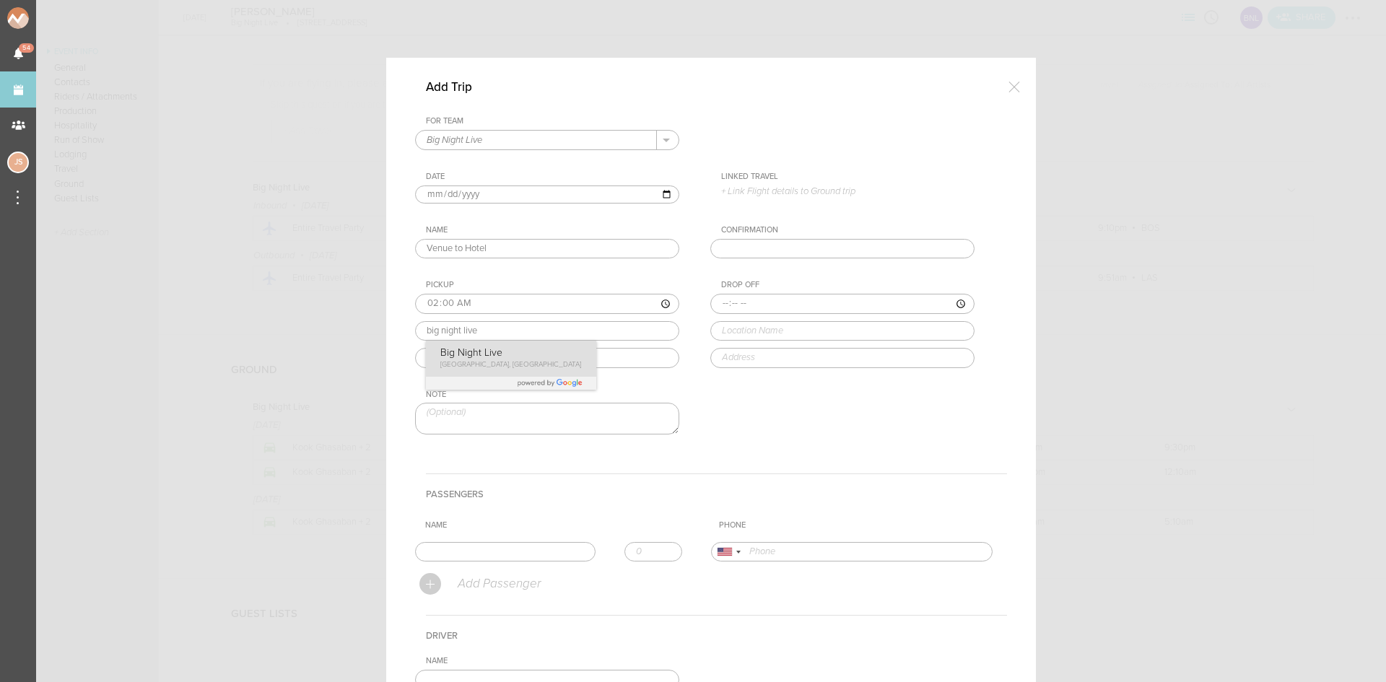
type input "[STREET_ADDRESS]"
drag, startPoint x: 470, startPoint y: 369, endPoint x: 516, endPoint y: 356, distance: 47.3
click at [470, 369] on div "For Team Big Night Live + Add New Team Big Night Live . Big Night Live Date 202…" at bounding box center [711, 287] width 592 height 343
click at [714, 303] on input "time" at bounding box center [842, 304] width 264 height 20
type input "02:05"
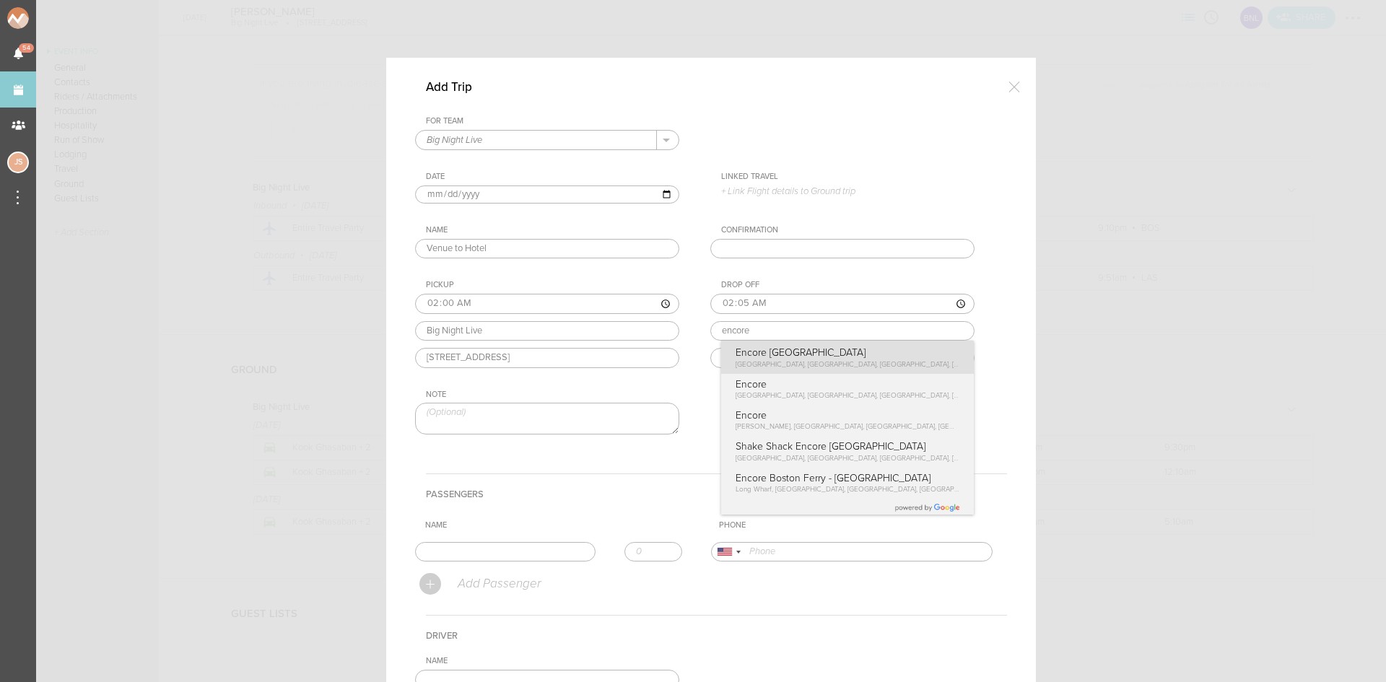
click at [761, 354] on div "Drop Off 02:05 encore Encore Boston Harbor Broadway, Everett, MA, USA Encore Br…" at bounding box center [856, 323] width 293 height 87
type input "Encore [GEOGRAPHIC_DATA]"
type input "[STREET_ADDRESS]"
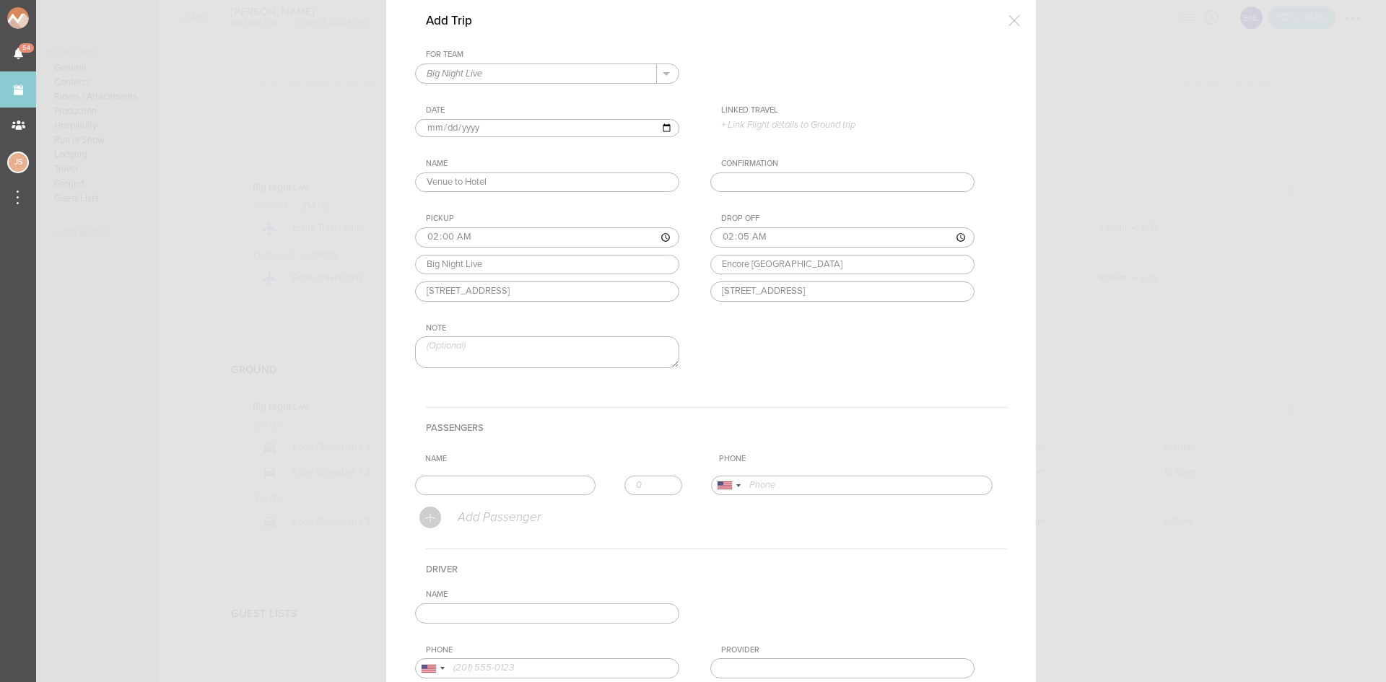
scroll to position [144, 0]
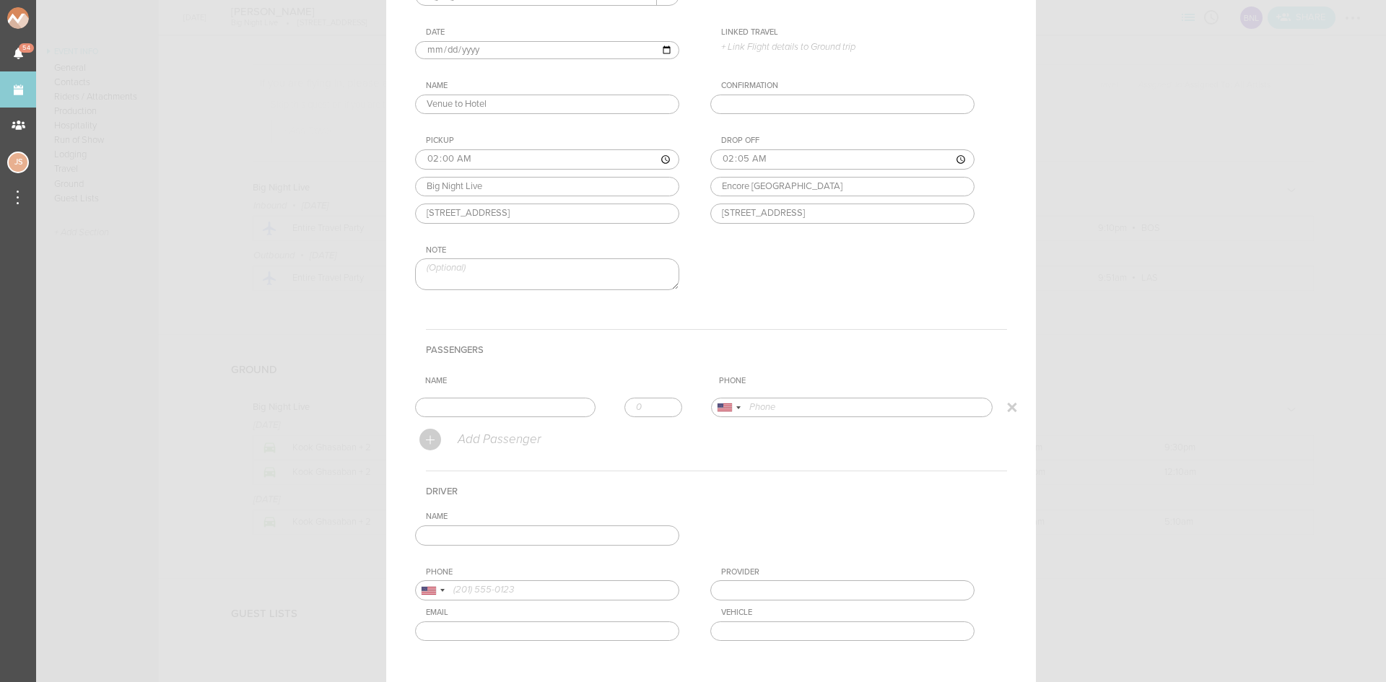
click at [518, 415] on input "text" at bounding box center [505, 408] width 180 height 20
type input "Kook Ghasaban"
type input "13104225906"
click at [491, 421] on td "Name Kook Ghasaban Kook Ghasaban +1 (310) 422-5906" at bounding box center [563, 408] width 296 height 32
click at [660, 401] on input "number" at bounding box center [653, 408] width 58 height 20
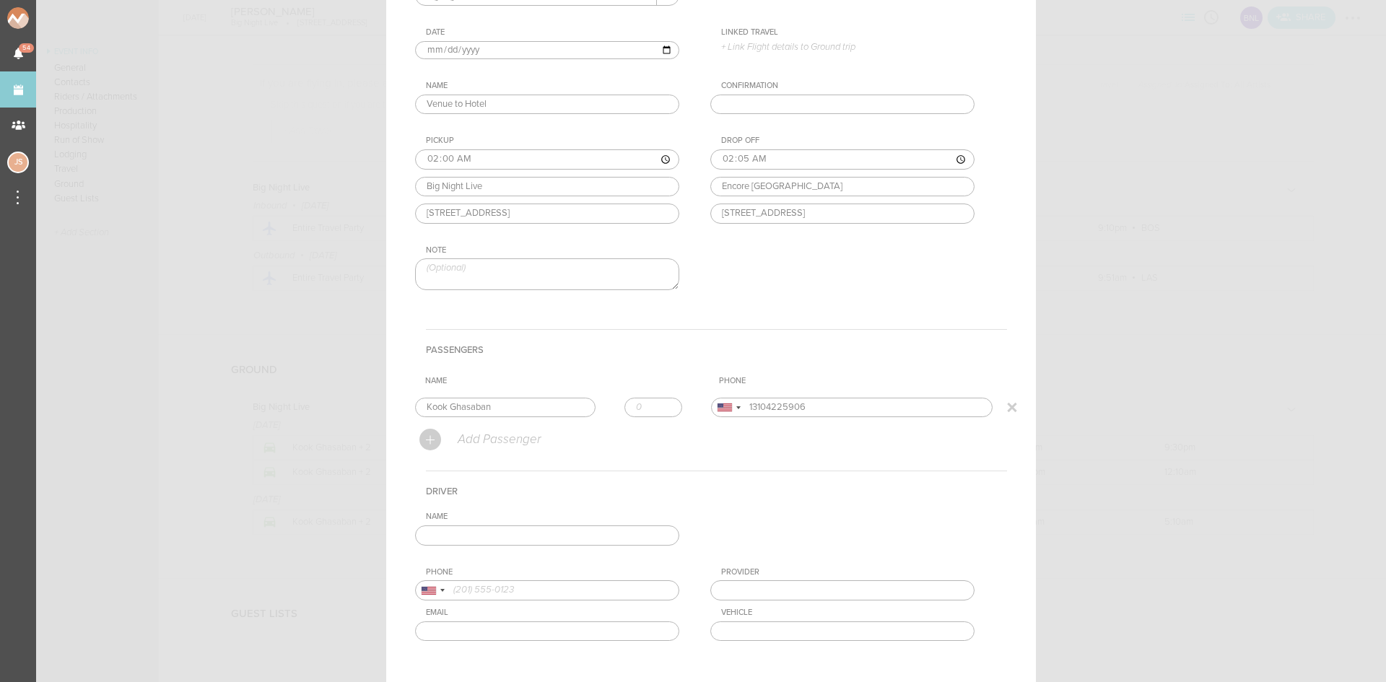
click at [659, 401] on input "number" at bounding box center [653, 408] width 58 height 20
click at [658, 403] on input "1" at bounding box center [653, 408] width 58 height 20
type input "2"
click at [658, 403] on input "2" at bounding box center [653, 408] width 58 height 20
drag, startPoint x: 586, startPoint y: 530, endPoint x: 574, endPoint y: 531, distance: 11.6
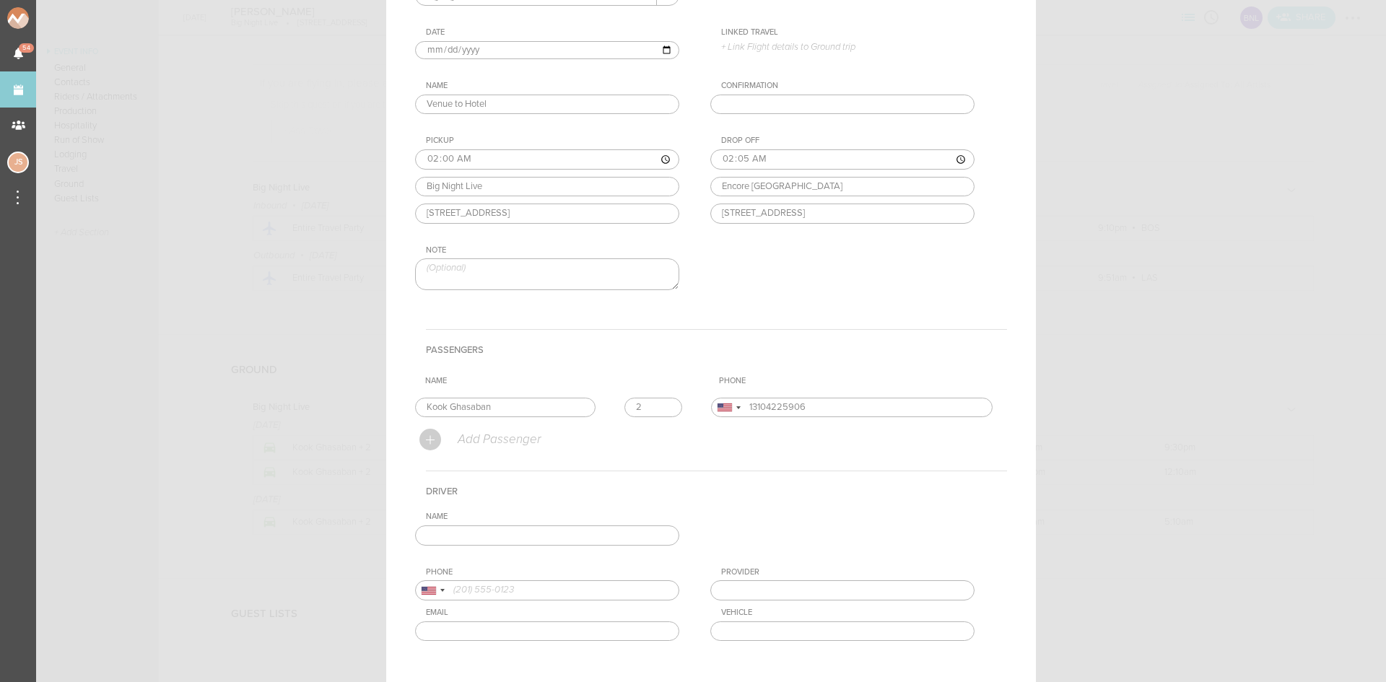
click at [586, 530] on input "text" at bounding box center [547, 535] width 264 height 20
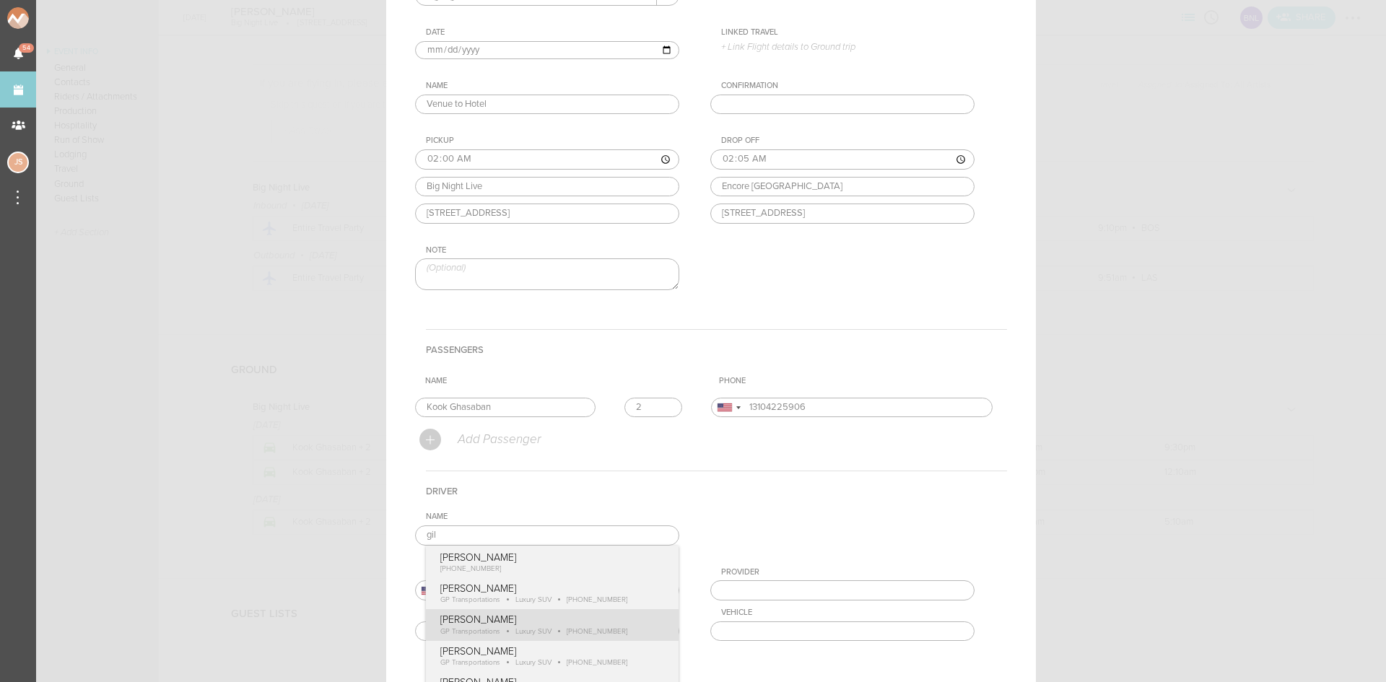
type input "[PERSON_NAME]"
type input "18574170489"
type input "GP Transportations"
type input "Luxury SUV"
click at [562, 610] on div "Name Gilbert Payoute Gilbert Payoute +1 (857) 417-0489 Gilbert Payoute GP Trans…" at bounding box center [711, 588] width 592 height 152
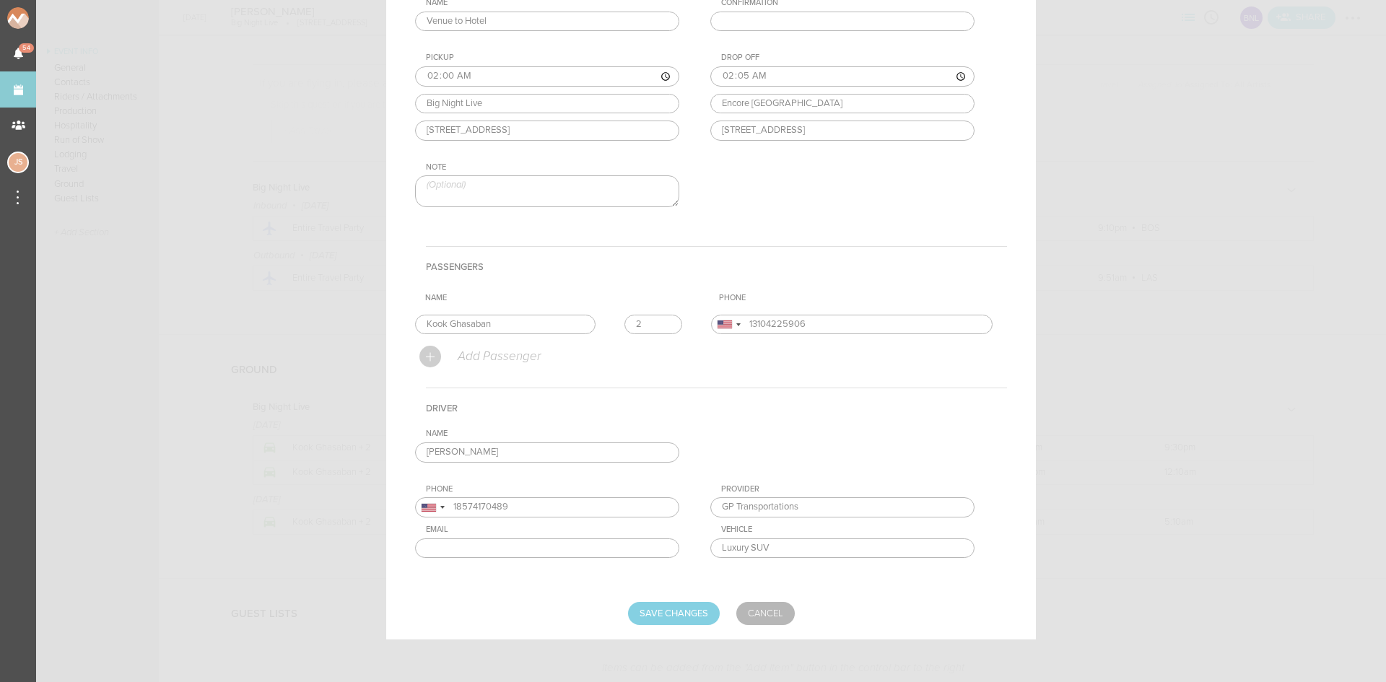
scroll to position [228, 0]
click at [628, 606] on input "Save Changes" at bounding box center [674, 612] width 92 height 23
type input "Saving..."
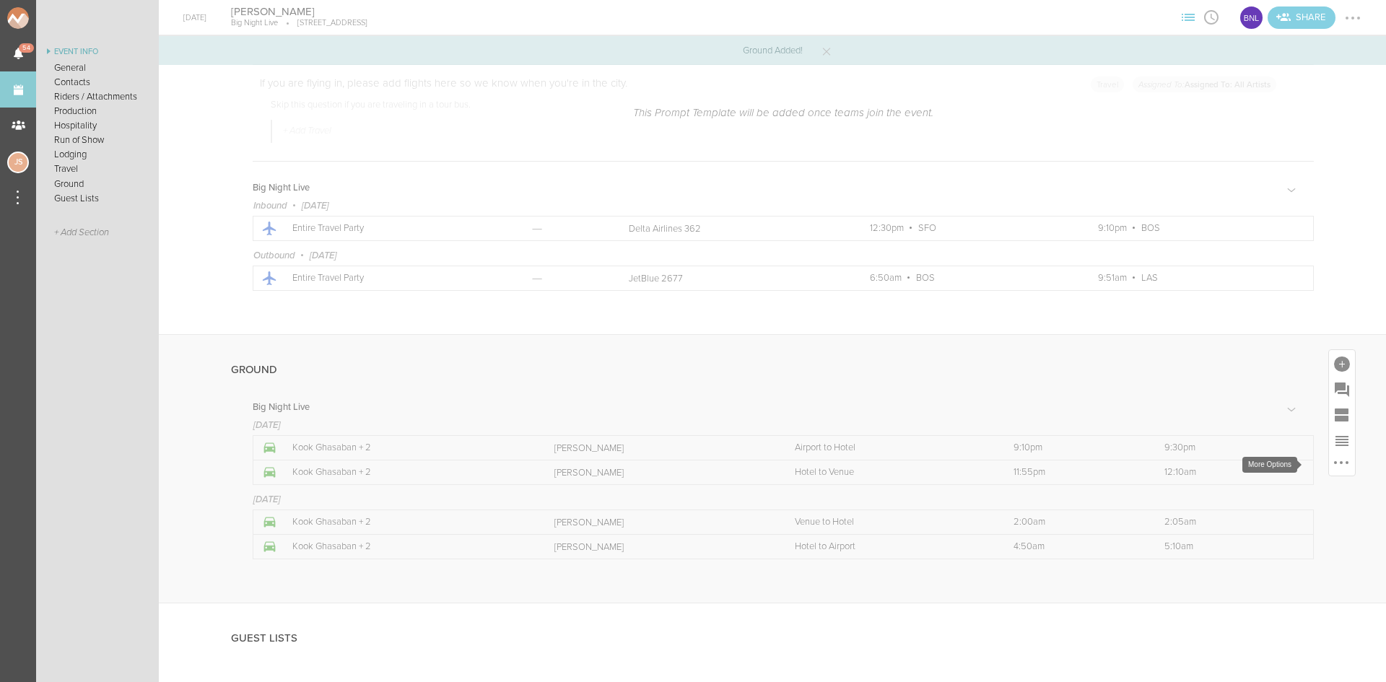
click at [1339, 462] on div at bounding box center [1340, 462] width 3 height 3
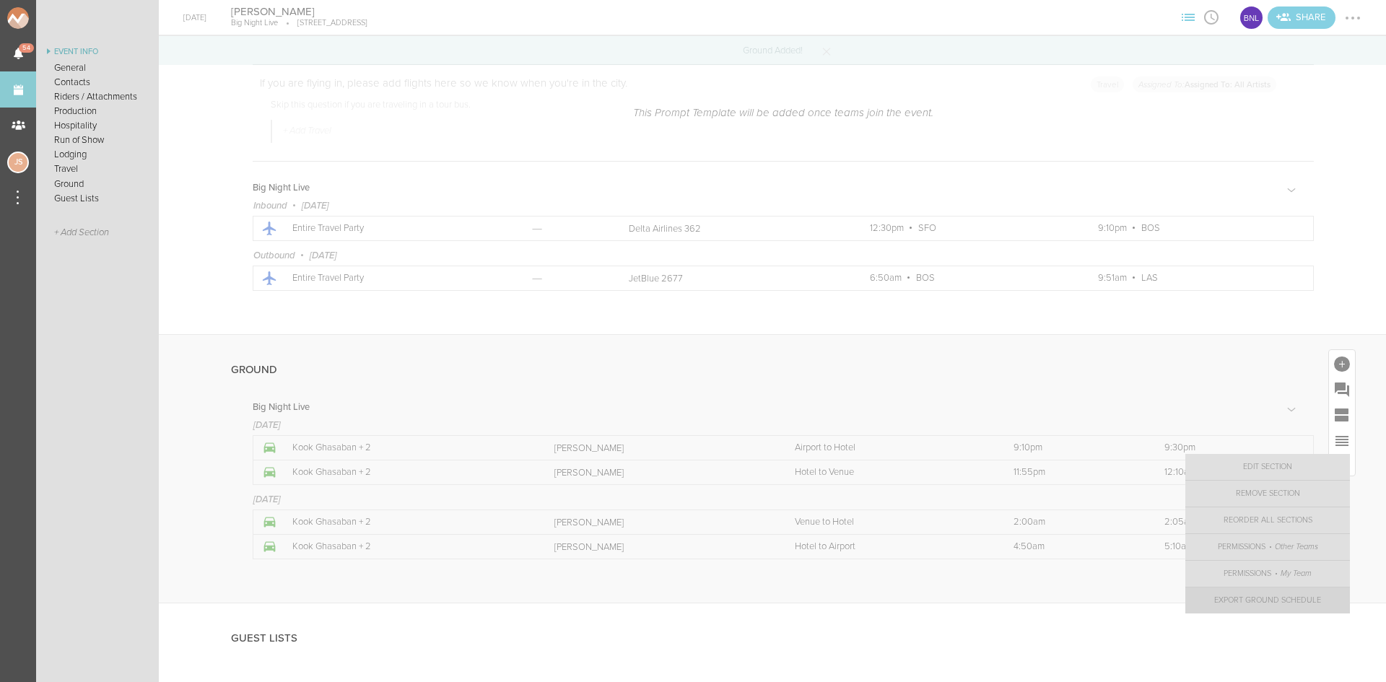
click at [1256, 598] on link "Export Ground Schedule" at bounding box center [1267, 600] width 165 height 26
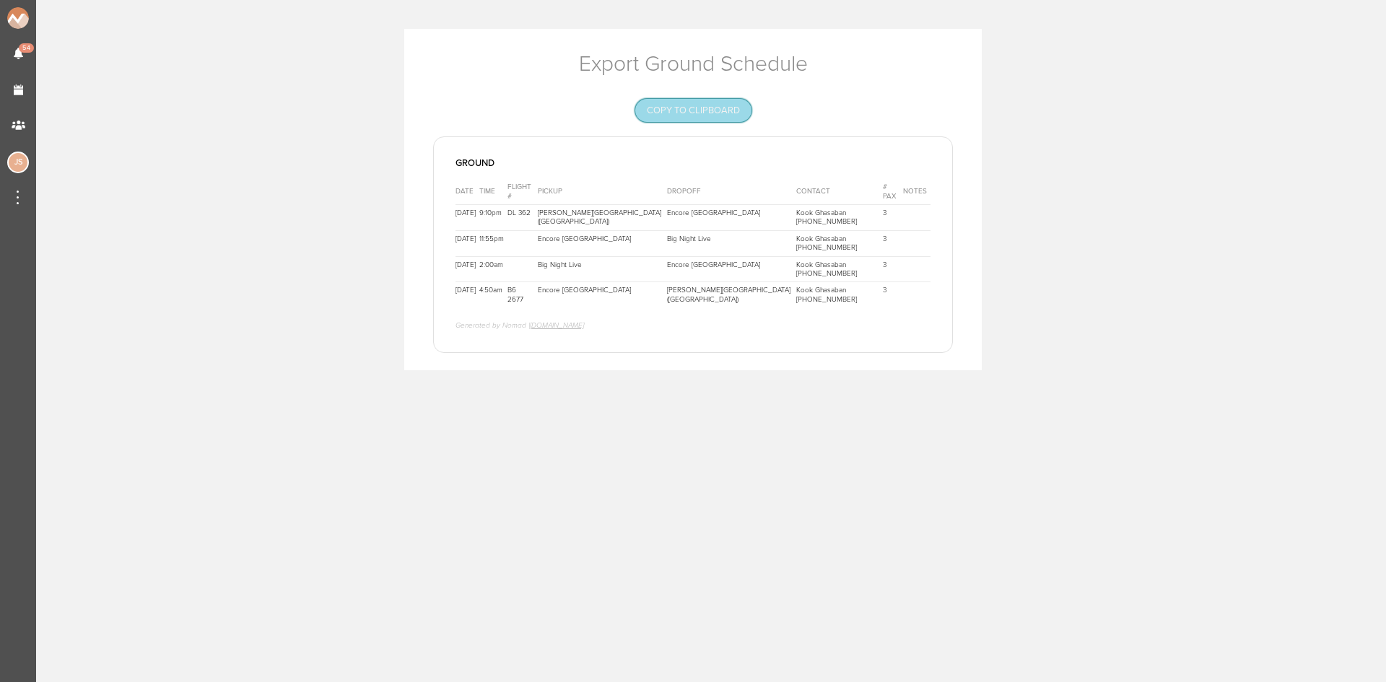
click at [718, 108] on button "Copy to Clipboard" at bounding box center [693, 110] width 116 height 23
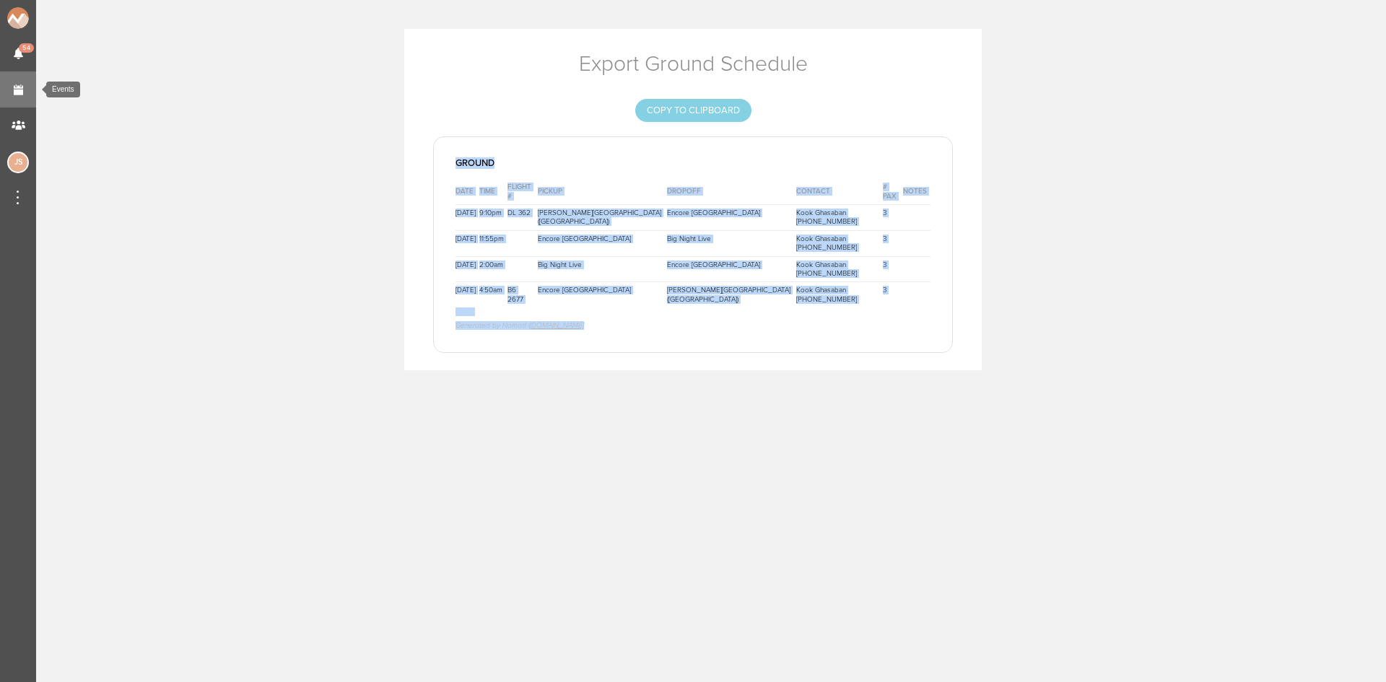
click at [24, 87] on link "Events" at bounding box center [18, 89] width 36 height 36
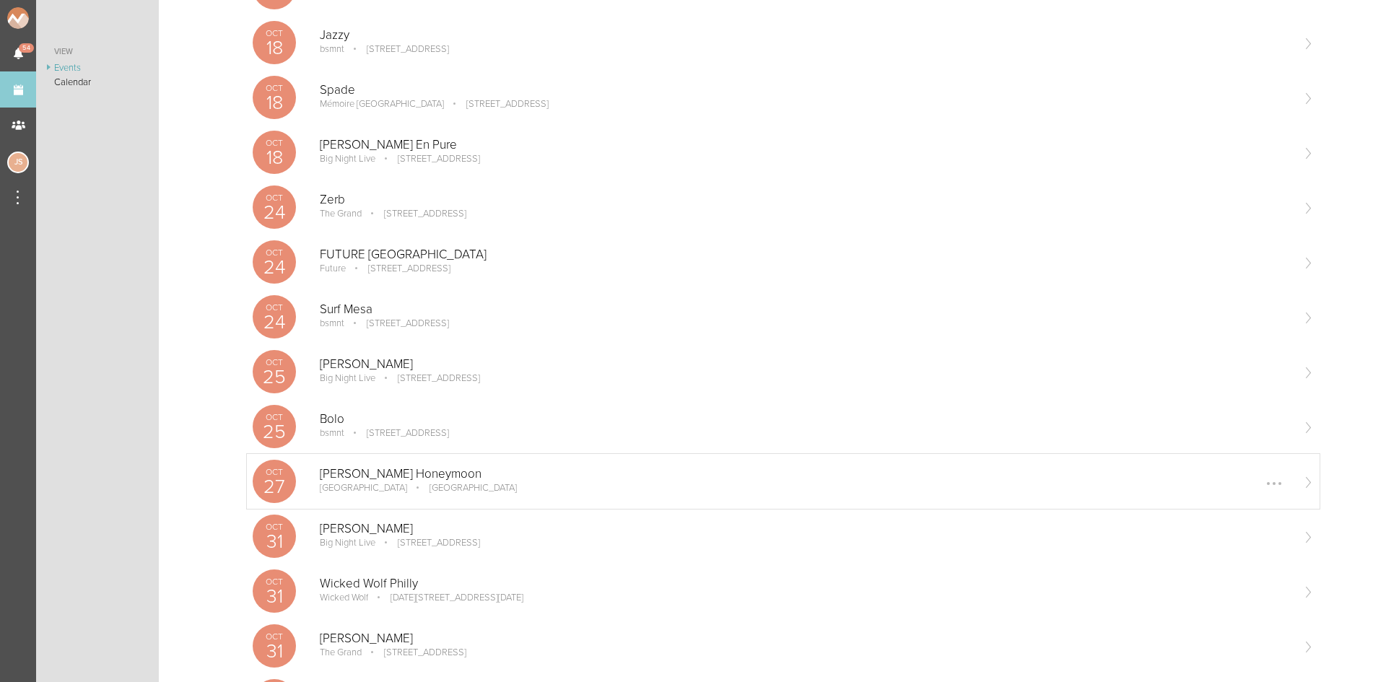
scroll to position [794, 0]
click at [401, 369] on p "[PERSON_NAME]" at bounding box center [805, 363] width 971 height 14
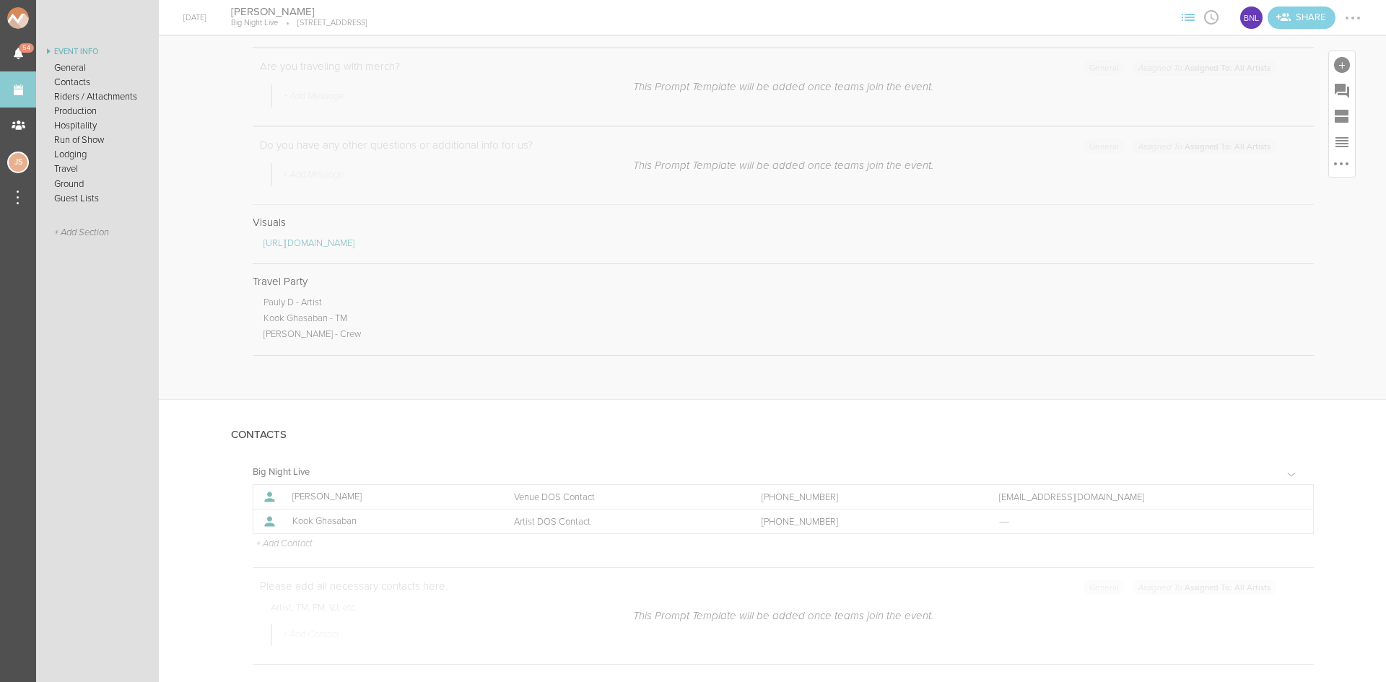
scroll to position [1010, 0]
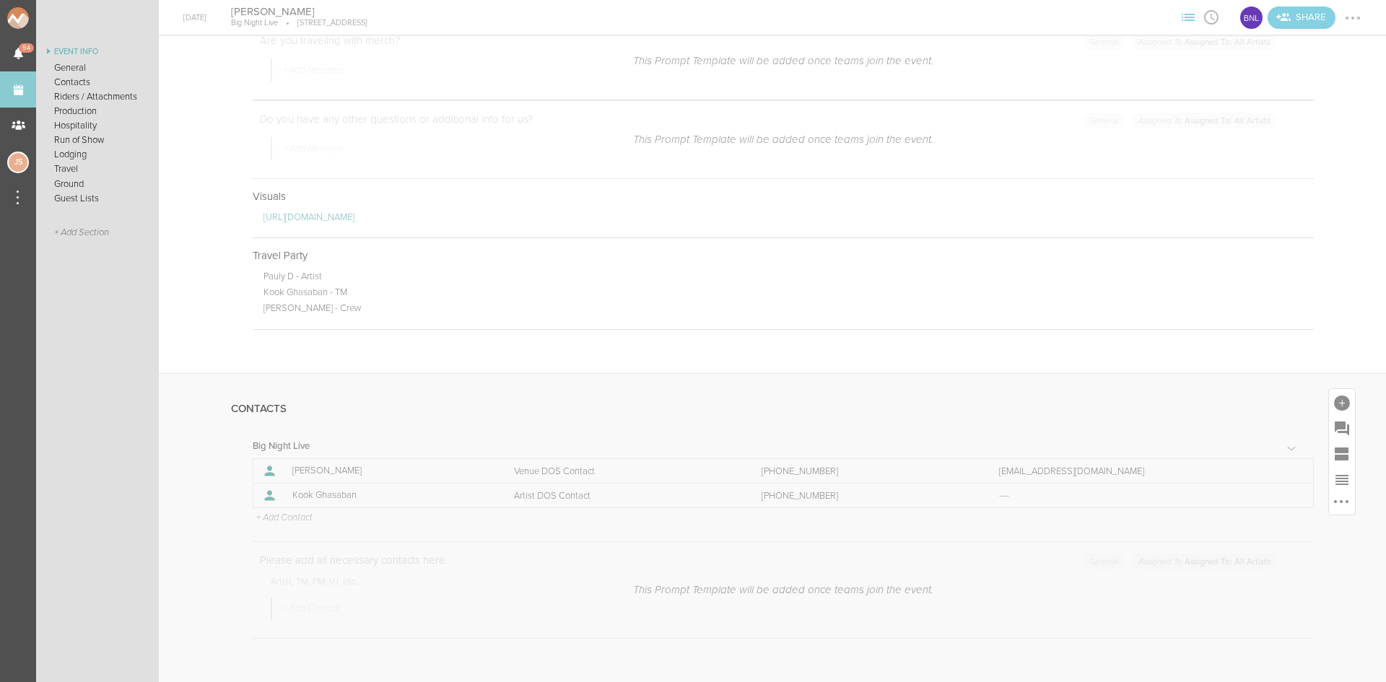
click at [302, 518] on p "+ Add Contact" at bounding box center [284, 518] width 58 height 12
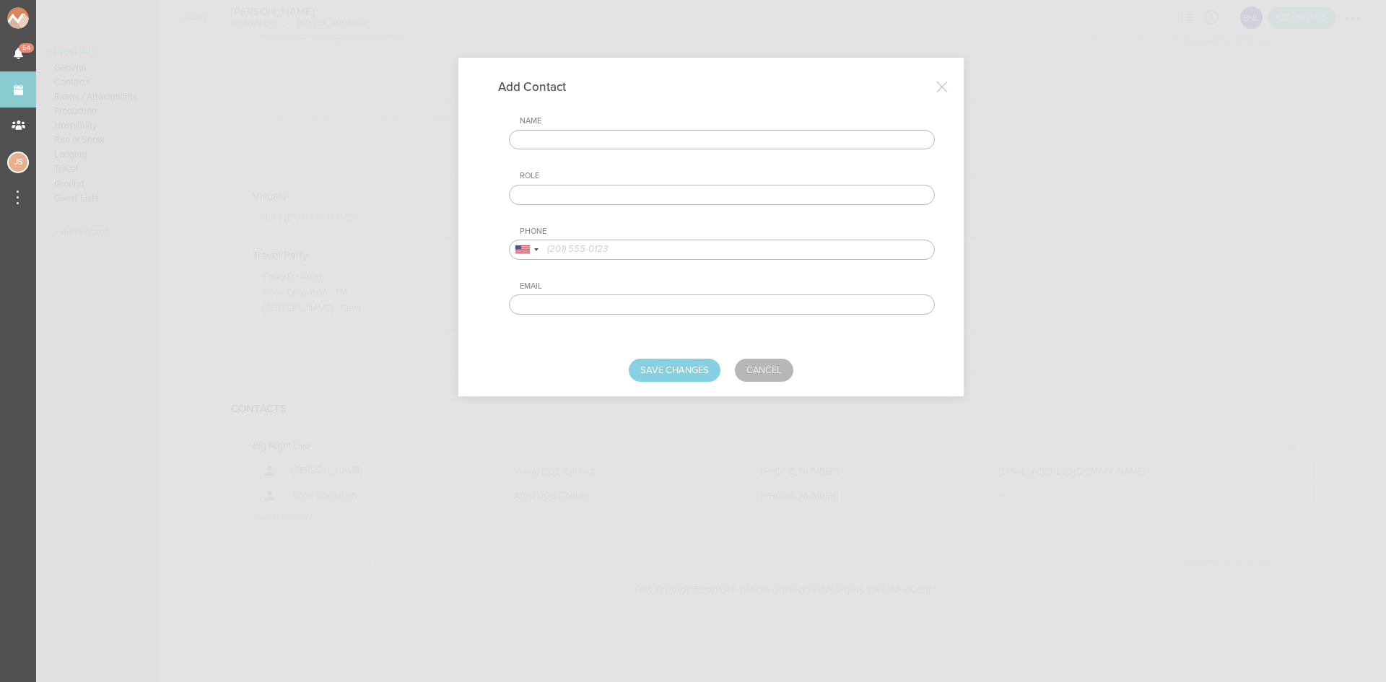
click at [679, 138] on input "text" at bounding box center [722, 140] width 426 height 20
type input "[PERSON_NAME]"
click at [633, 200] on input "text" at bounding box center [722, 195] width 426 height 20
type input "Transport Contact"
click at [621, 250] on input "tel" at bounding box center [722, 250] width 426 height 20
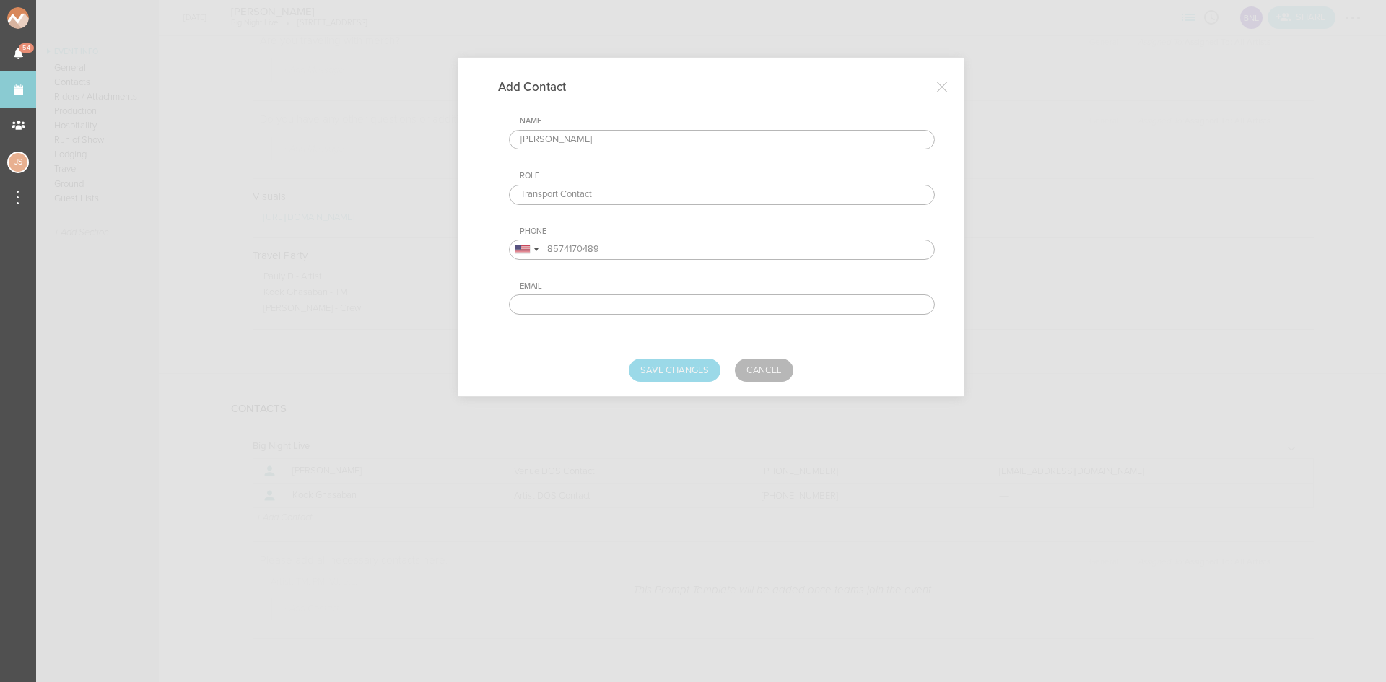
type input "8574170489"
click at [686, 364] on button "Save Changes" at bounding box center [675, 370] width 92 height 23
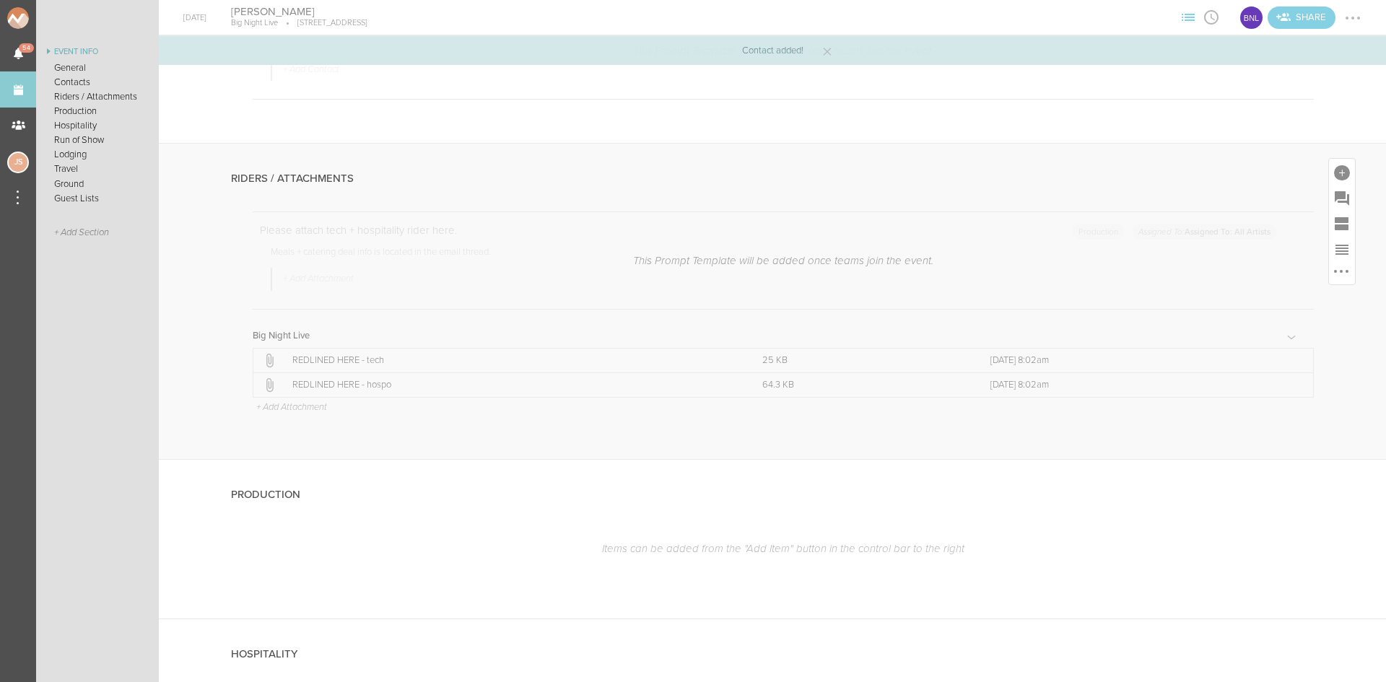
scroll to position [1443, 0]
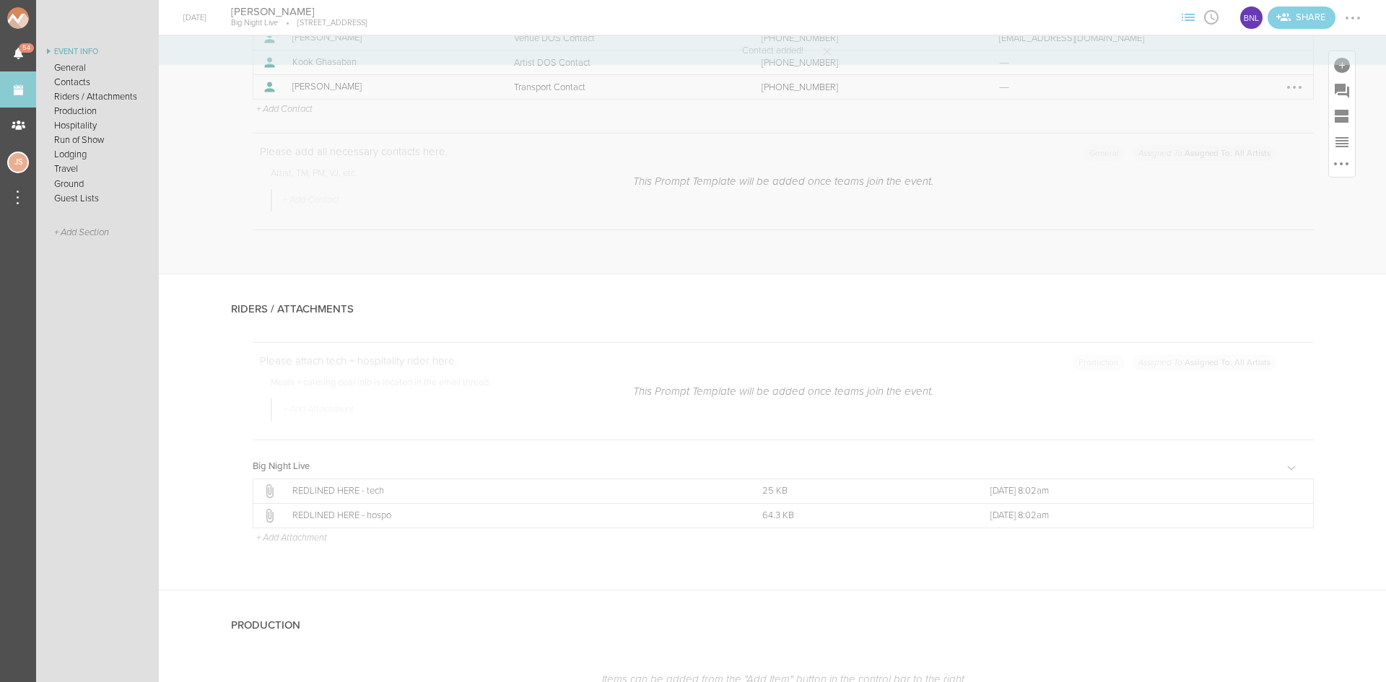
click at [1286, 86] on div at bounding box center [1293, 87] width 23 height 23
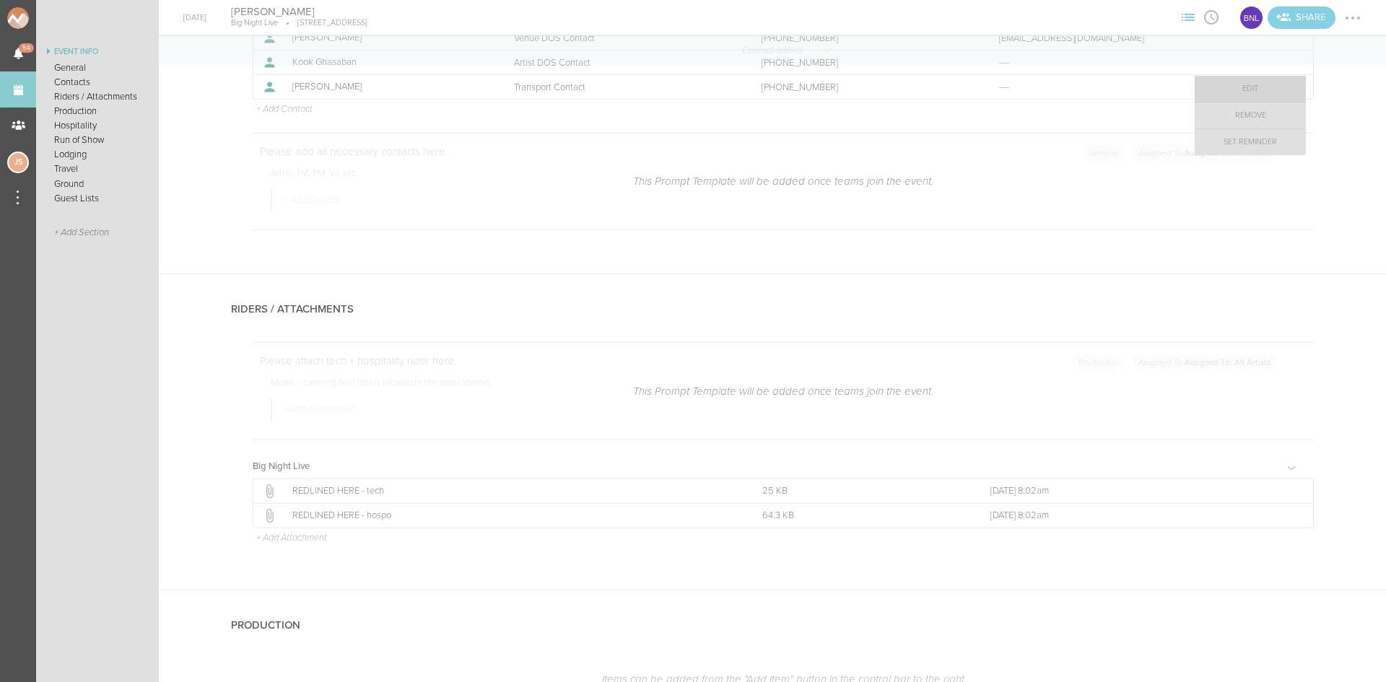
click at [1238, 92] on link "Edit" at bounding box center [1249, 89] width 111 height 26
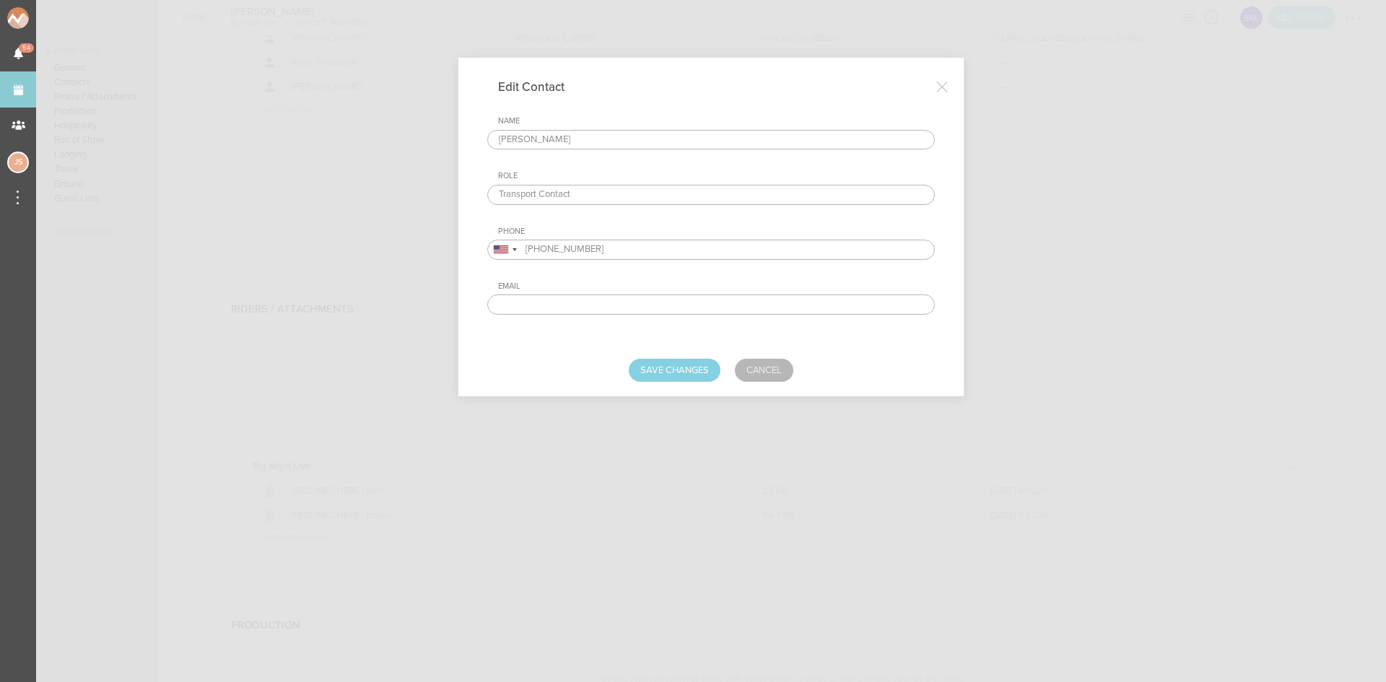
click at [525, 137] on input "[PERSON_NAME]" at bounding box center [710, 140] width 447 height 20
type input "[PERSON_NAME]"
click at [662, 360] on button "Save Changes" at bounding box center [675, 370] width 92 height 23
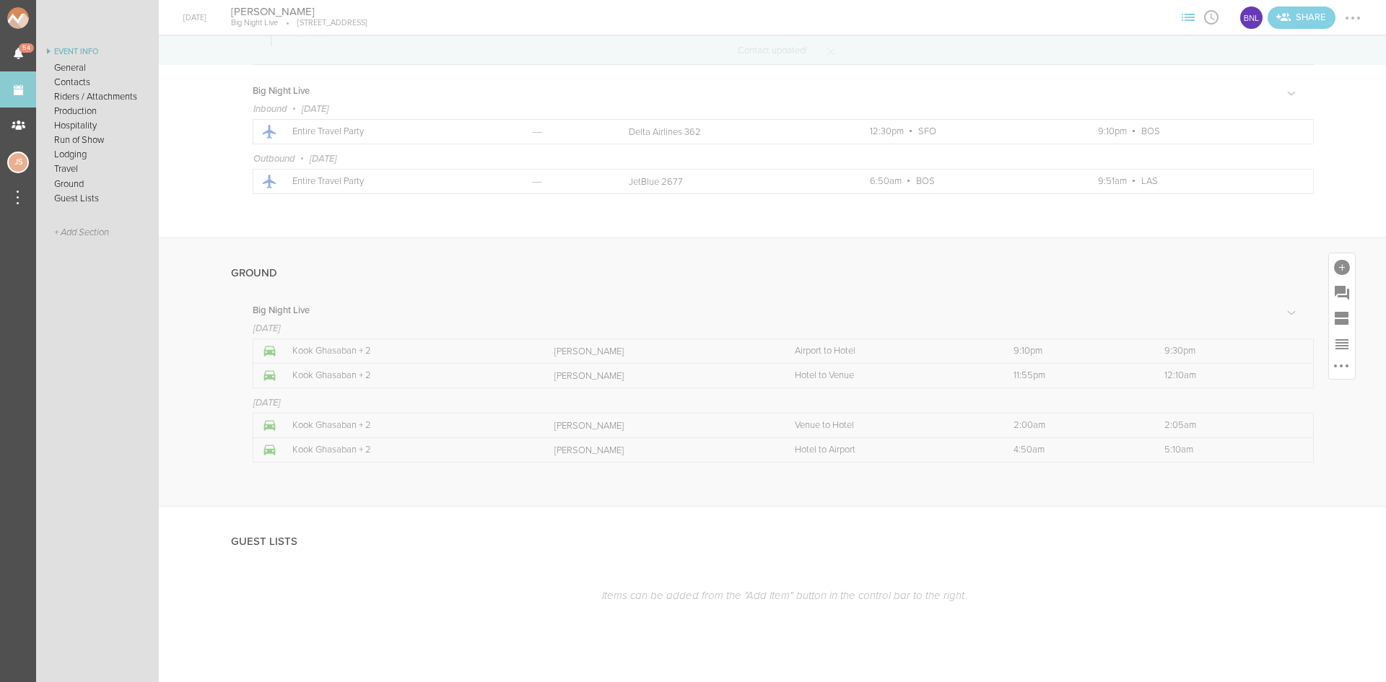
scroll to position [2998, 0]
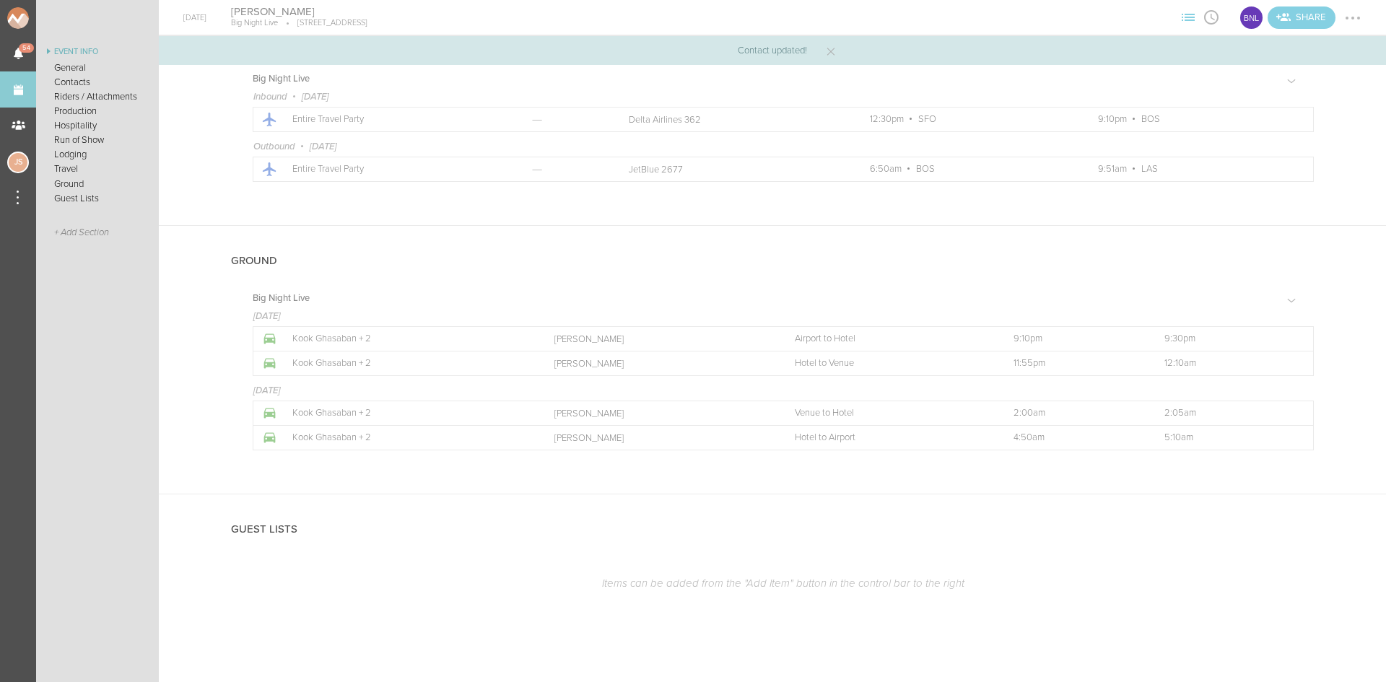
click at [1347, 19] on div at bounding box center [1352, 17] width 23 height 23
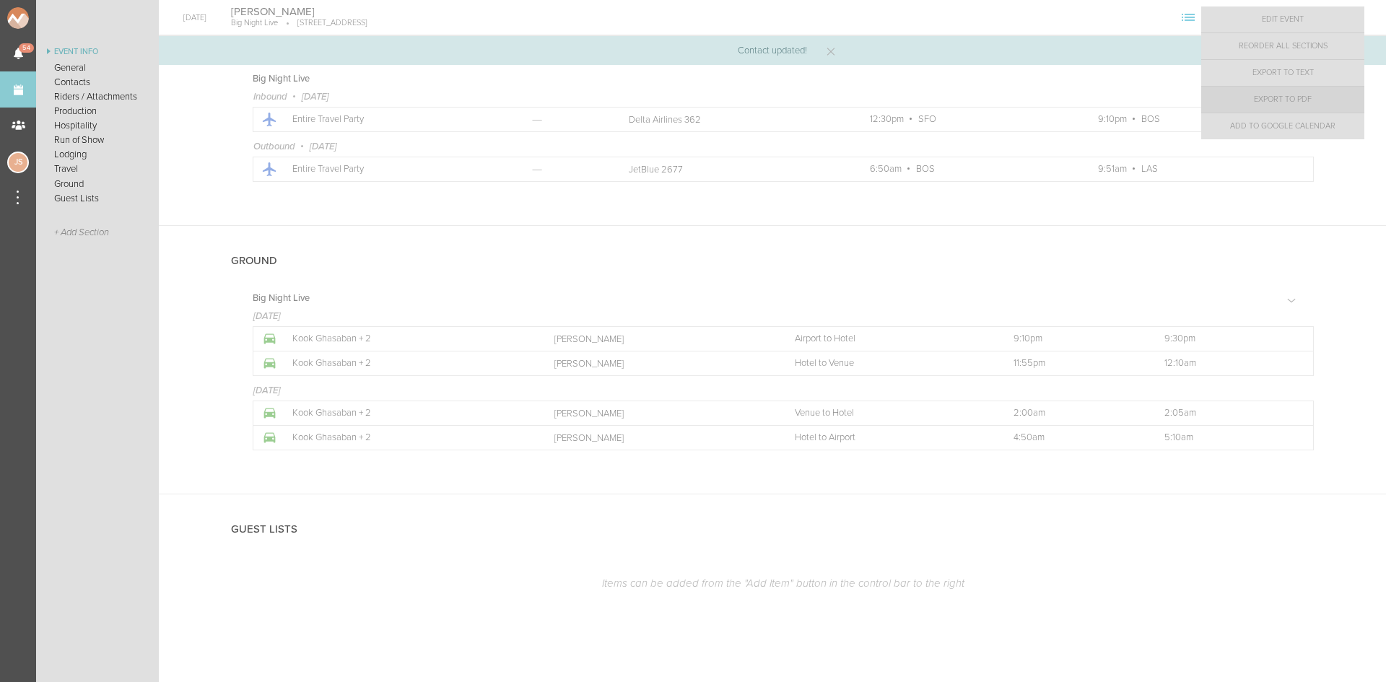
click at [1293, 102] on link "Export to PDF" at bounding box center [1282, 100] width 163 height 26
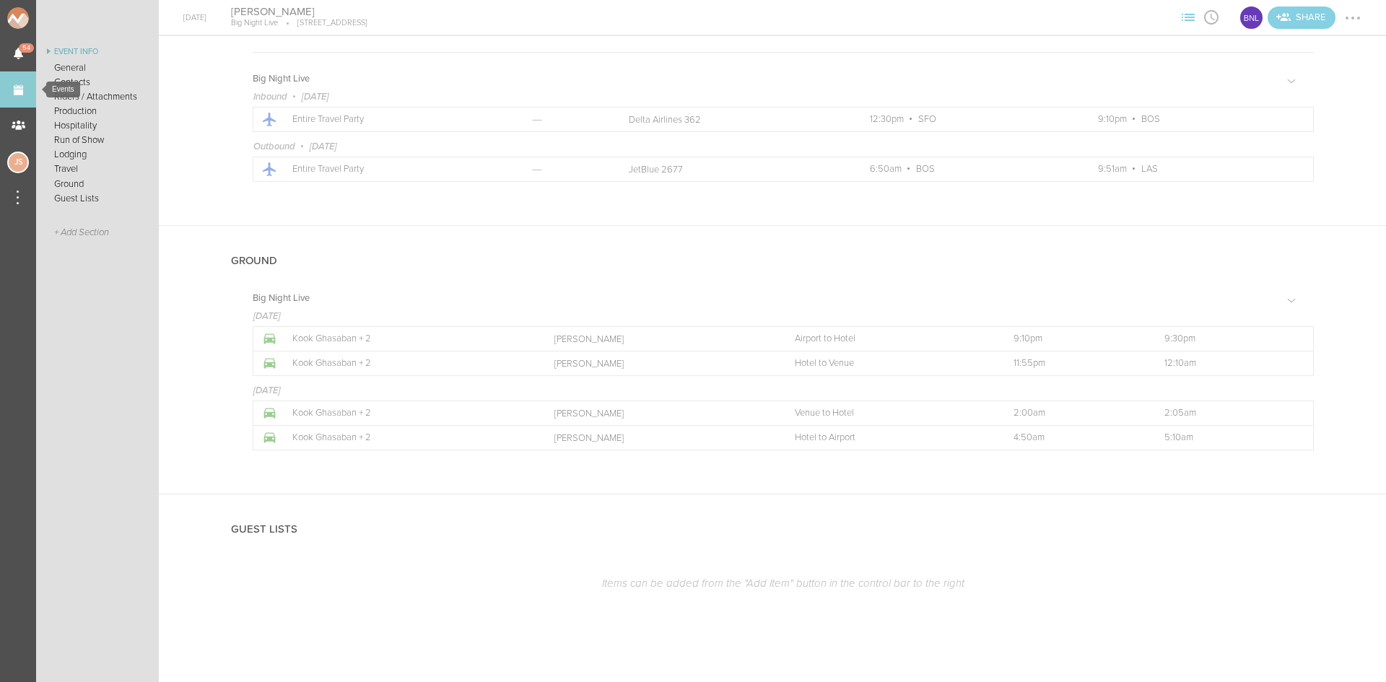
click at [30, 87] on link "Events" at bounding box center [18, 89] width 36 height 36
